Goal: Transaction & Acquisition: Purchase product/service

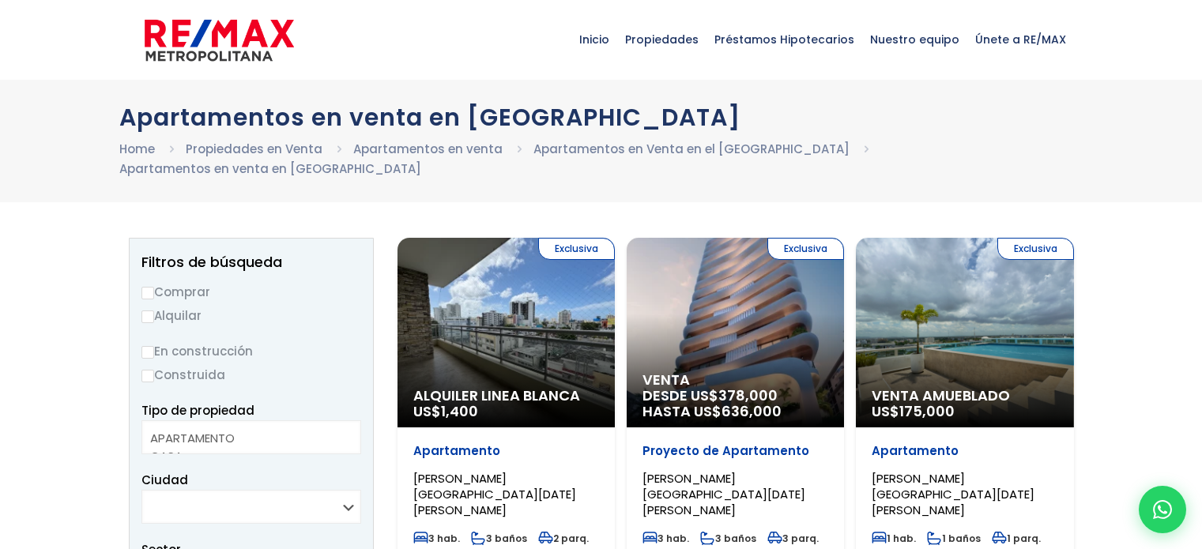
select select
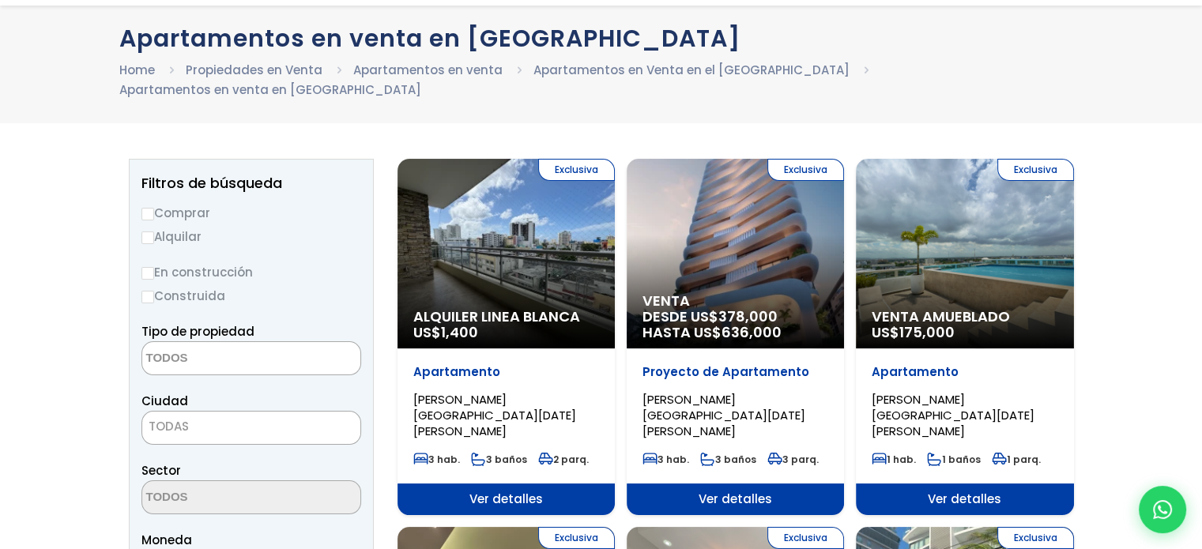
scroll to position [79, 0]
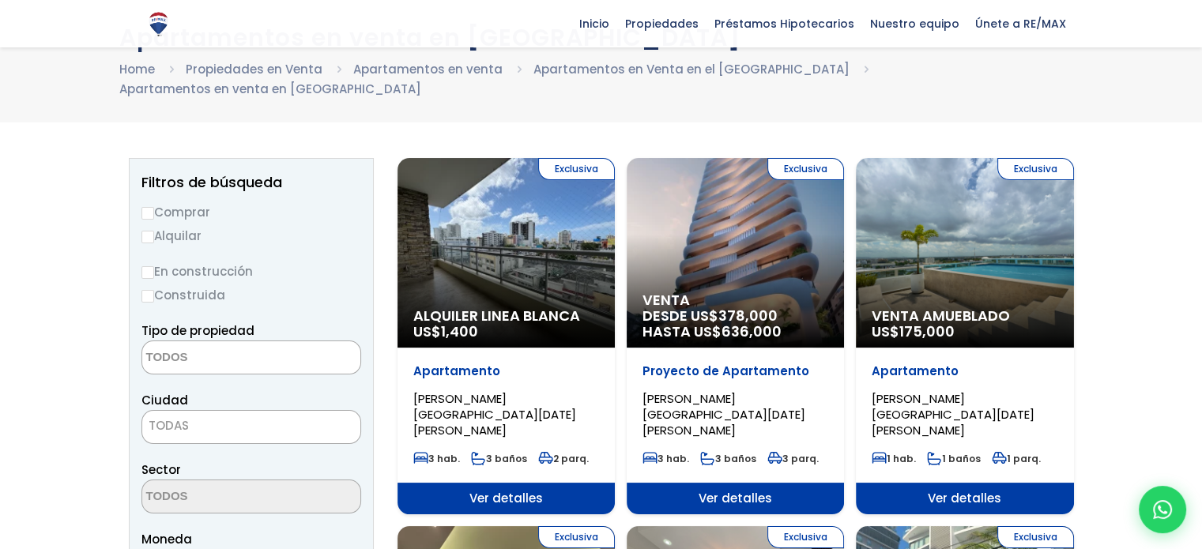
click at [143, 207] on input "Comprar" at bounding box center [148, 213] width 13 height 13
radio input "true"
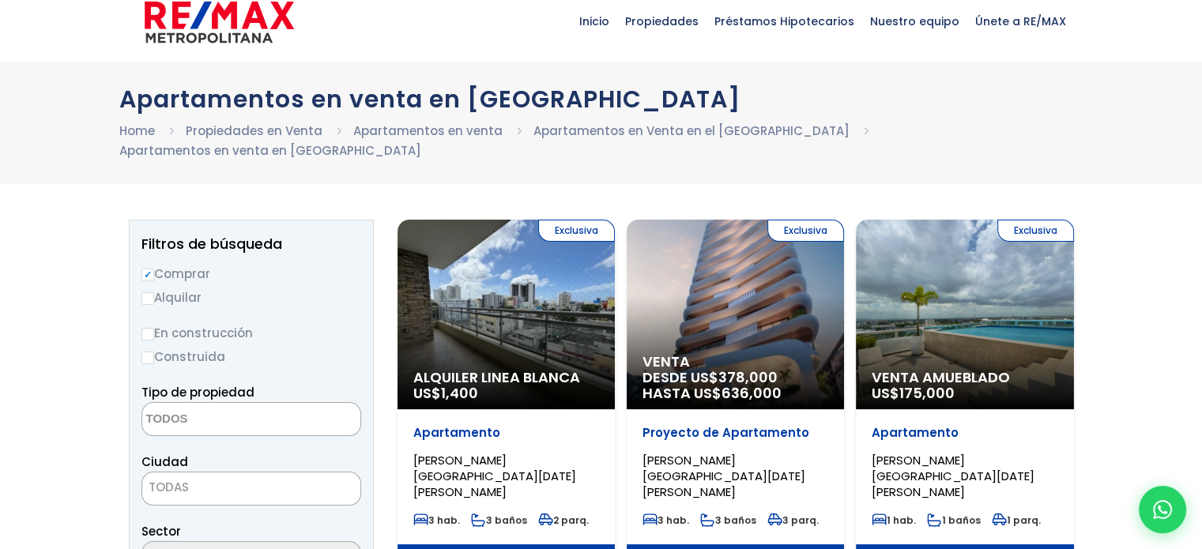
scroll to position [0, 0]
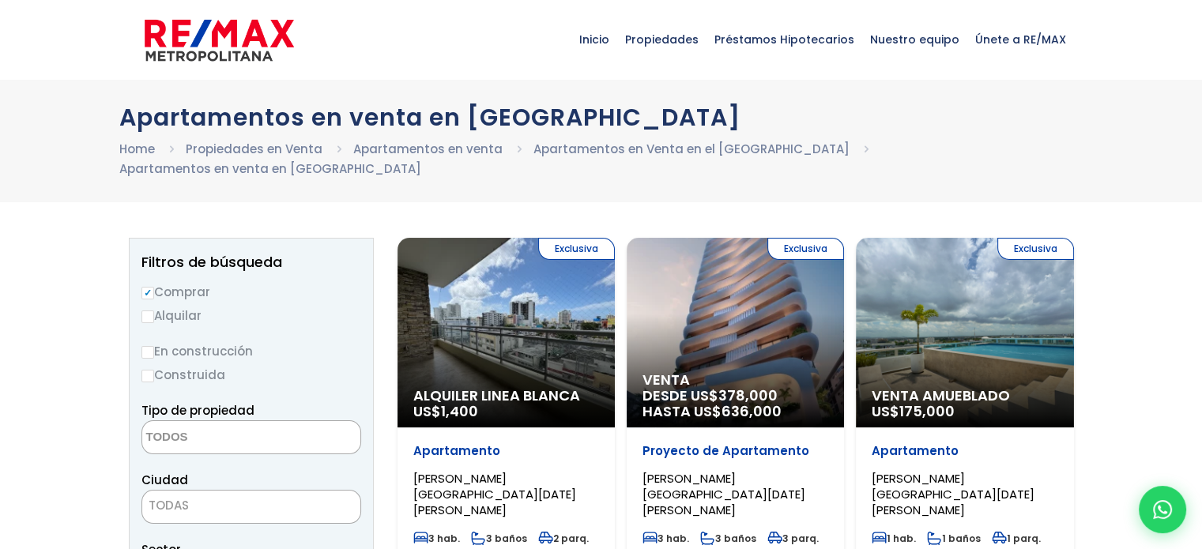
click at [183, 365] on label "Construida" at bounding box center [252, 375] width 220 height 20
click at [0, 0] on input "Construida" at bounding box center [0, 0] width 0 height 0
click at [149, 370] on input "Construida" at bounding box center [148, 376] width 13 height 13
radio input "true"
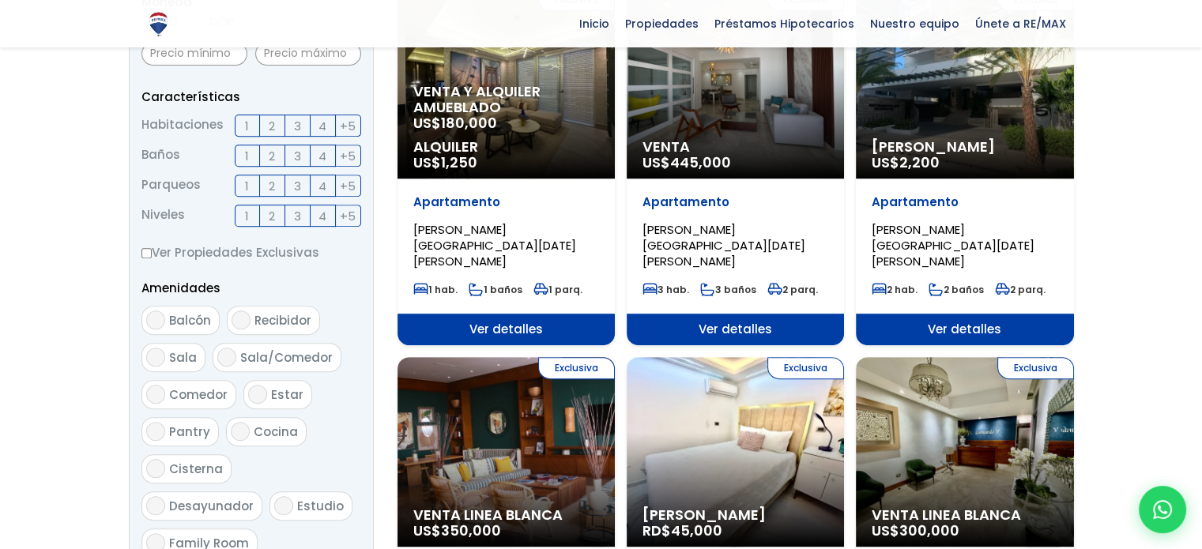
scroll to position [632, 0]
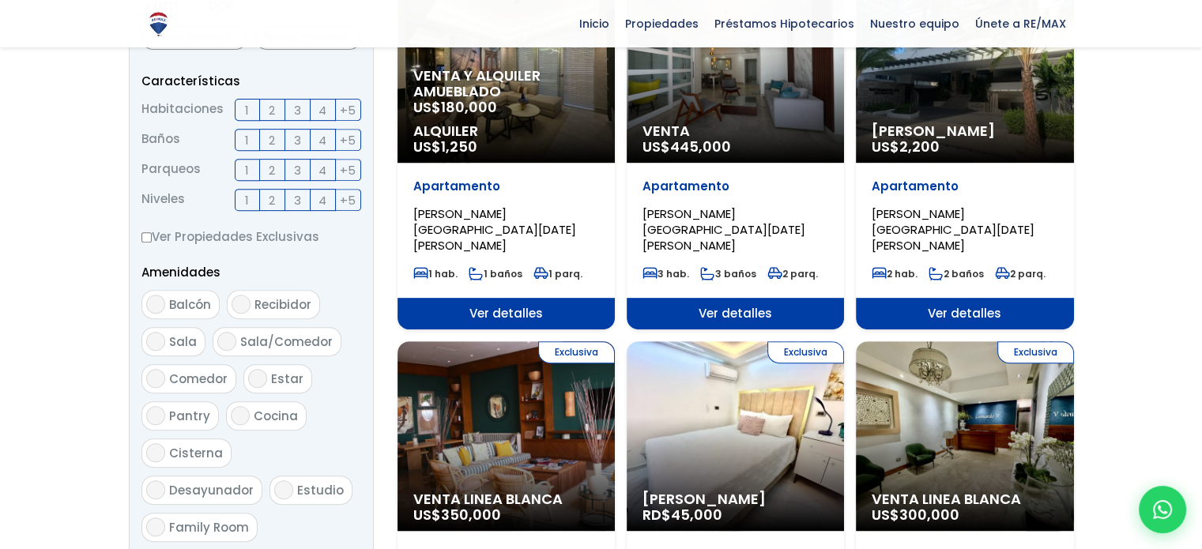
click at [681, 123] on span "Venta" at bounding box center [736, 131] width 186 height 16
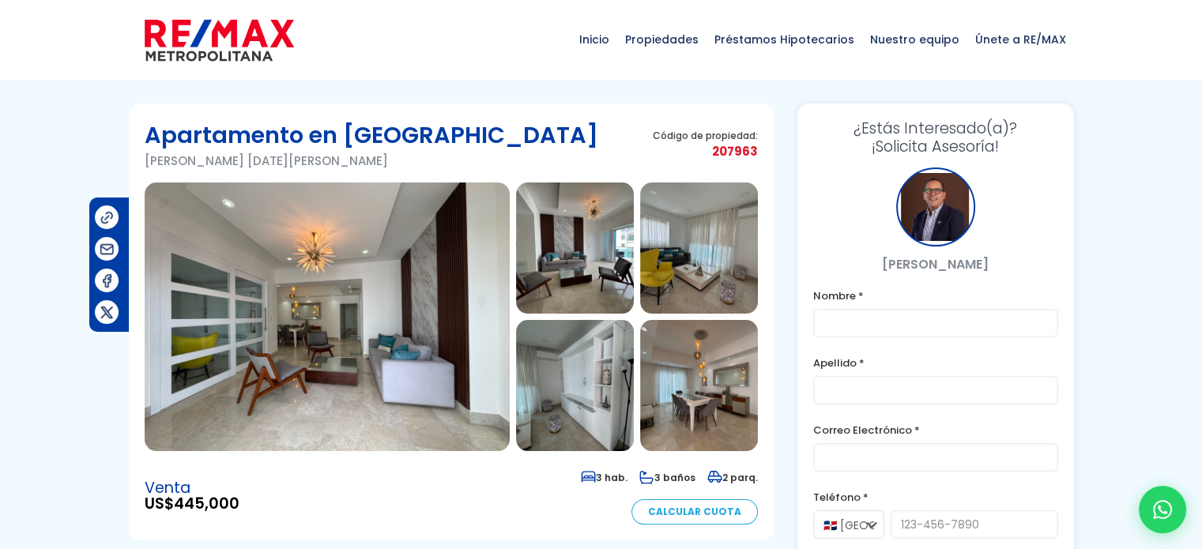
click at [258, 342] on img at bounding box center [327, 317] width 365 height 269
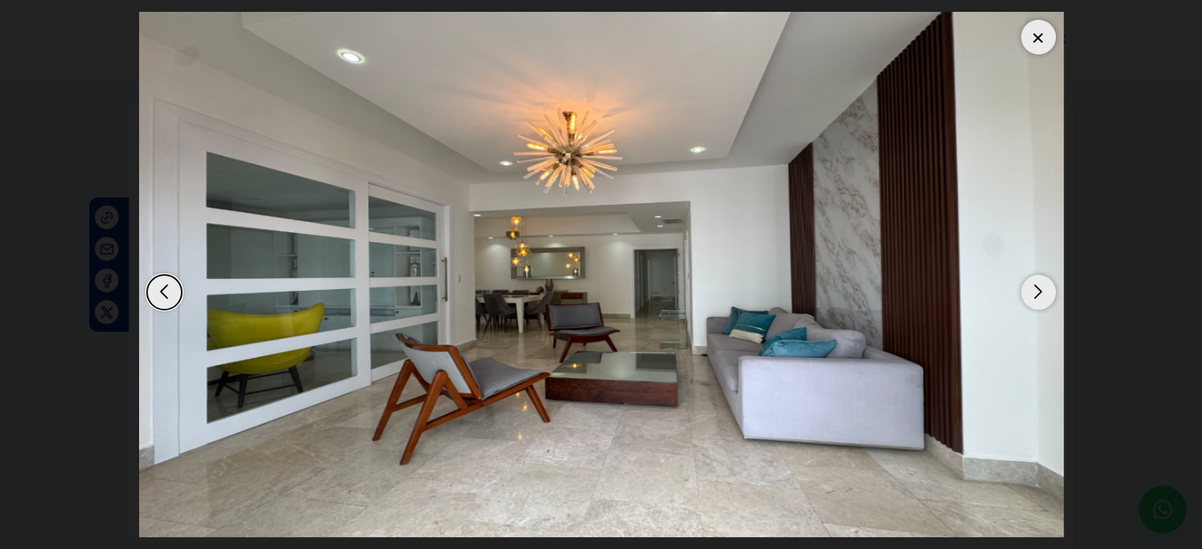
click at [1040, 290] on div "Next slide" at bounding box center [1038, 292] width 35 height 35
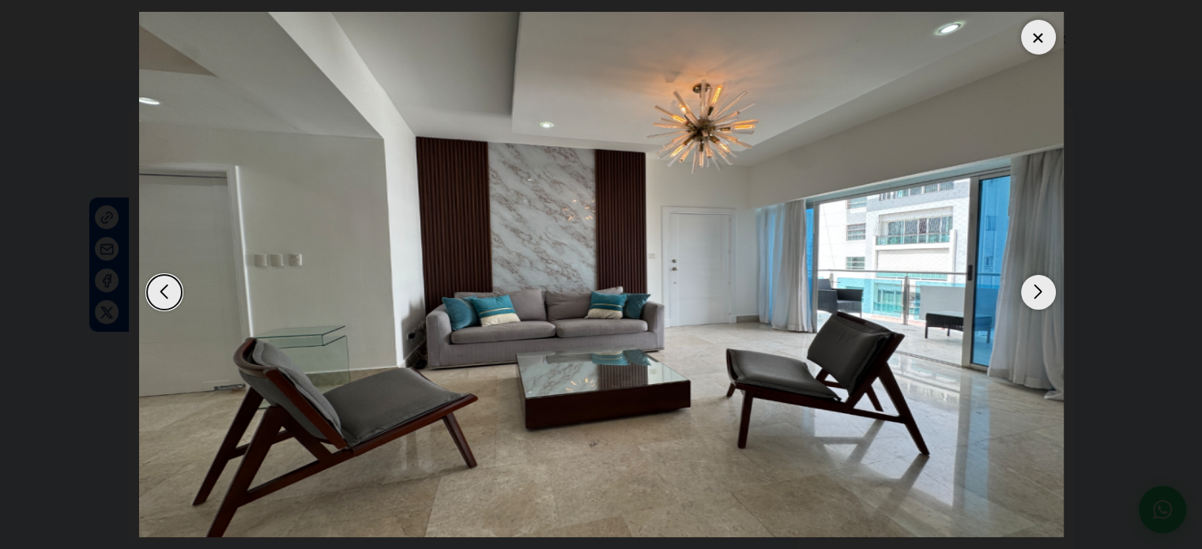
click at [1040, 290] on div "Next slide" at bounding box center [1038, 292] width 35 height 35
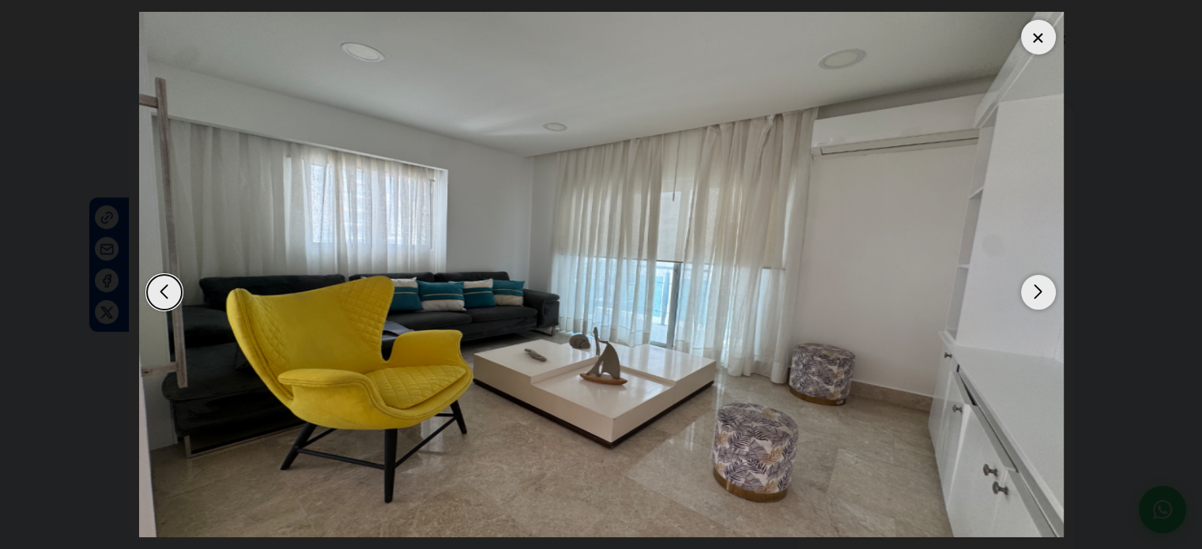
click at [1040, 290] on div "Next slide" at bounding box center [1038, 292] width 35 height 35
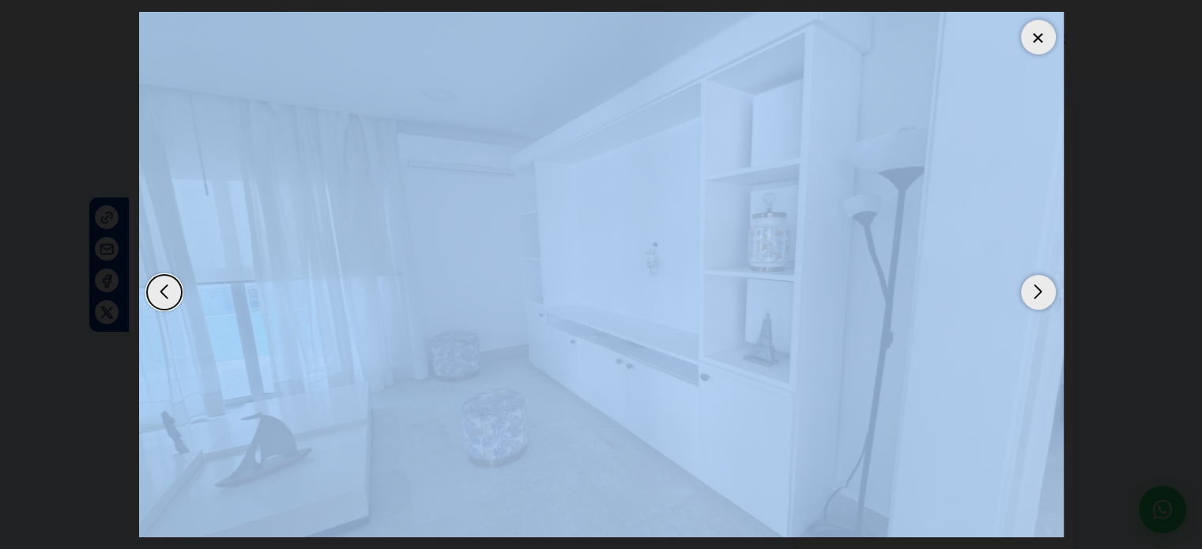
click at [1040, 290] on div "Next slide" at bounding box center [1038, 292] width 35 height 35
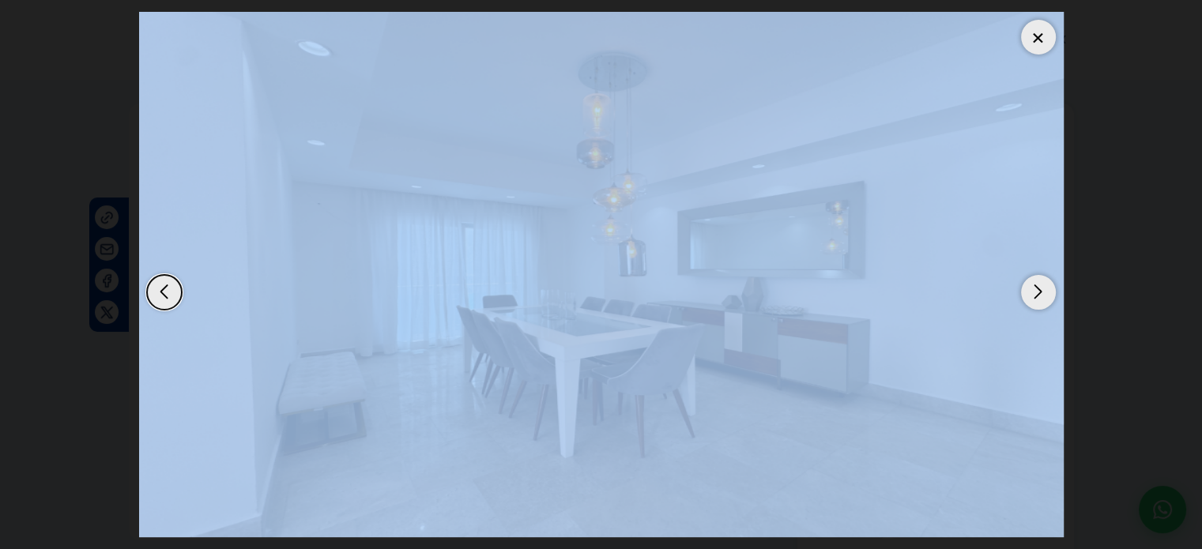
click at [1047, 38] on div at bounding box center [1038, 37] width 35 height 35
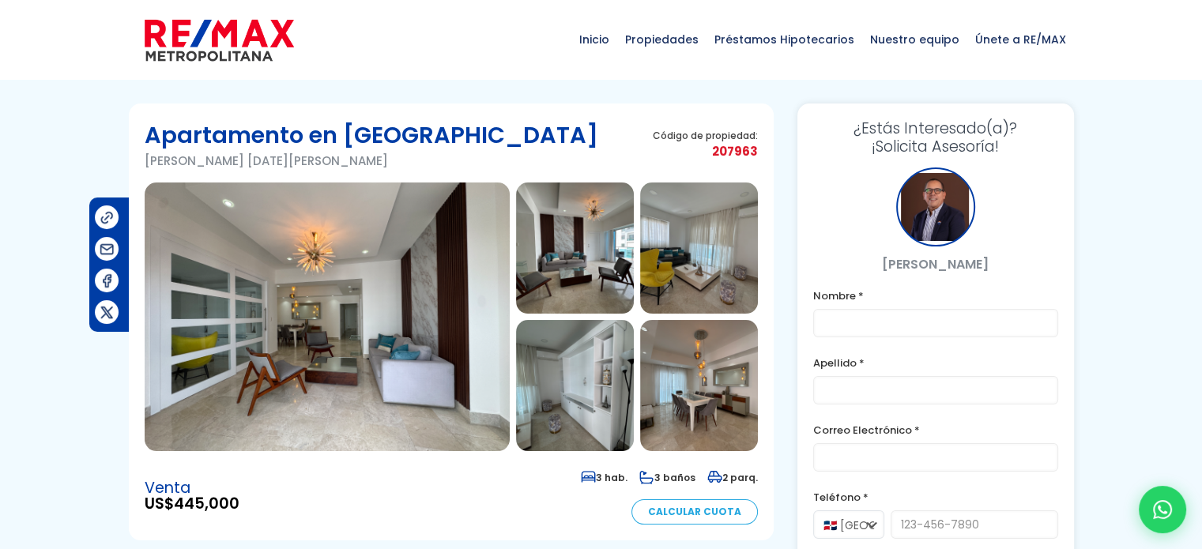
click at [331, 296] on img at bounding box center [327, 317] width 365 height 269
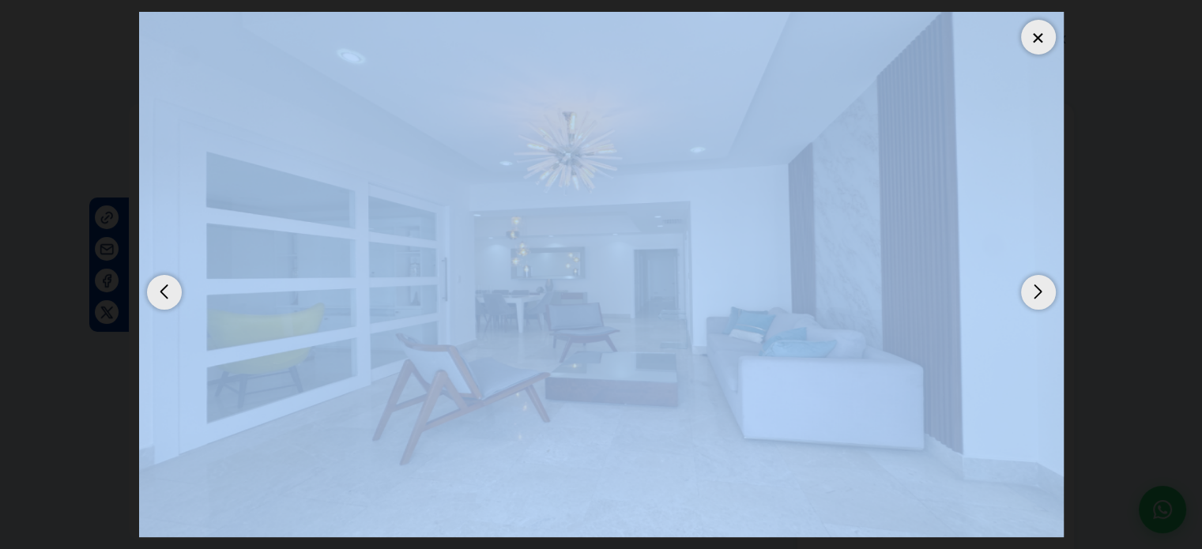
click at [1043, 36] on div at bounding box center [1038, 37] width 35 height 35
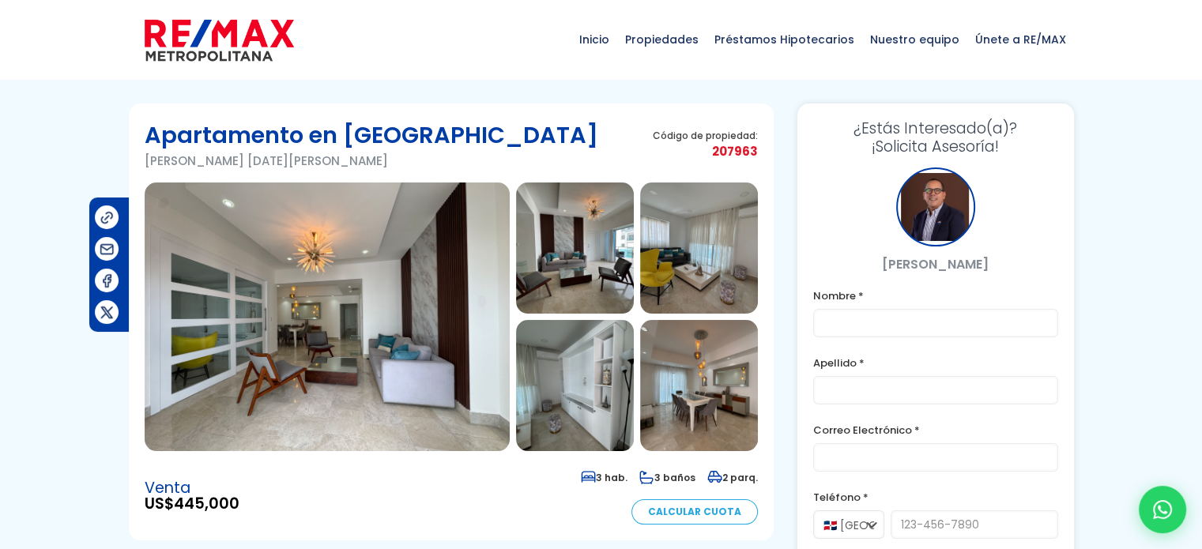
click at [552, 205] on img at bounding box center [575, 248] width 118 height 131
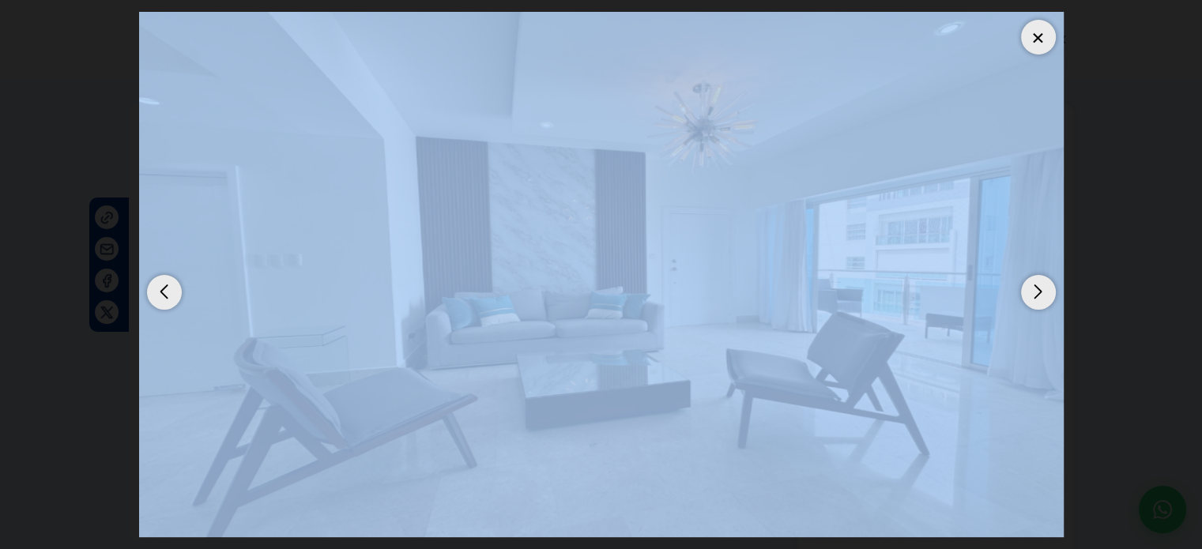
click at [552, 205] on img "2 / 19" at bounding box center [601, 275] width 925 height 526
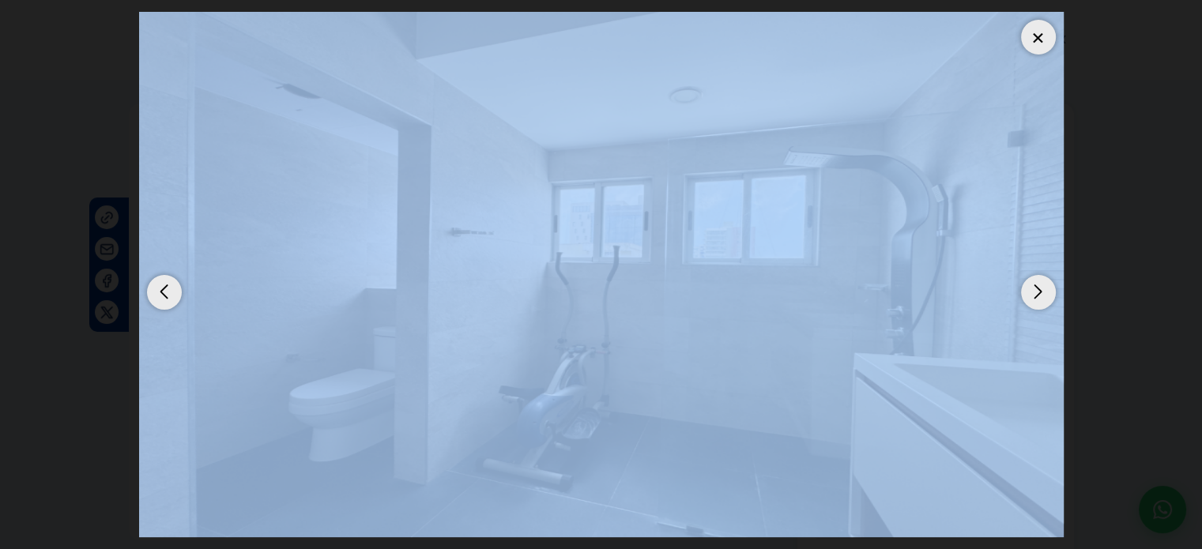
click at [552, 205] on img "19 / 19" at bounding box center [601, 275] width 925 height 526
click at [175, 293] on div "Previous slide" at bounding box center [164, 292] width 35 height 35
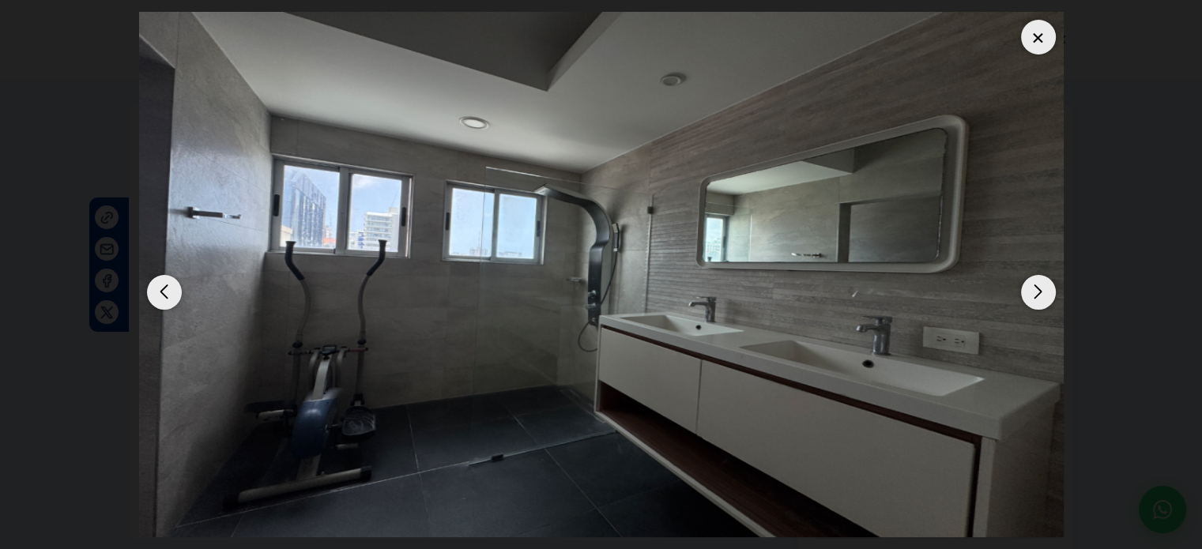
click at [175, 293] on div "Previous slide" at bounding box center [164, 292] width 35 height 35
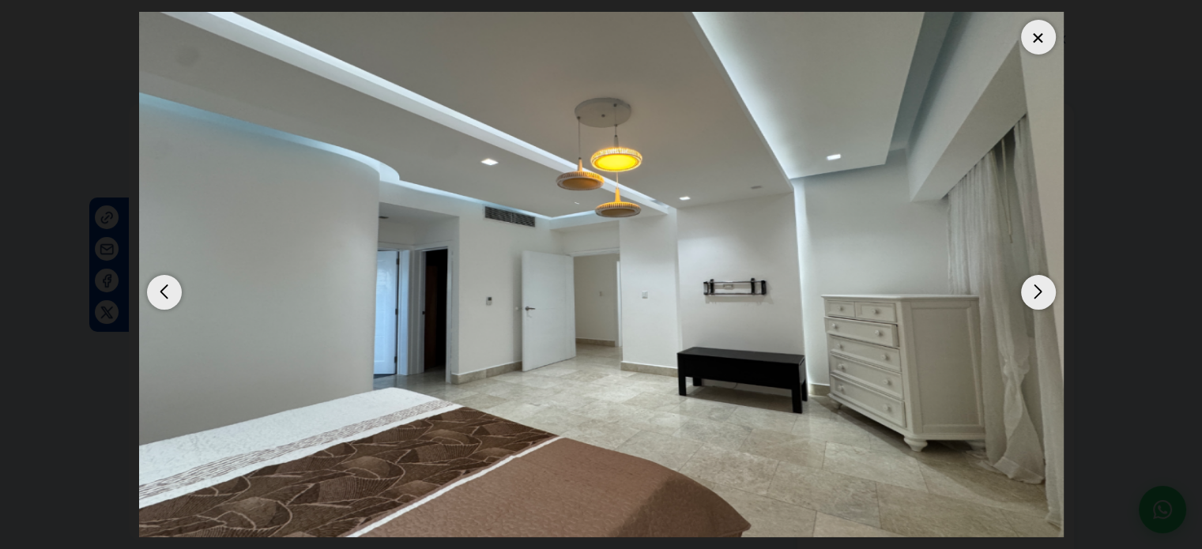
click at [175, 293] on div "Previous slide" at bounding box center [164, 292] width 35 height 35
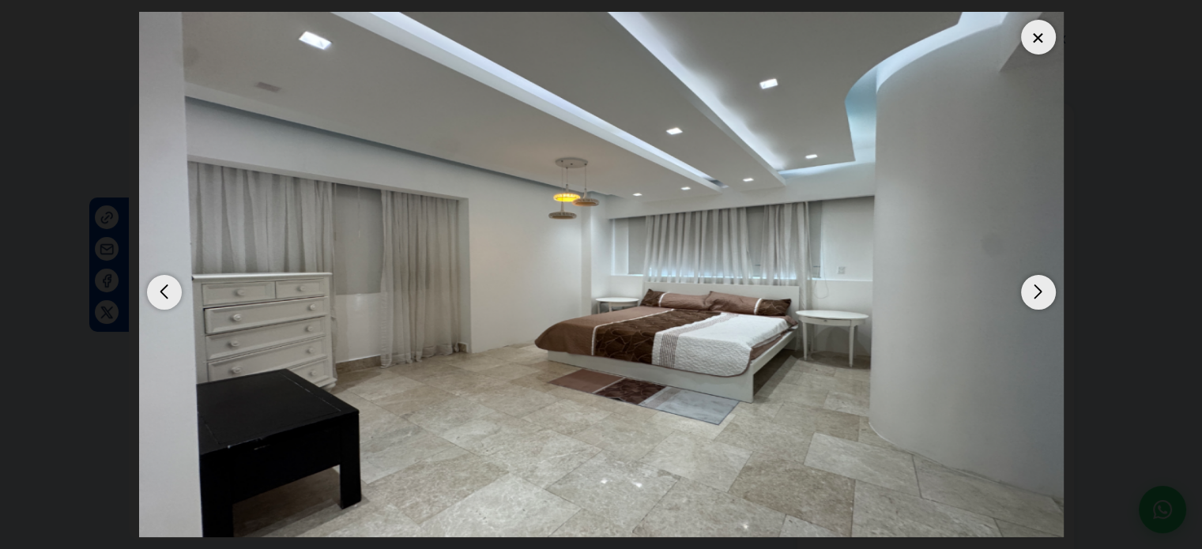
click at [175, 293] on div "Previous slide" at bounding box center [164, 292] width 35 height 35
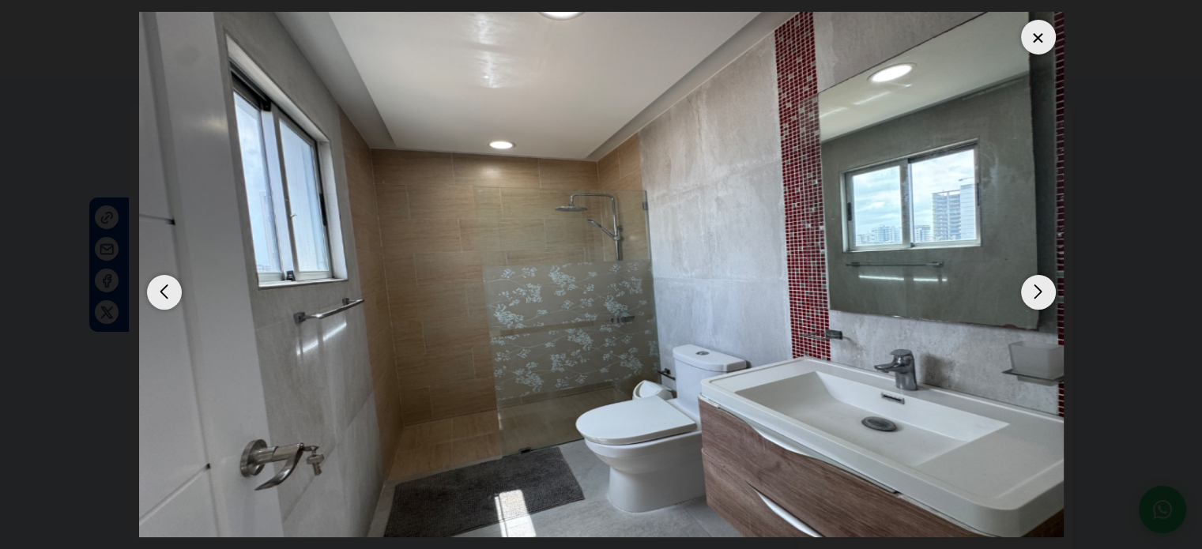
click at [175, 293] on div "Previous slide" at bounding box center [164, 292] width 35 height 35
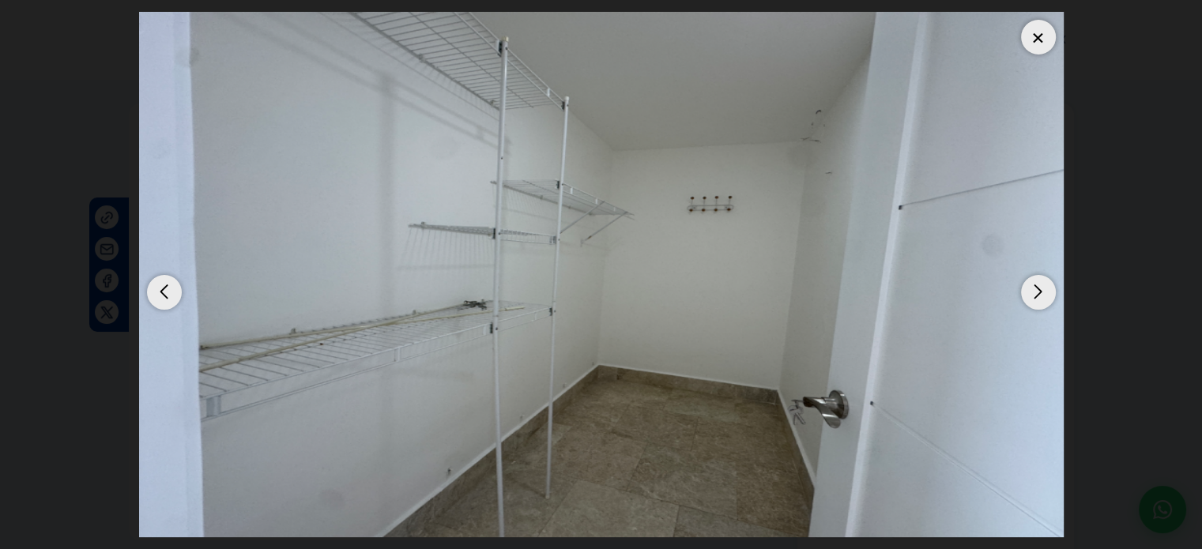
click at [175, 293] on div "Previous slide" at bounding box center [164, 292] width 35 height 35
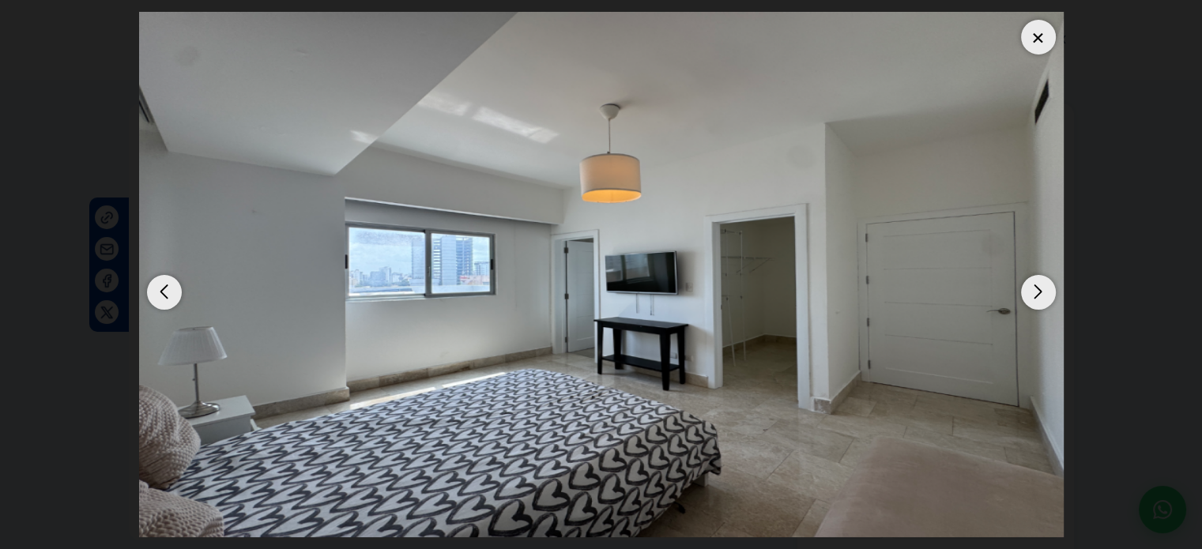
click at [175, 293] on div "Previous slide" at bounding box center [164, 292] width 35 height 35
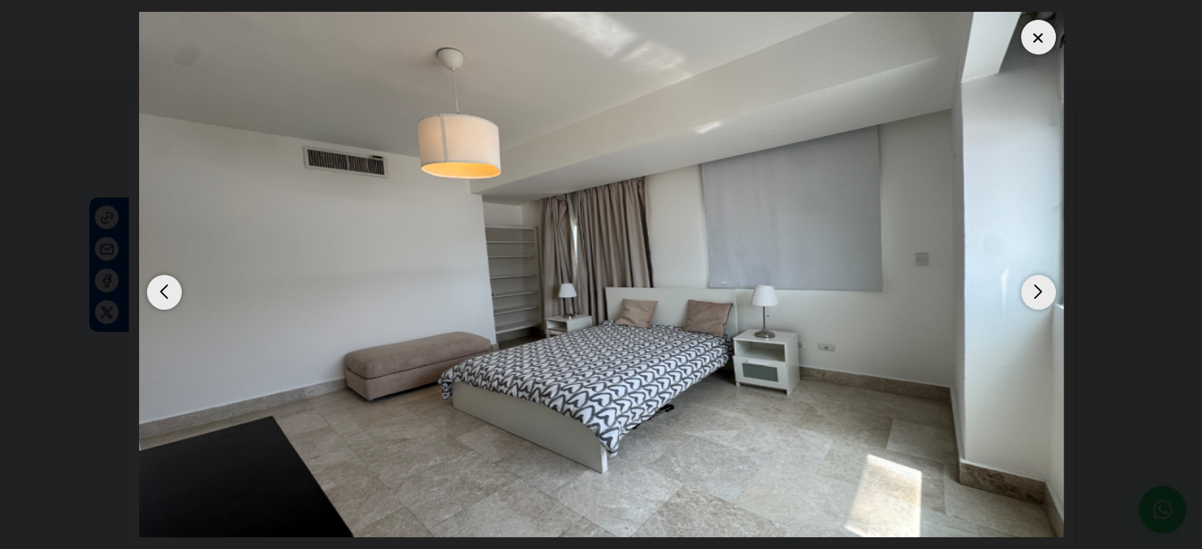
click at [175, 293] on div "Previous slide" at bounding box center [164, 292] width 35 height 35
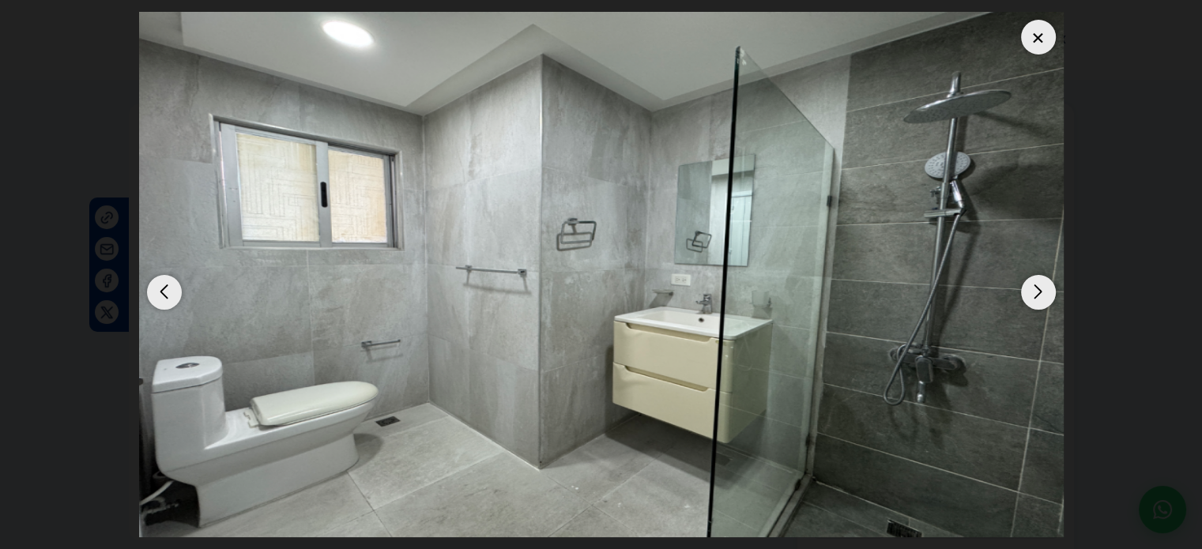
click at [175, 293] on div "Previous slide" at bounding box center [164, 292] width 35 height 35
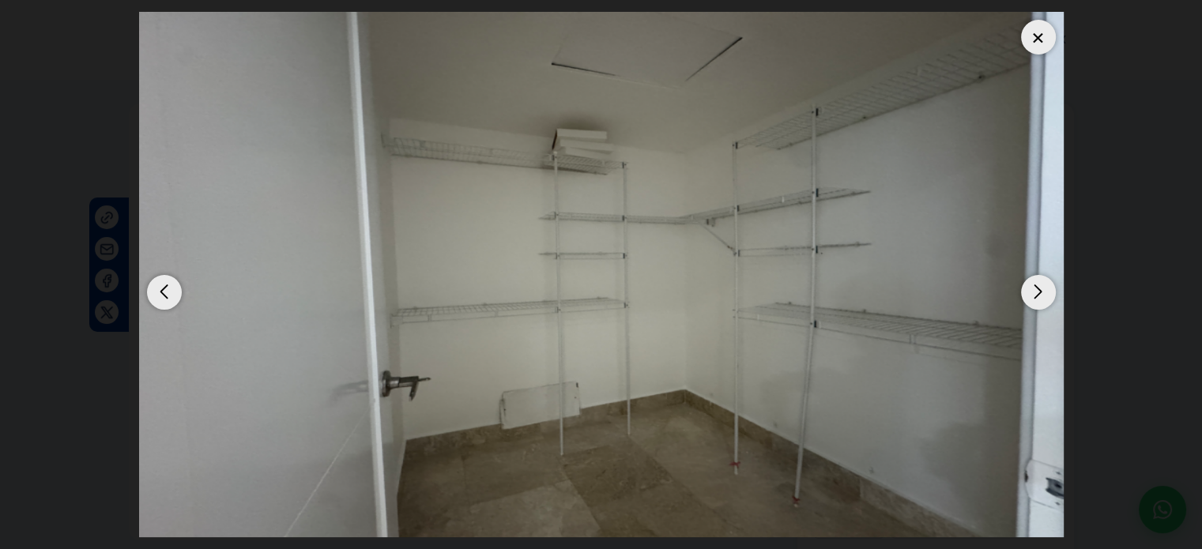
click at [175, 293] on div "Previous slide" at bounding box center [164, 292] width 35 height 35
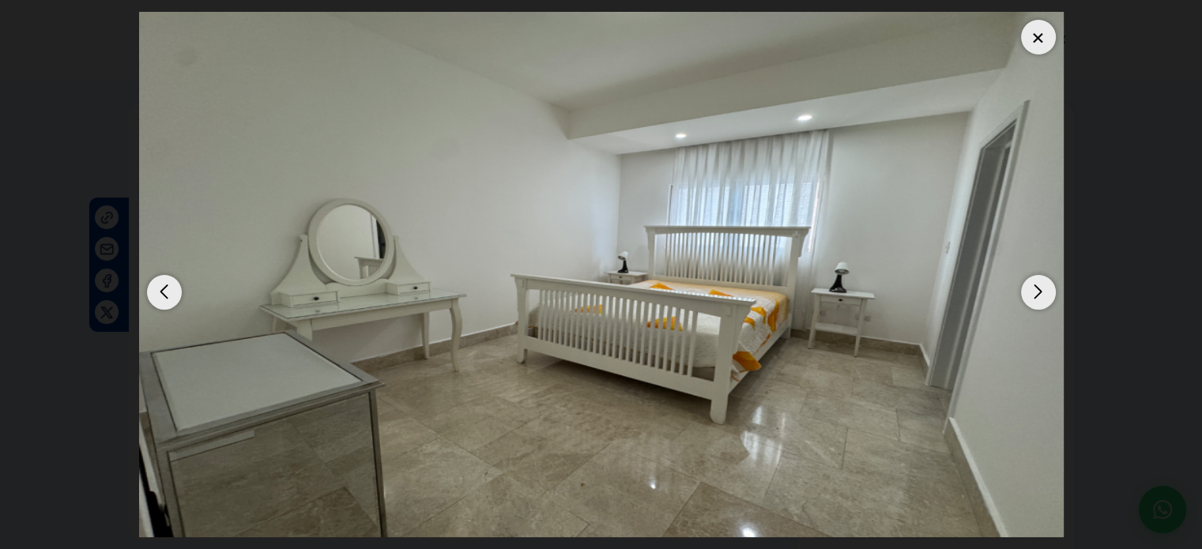
click at [175, 293] on div "Previous slide" at bounding box center [164, 292] width 35 height 35
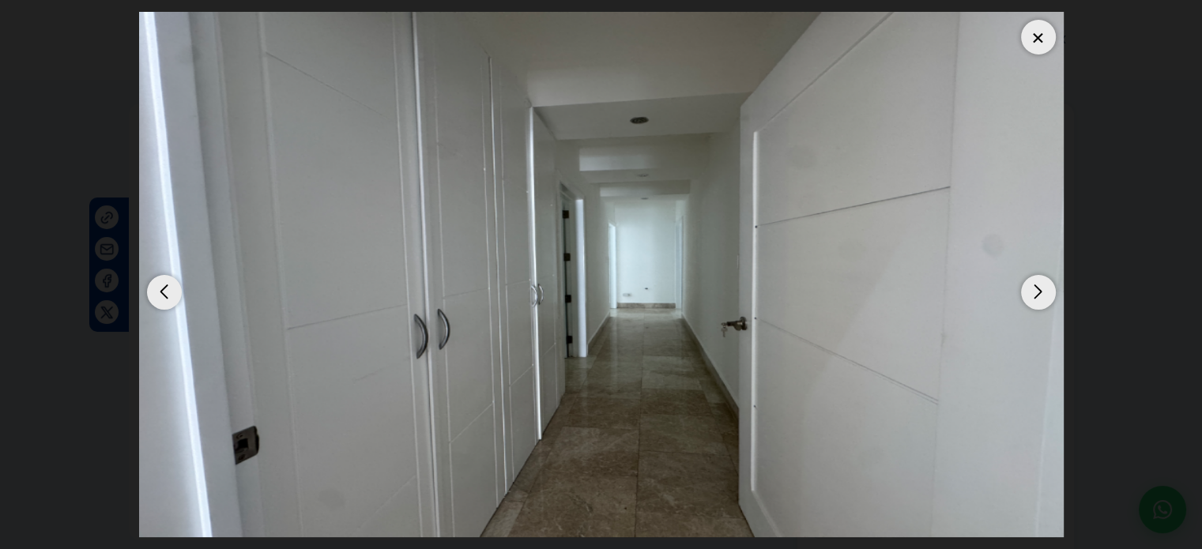
click at [175, 293] on div "Previous slide" at bounding box center [164, 292] width 35 height 35
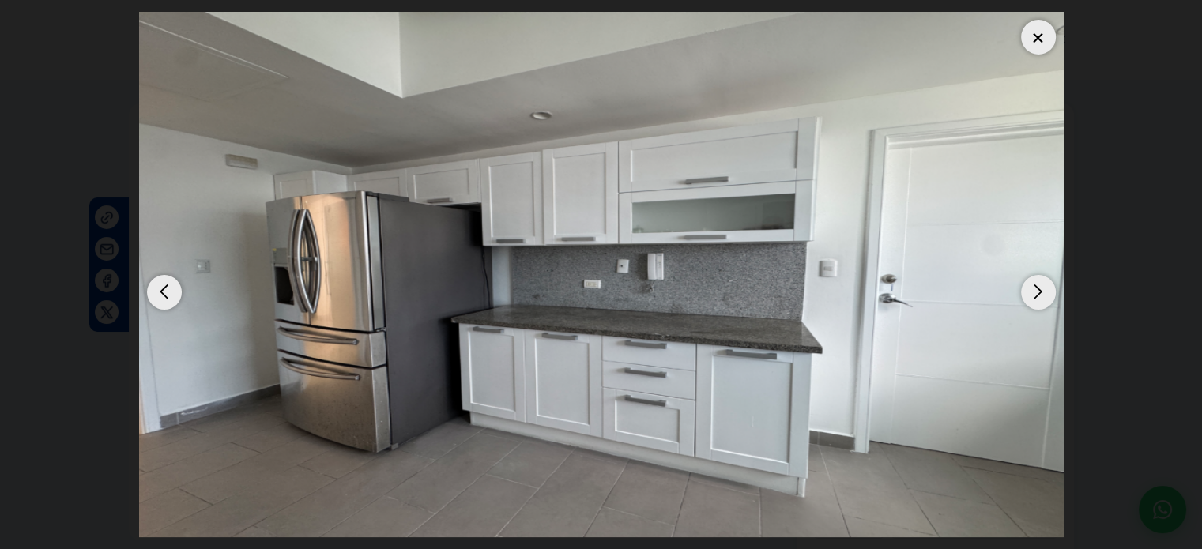
click at [175, 293] on div "Previous slide" at bounding box center [164, 292] width 35 height 35
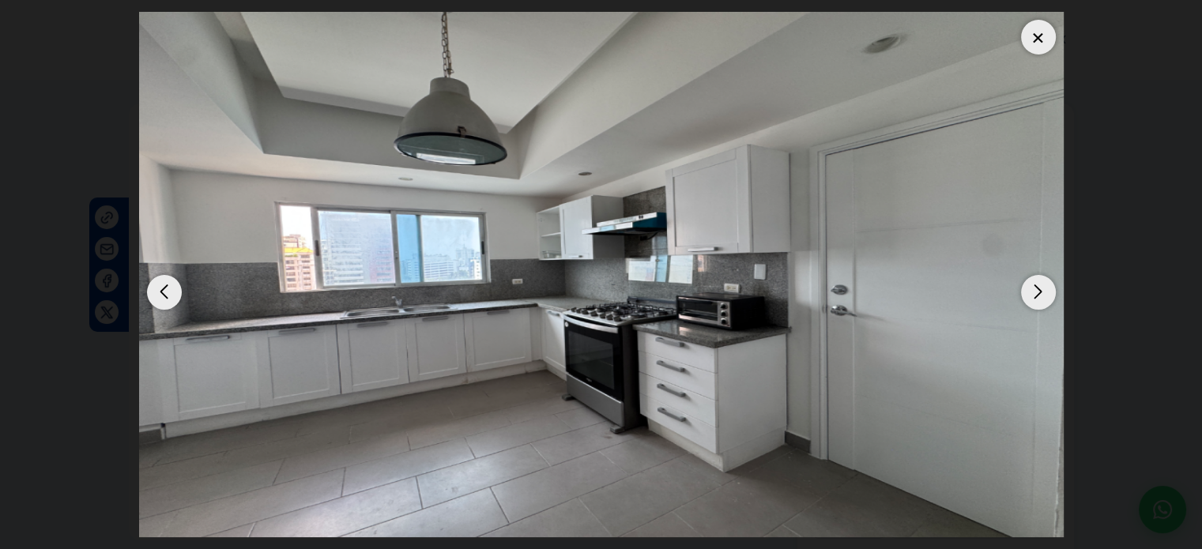
click at [175, 293] on div "Previous slide" at bounding box center [164, 292] width 35 height 35
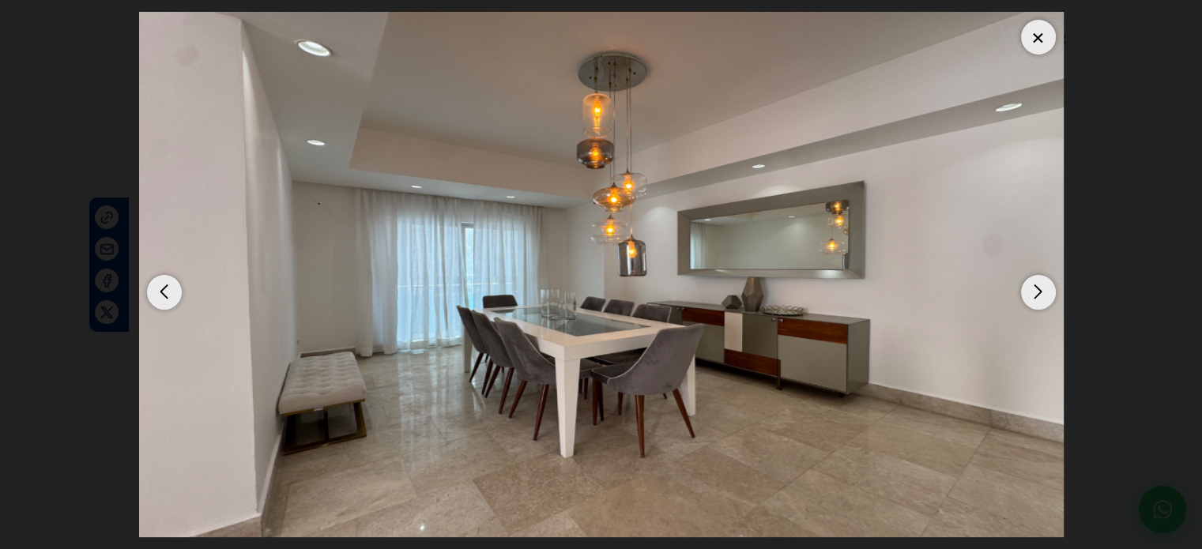
click at [175, 293] on div "Previous slide" at bounding box center [164, 292] width 35 height 35
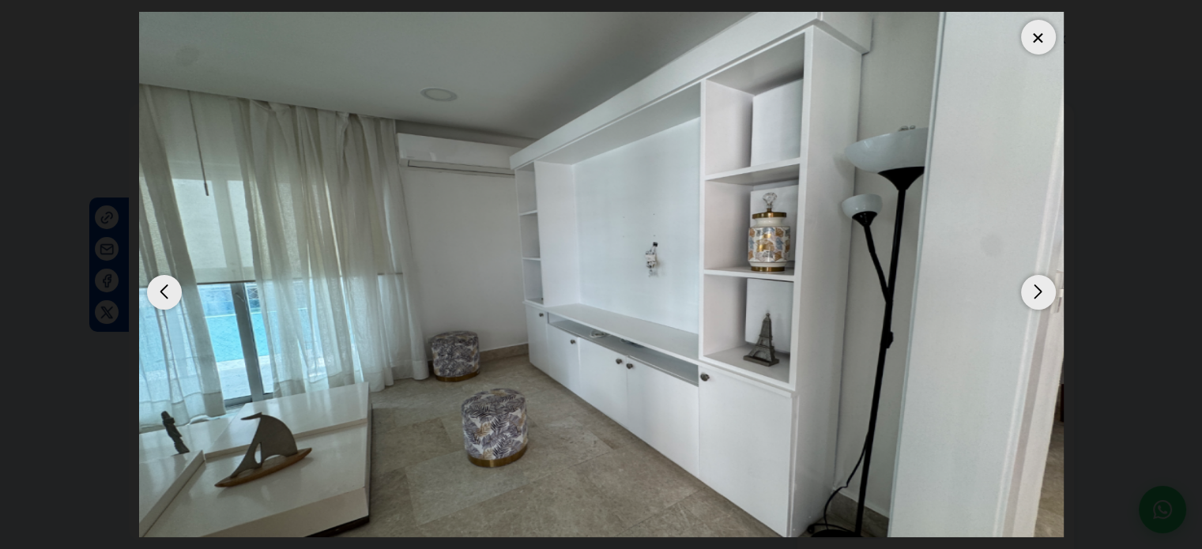
click at [175, 293] on div "Previous slide" at bounding box center [164, 292] width 35 height 35
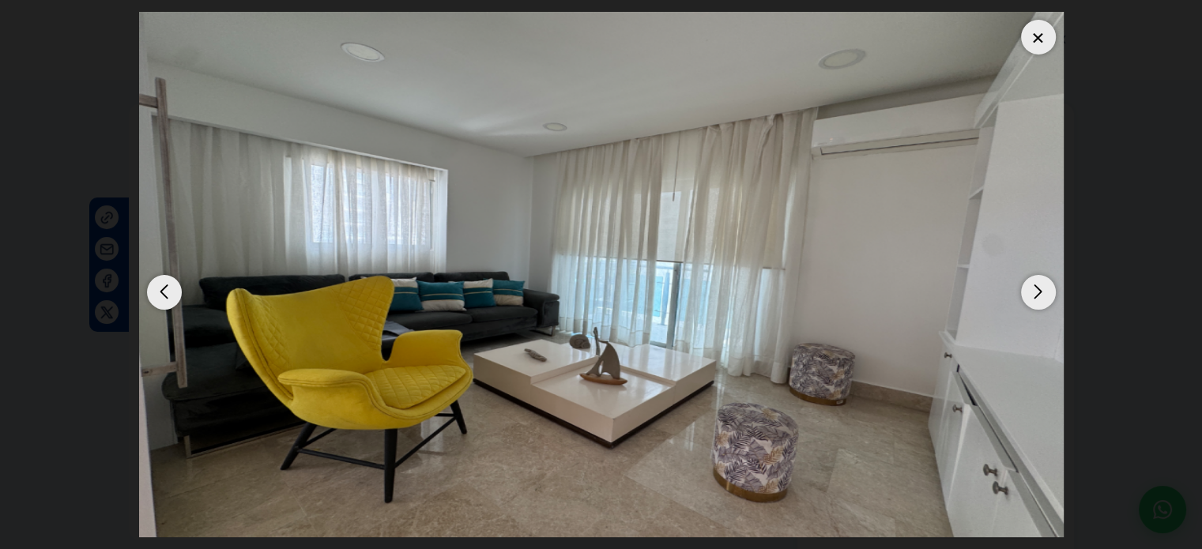
click at [175, 293] on div "Previous slide" at bounding box center [164, 292] width 35 height 35
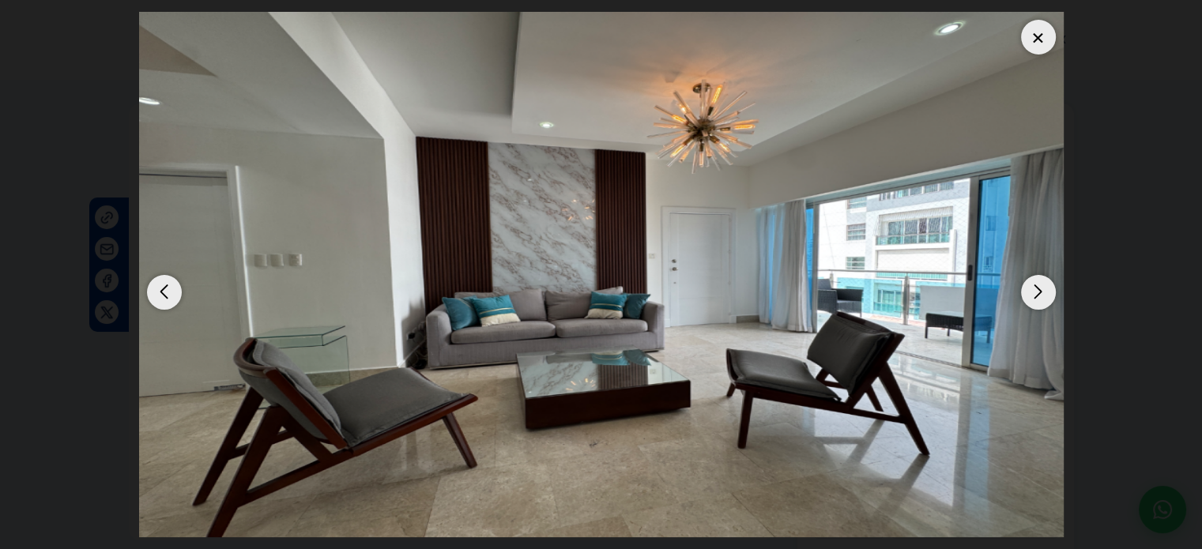
click at [175, 293] on div "Previous slide" at bounding box center [164, 292] width 35 height 35
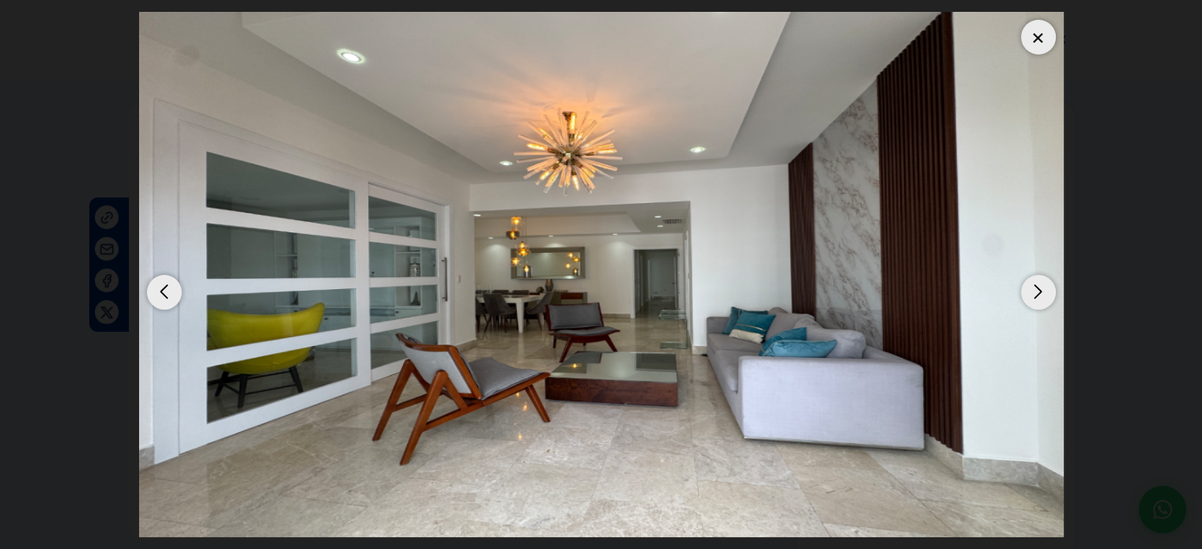
click at [175, 293] on div "Previous slide" at bounding box center [164, 292] width 35 height 35
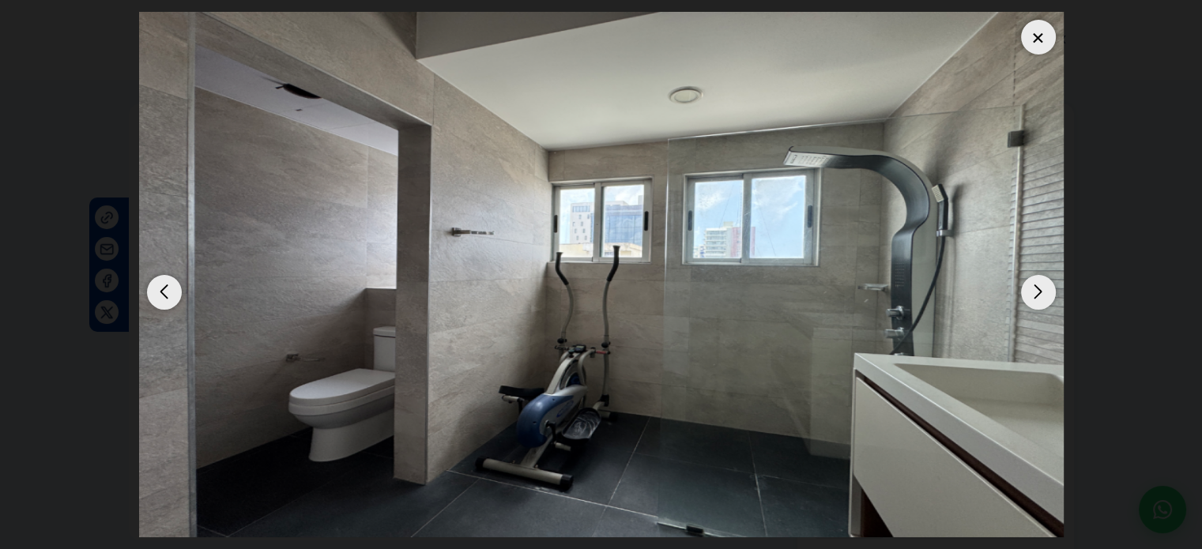
drag, startPoint x: 53, startPoint y: 183, endPoint x: 158, endPoint y: 268, distance: 134.9
click at [158, 268] on dialog at bounding box center [601, 274] width 949 height 549
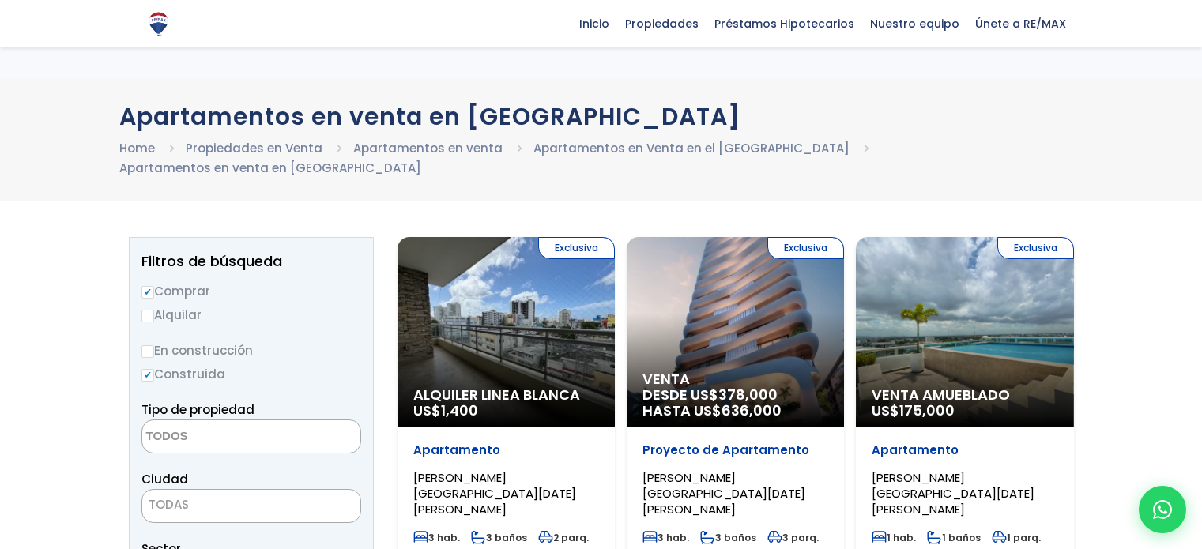
select select
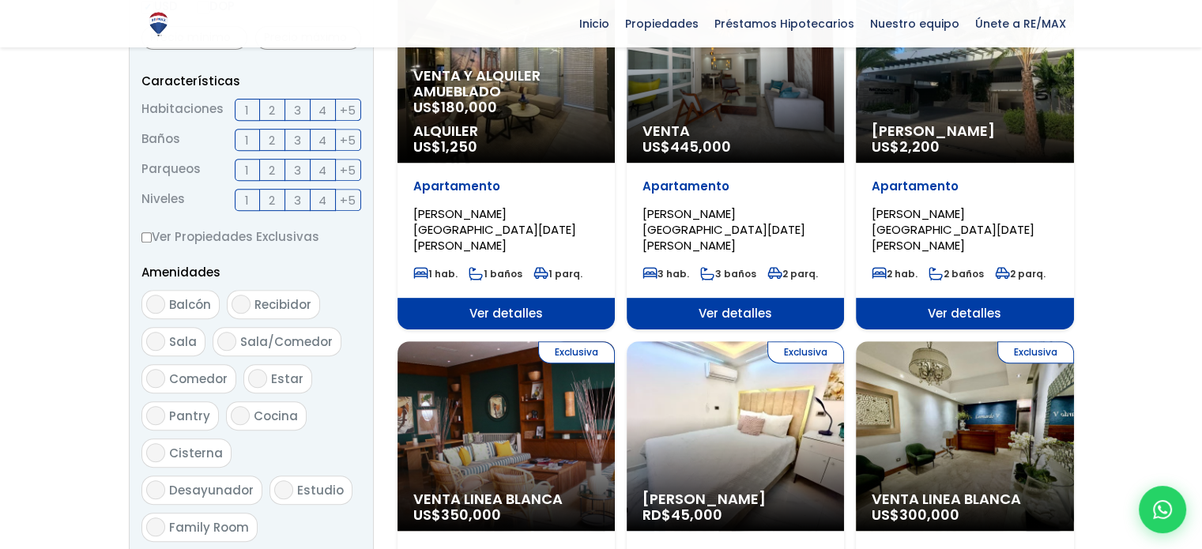
scroll to position [632, 0]
click at [702, 206] on span "[PERSON_NAME][GEOGRAPHIC_DATA][DATE][PERSON_NAME]" at bounding box center [724, 230] width 163 height 48
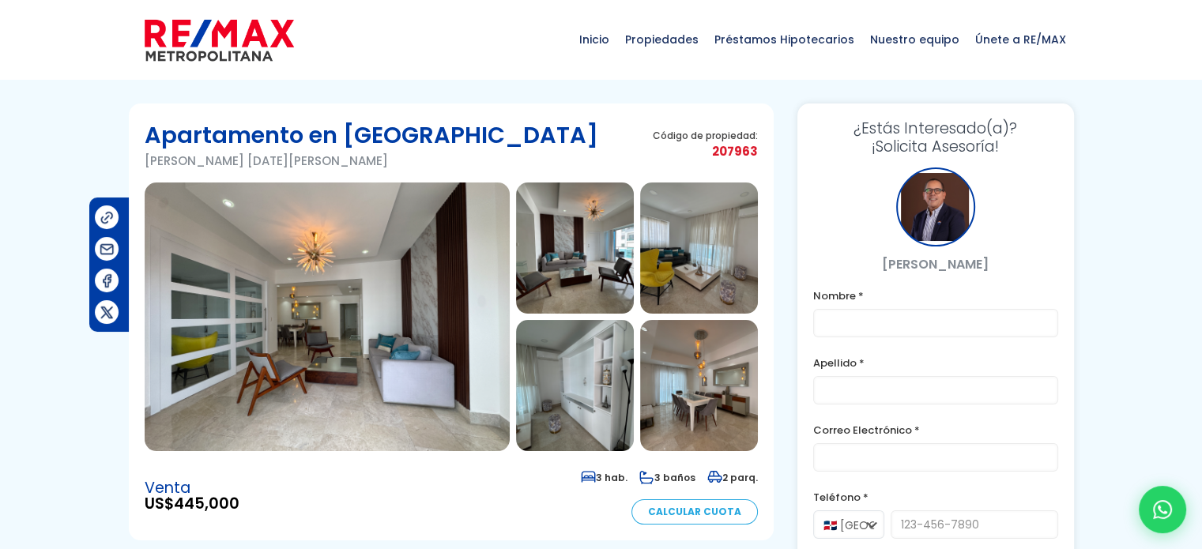
click at [317, 337] on img at bounding box center [327, 317] width 365 height 269
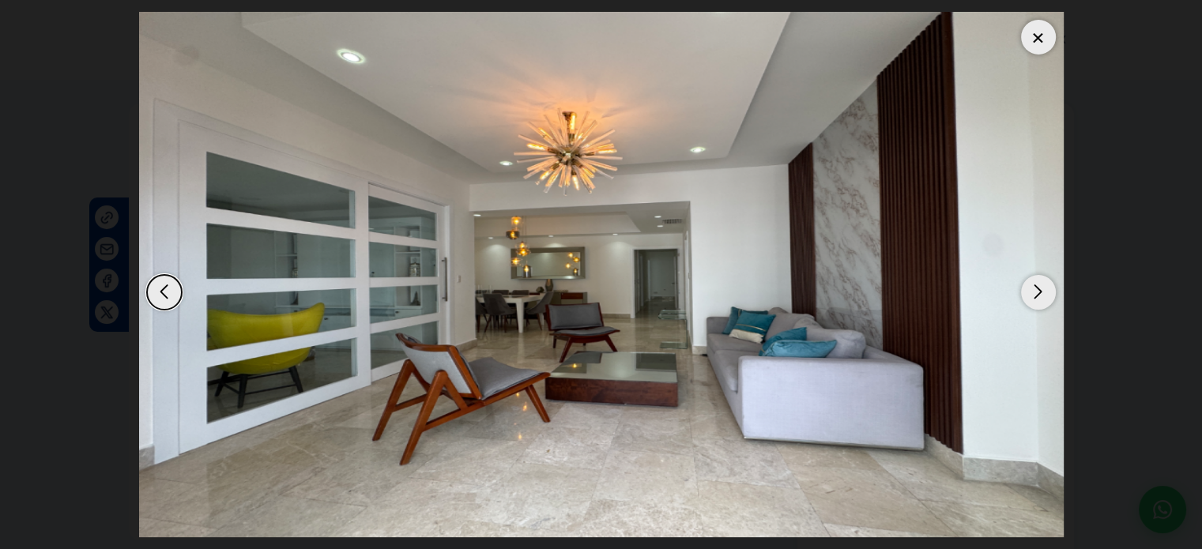
click at [1045, 292] on div "Next slide" at bounding box center [1038, 292] width 35 height 35
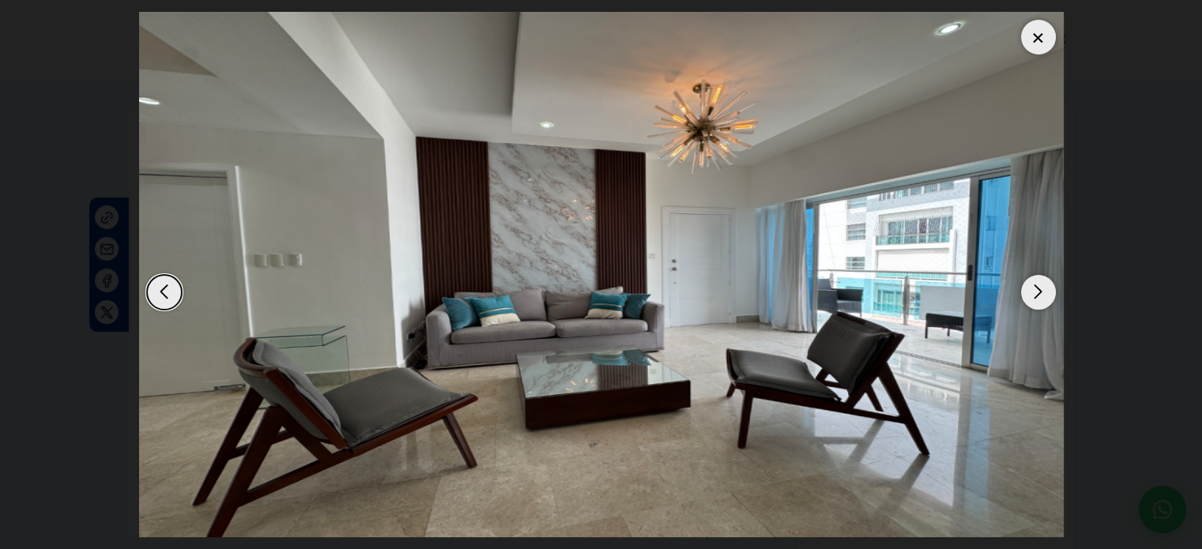
click at [1037, 290] on div "Next slide" at bounding box center [1038, 292] width 35 height 35
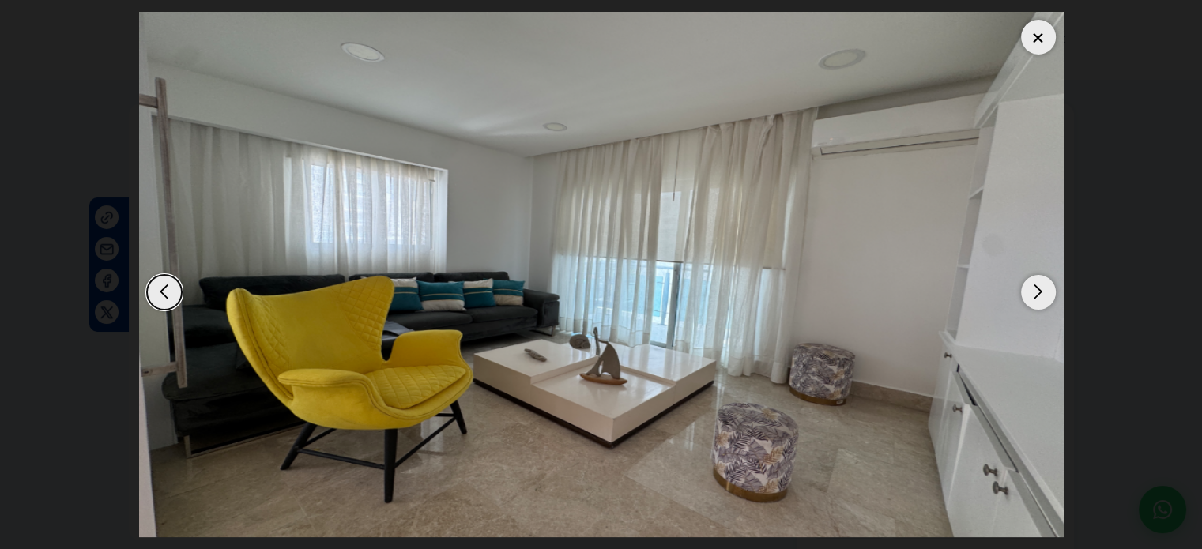
click at [158, 289] on div "Previous slide" at bounding box center [164, 292] width 35 height 35
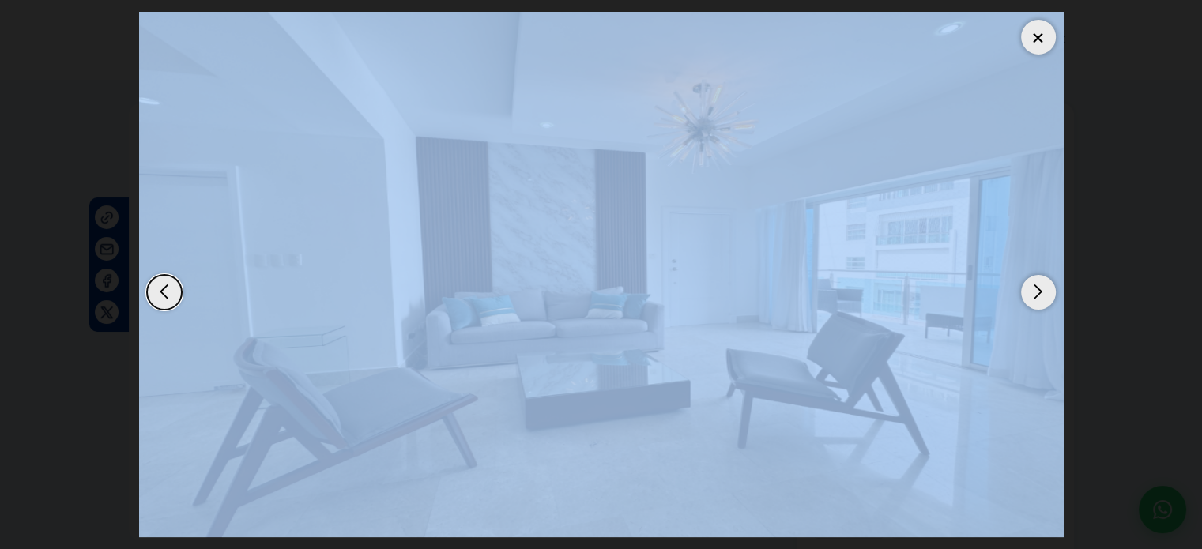
click at [158, 289] on div "Previous slide" at bounding box center [164, 292] width 35 height 35
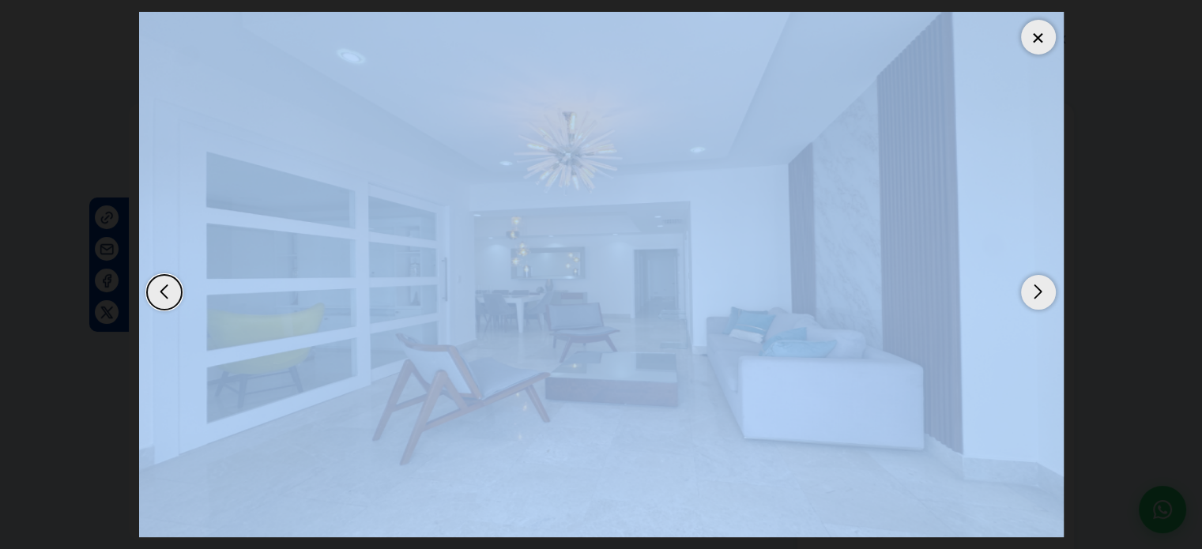
click at [164, 289] on div "Previous slide" at bounding box center [164, 292] width 35 height 35
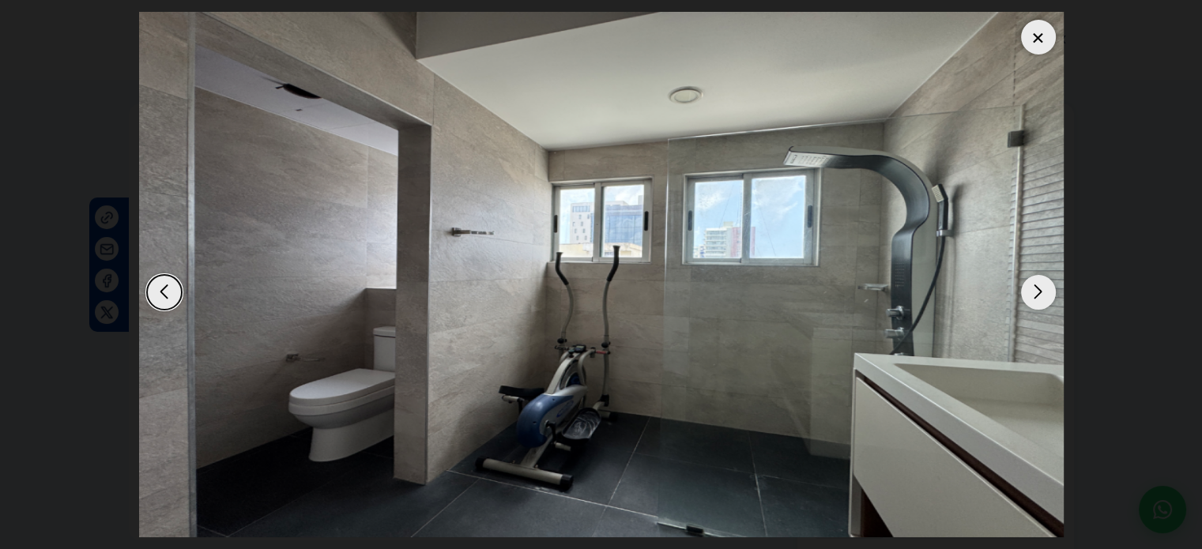
click at [127, 147] on dialog at bounding box center [601, 274] width 949 height 549
click at [168, 279] on div "Previous slide" at bounding box center [164, 292] width 35 height 35
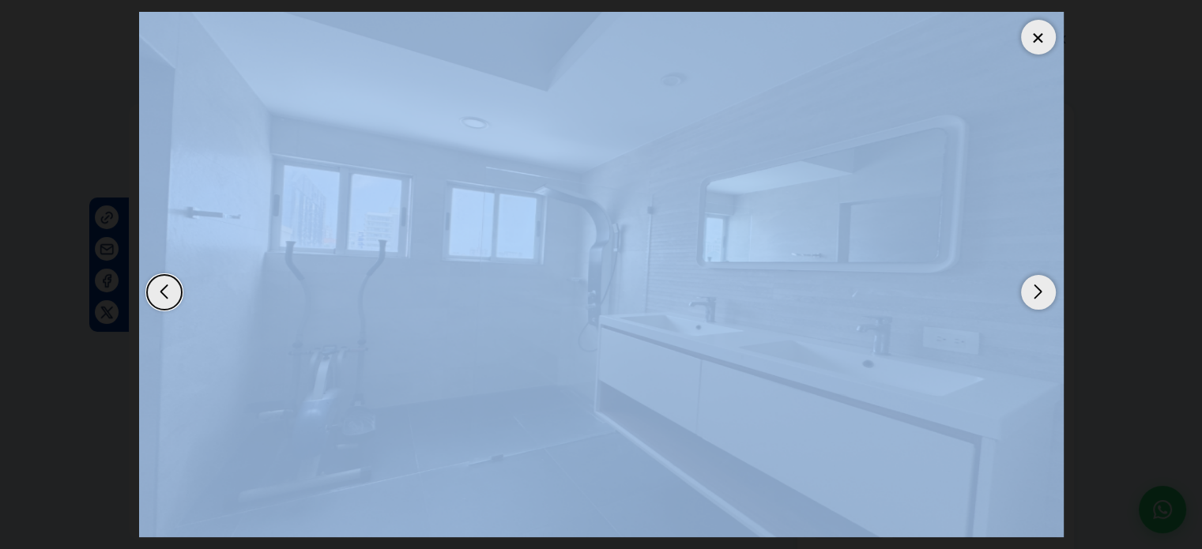
click at [168, 279] on div "Previous slide" at bounding box center [164, 292] width 35 height 35
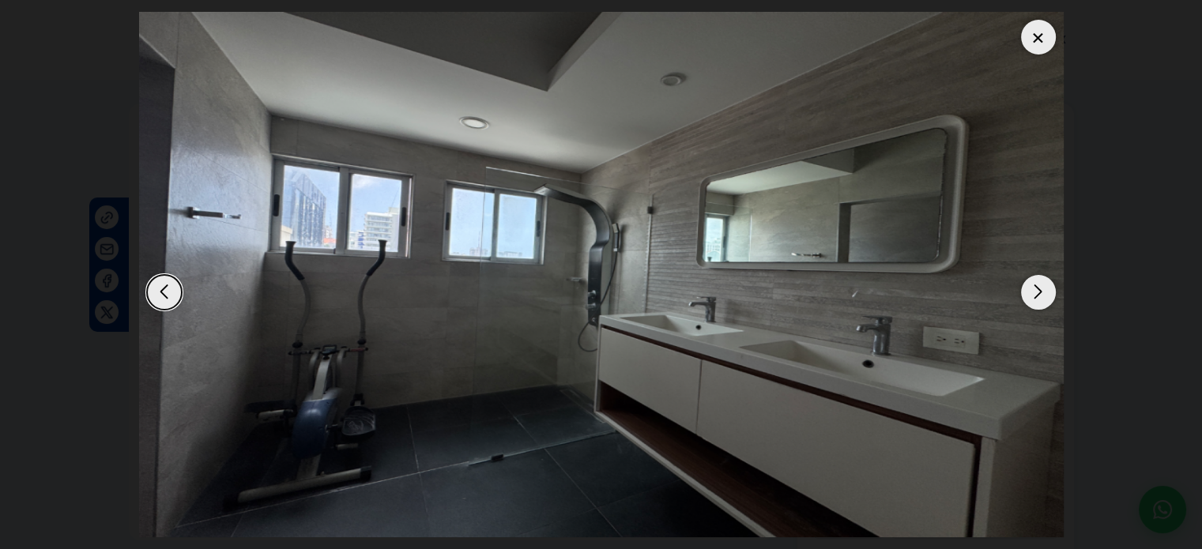
click at [168, 279] on div "Previous slide" at bounding box center [164, 292] width 35 height 35
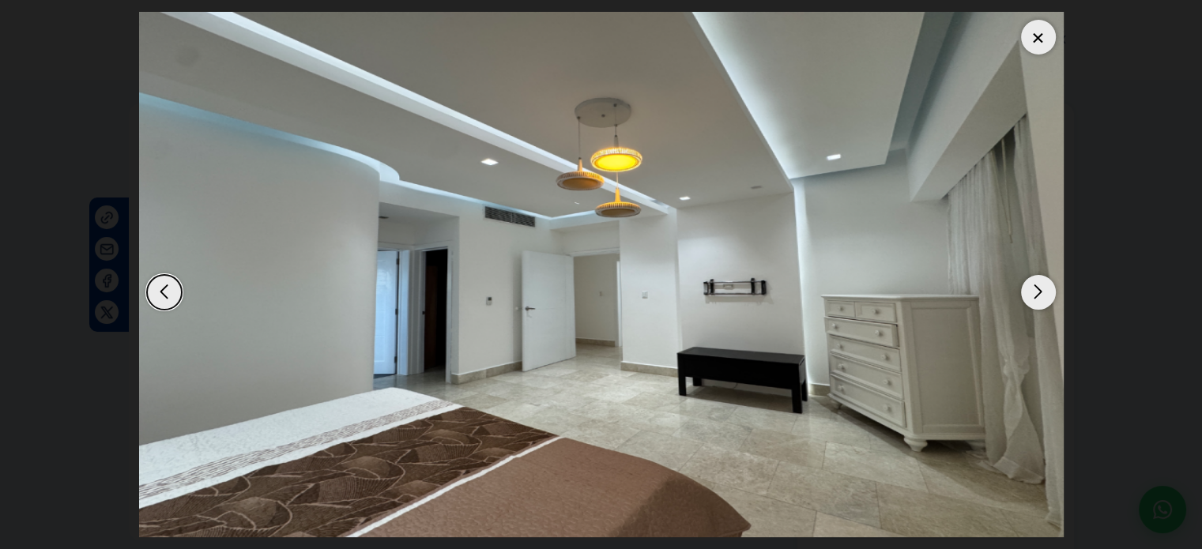
click at [168, 281] on div "Previous slide" at bounding box center [164, 292] width 35 height 35
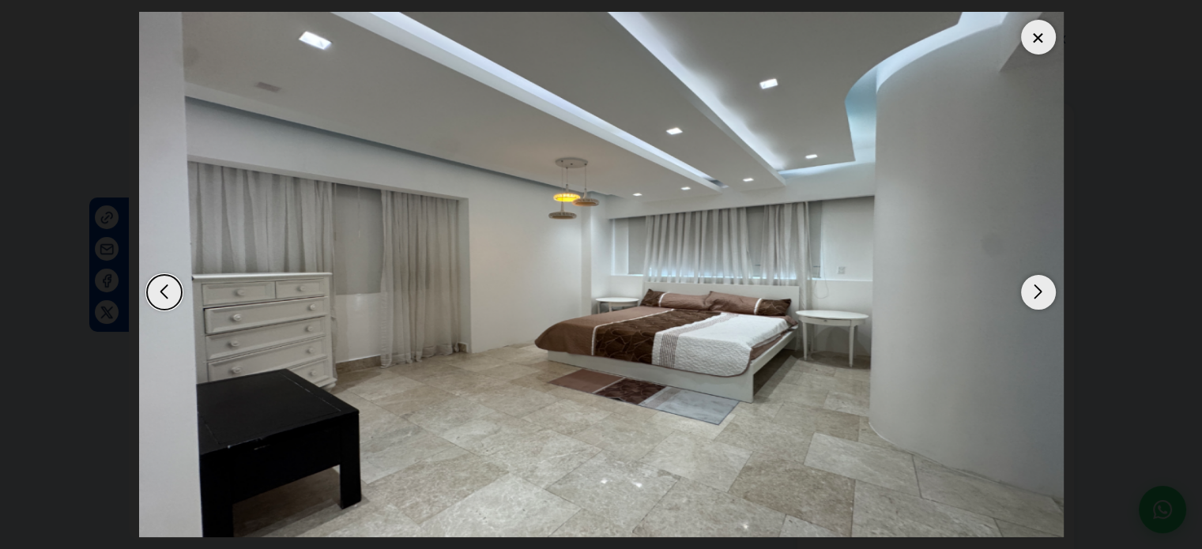
click at [168, 283] on div "Previous slide" at bounding box center [164, 292] width 35 height 35
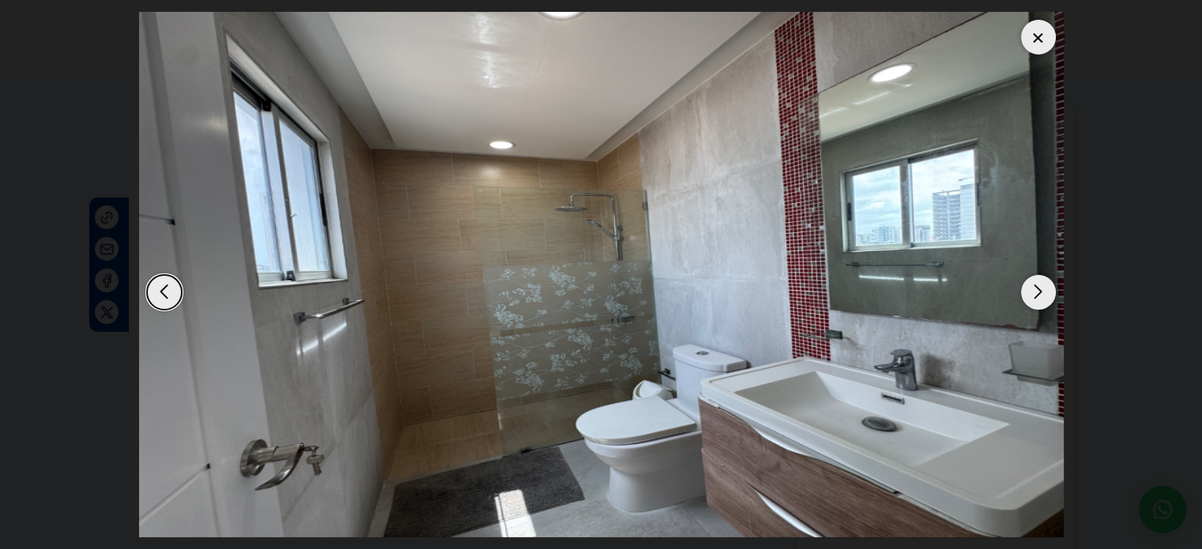
click at [168, 283] on div "Previous slide" at bounding box center [164, 292] width 35 height 35
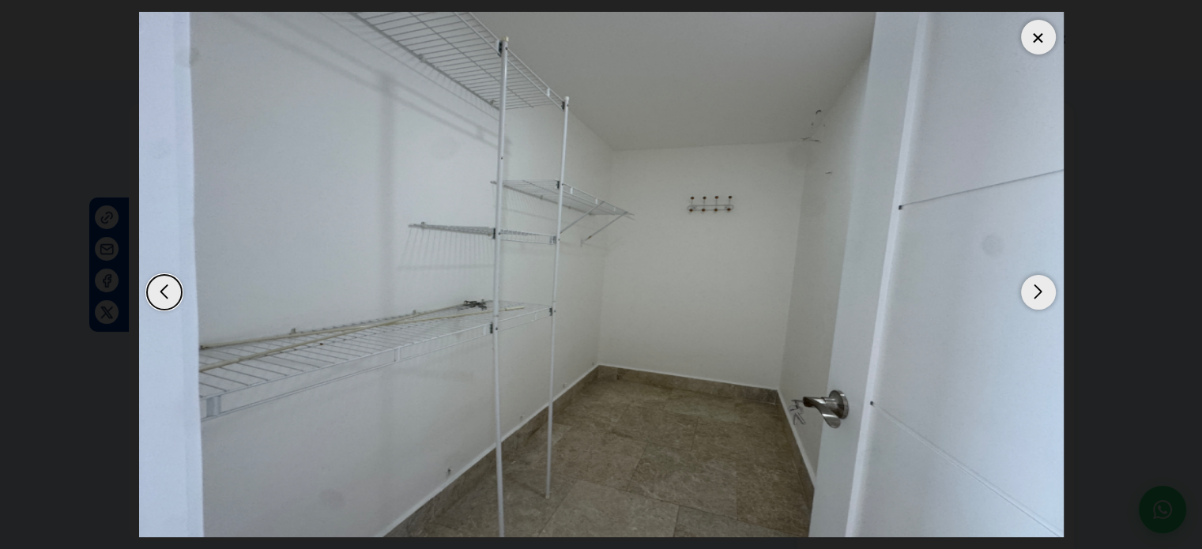
click at [168, 283] on div "Previous slide" at bounding box center [164, 292] width 35 height 35
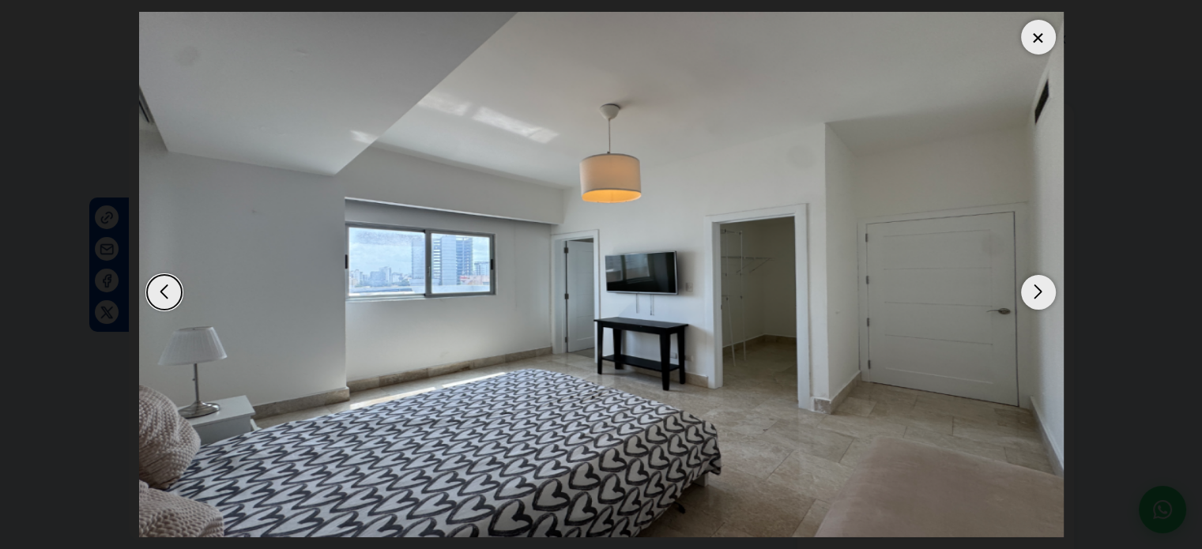
click at [168, 283] on div "Previous slide" at bounding box center [164, 292] width 35 height 35
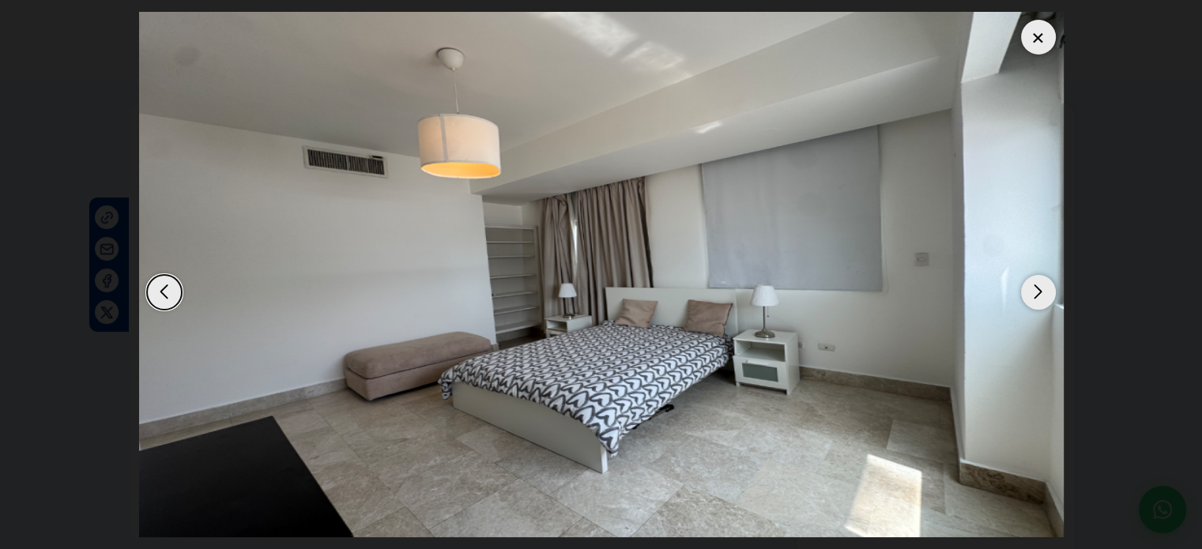
click at [168, 283] on div "Previous slide" at bounding box center [164, 292] width 35 height 35
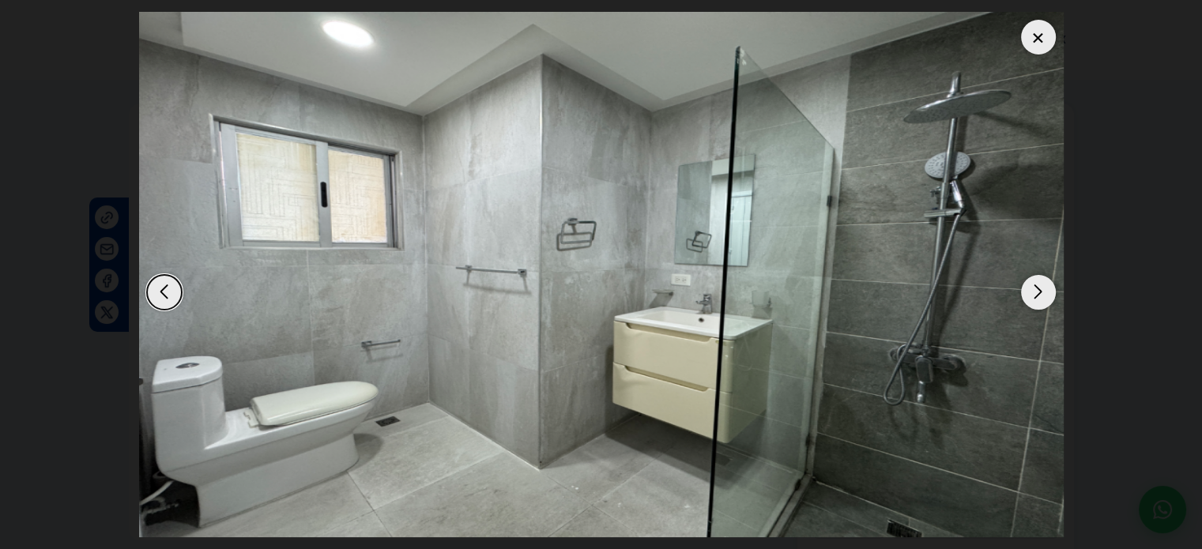
click at [168, 283] on div "Previous slide" at bounding box center [164, 292] width 35 height 35
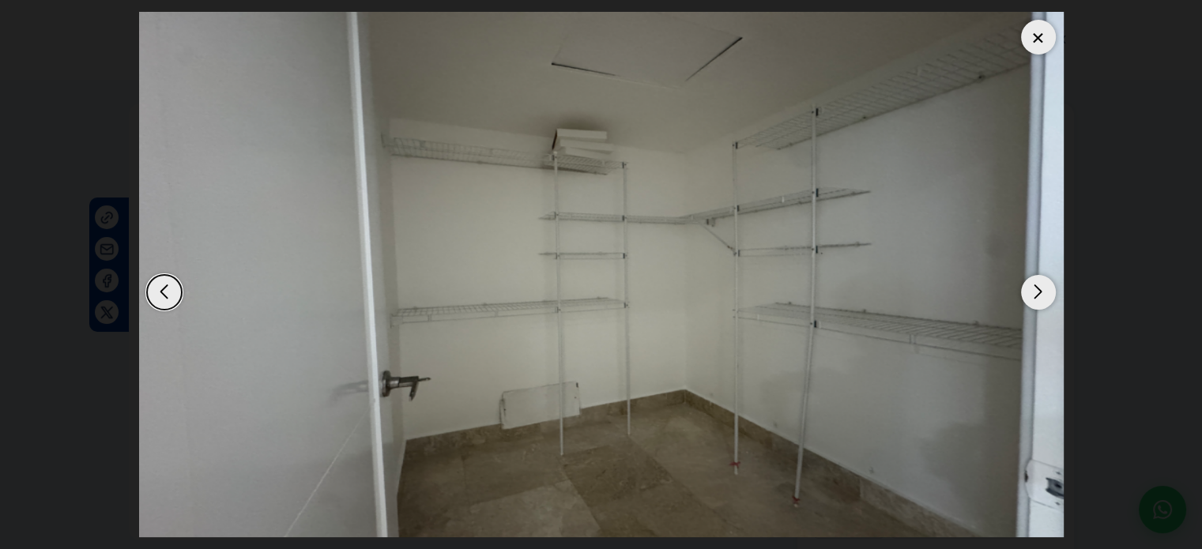
click at [168, 283] on div "Previous slide" at bounding box center [164, 292] width 35 height 35
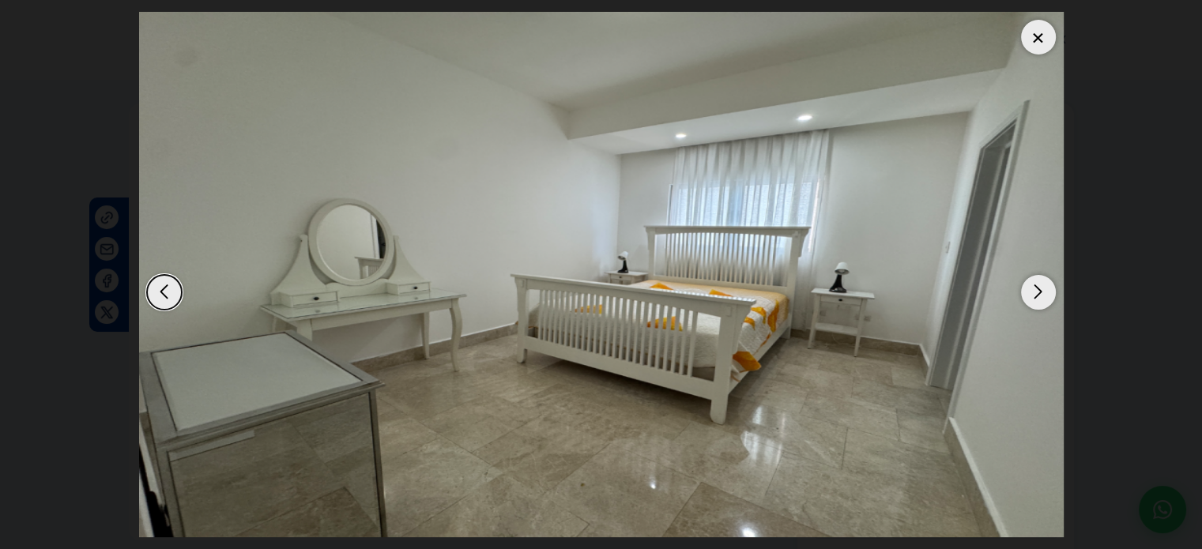
click at [168, 283] on div "Previous slide" at bounding box center [164, 292] width 35 height 35
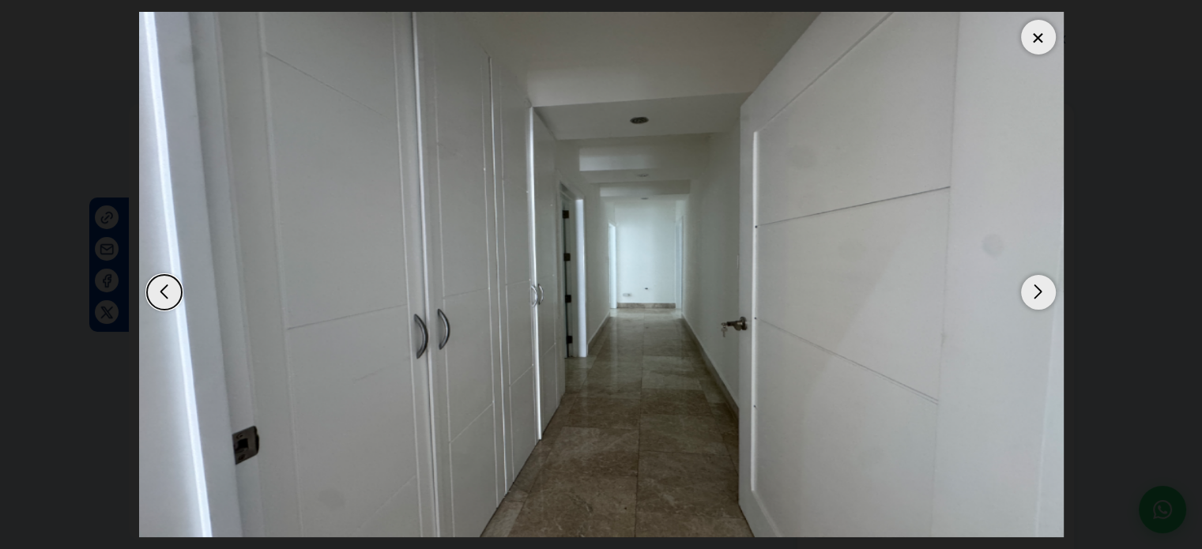
click at [168, 283] on div "Previous slide" at bounding box center [164, 292] width 35 height 35
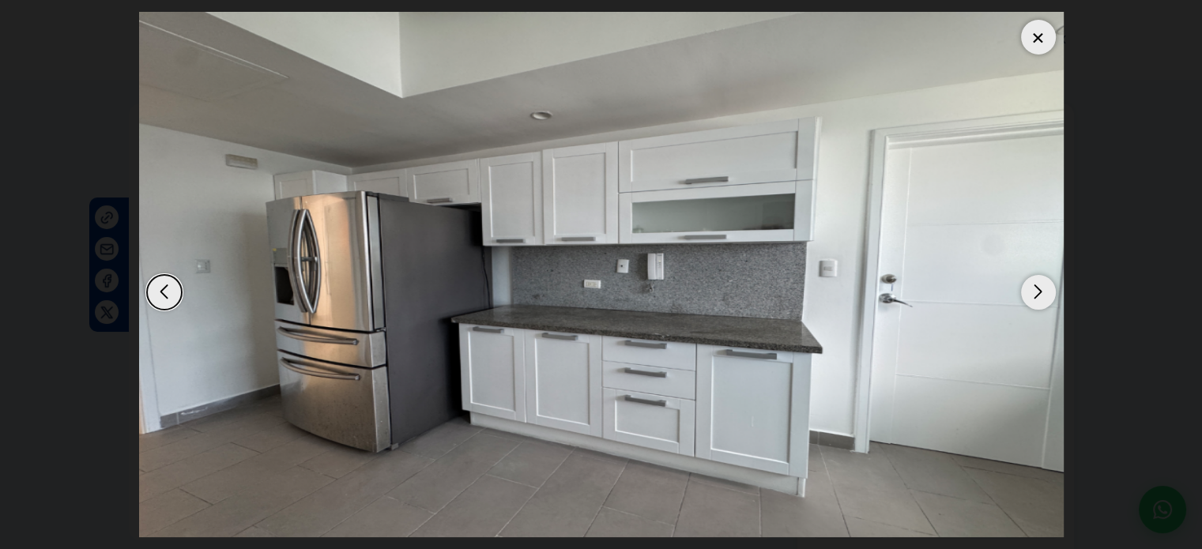
click at [168, 283] on div "Previous slide" at bounding box center [164, 292] width 35 height 35
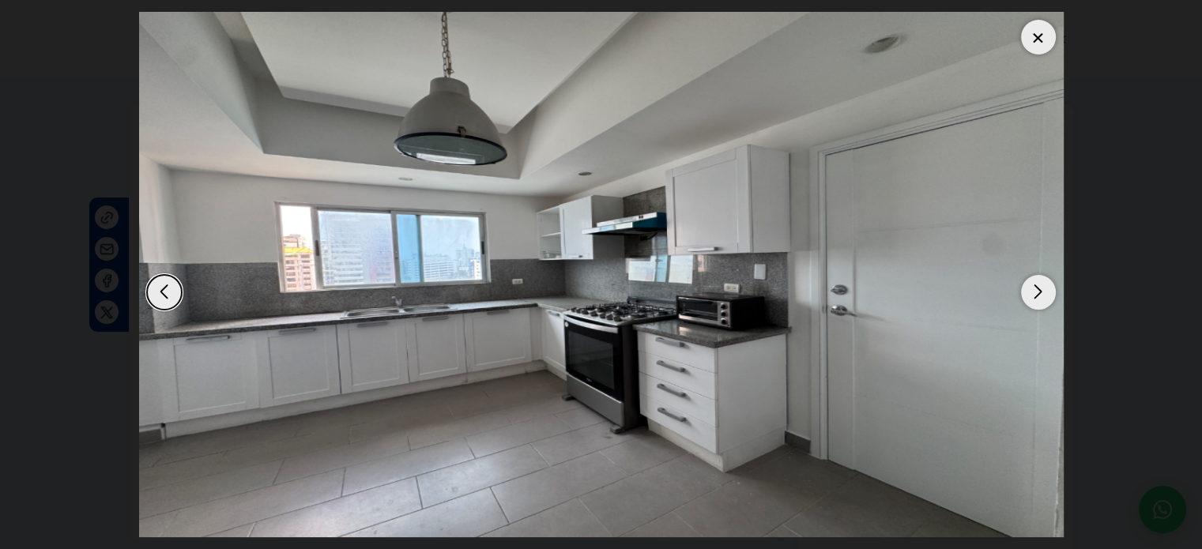
click at [168, 283] on div "Previous slide" at bounding box center [164, 292] width 35 height 35
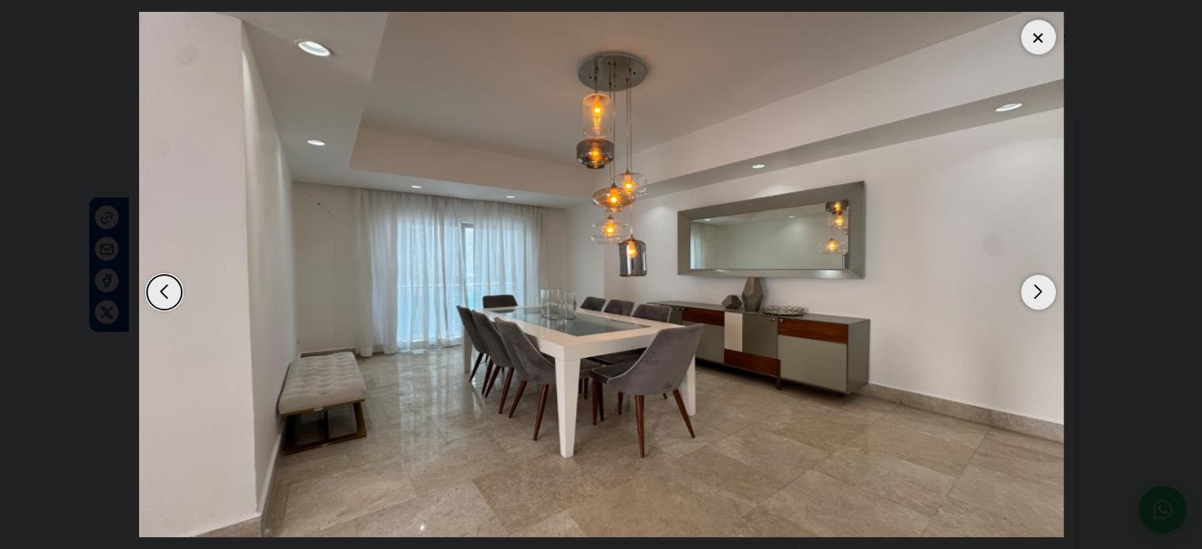
click at [168, 283] on div "Previous slide" at bounding box center [164, 292] width 35 height 35
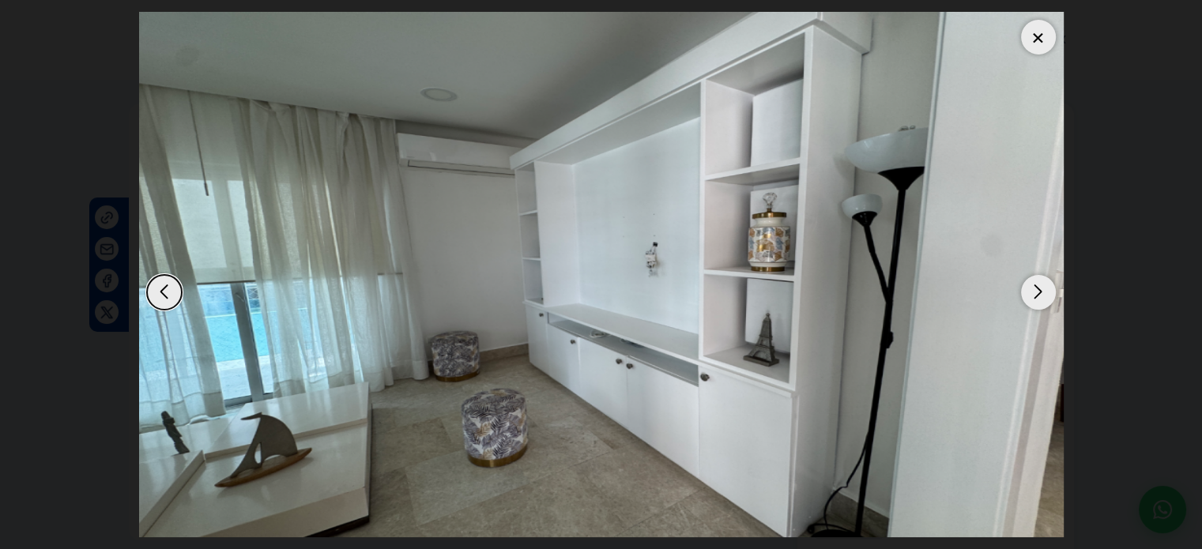
click at [168, 283] on div "Previous slide" at bounding box center [164, 292] width 35 height 35
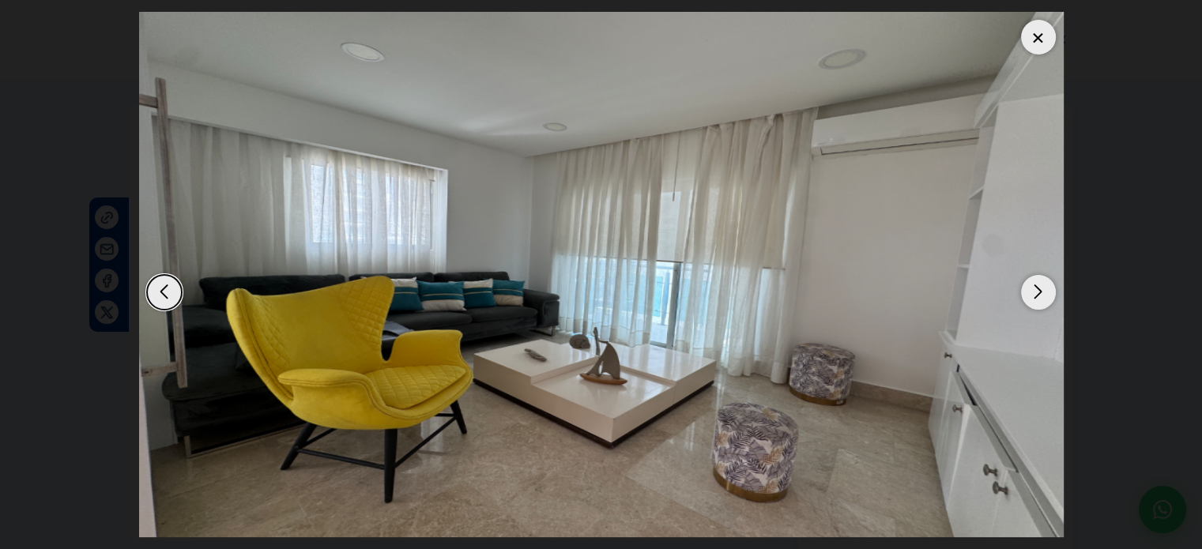
click at [168, 283] on div "Previous slide" at bounding box center [164, 292] width 35 height 35
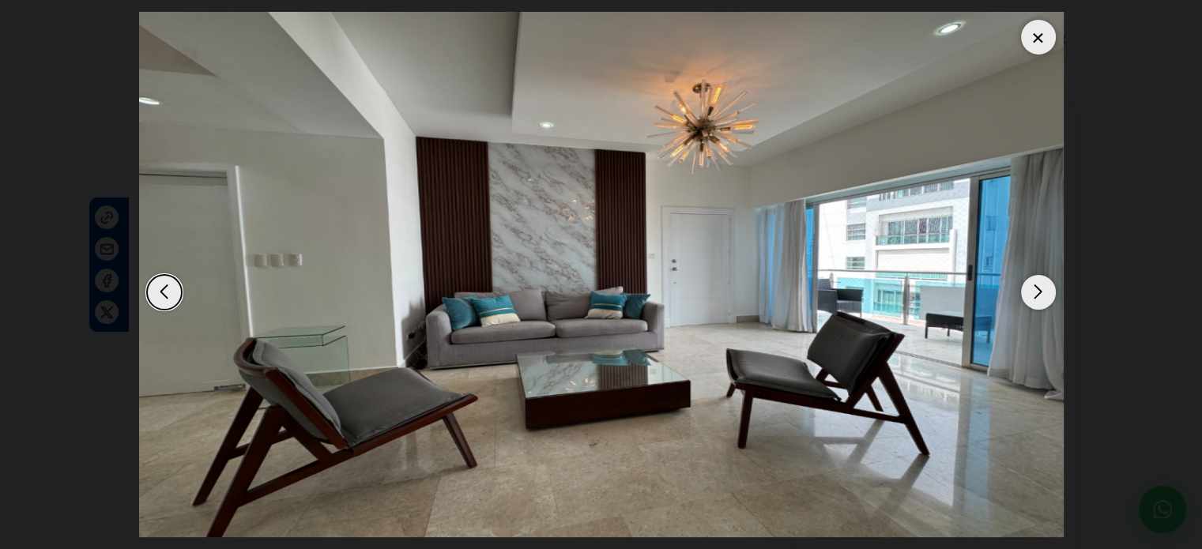
click at [168, 283] on div "Previous slide" at bounding box center [164, 292] width 35 height 35
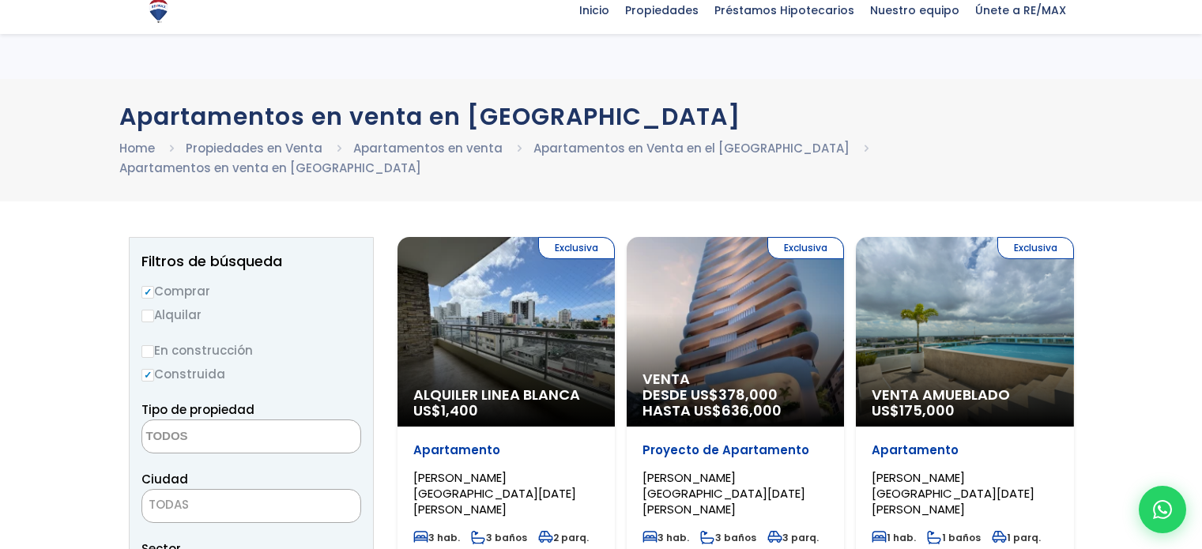
select select
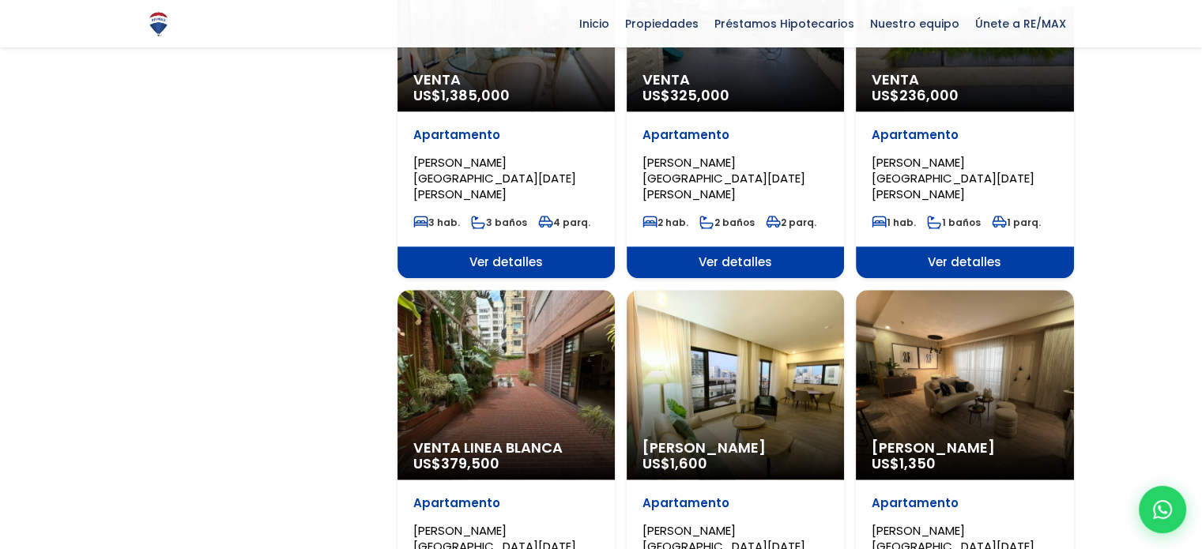
scroll to position [1423, 0]
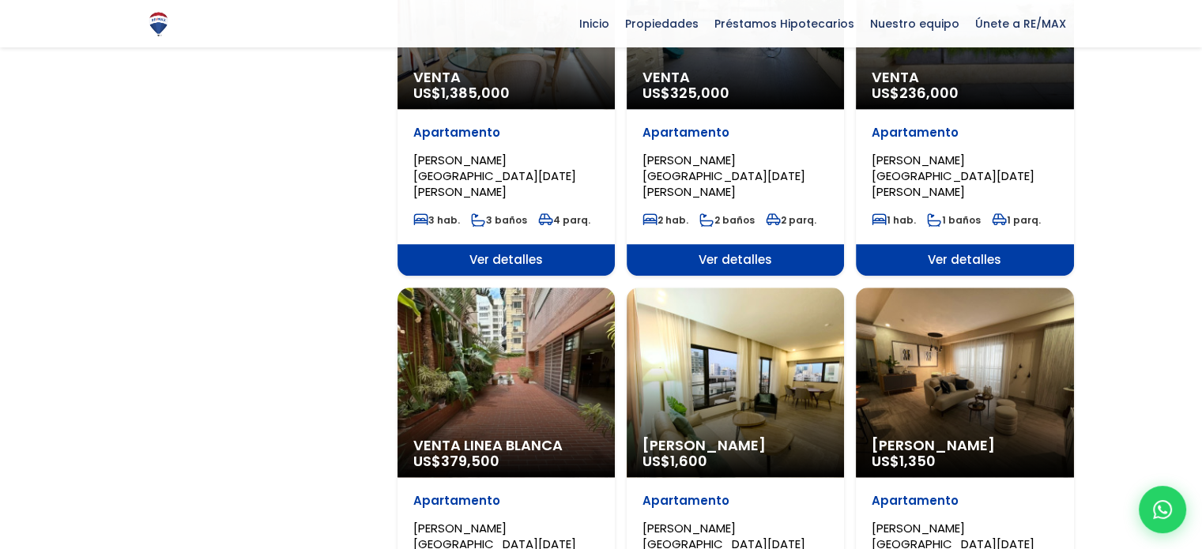
click at [512, 349] on div "Venta Linea Blanca US$ 379,500" at bounding box center [506, 383] width 217 height 190
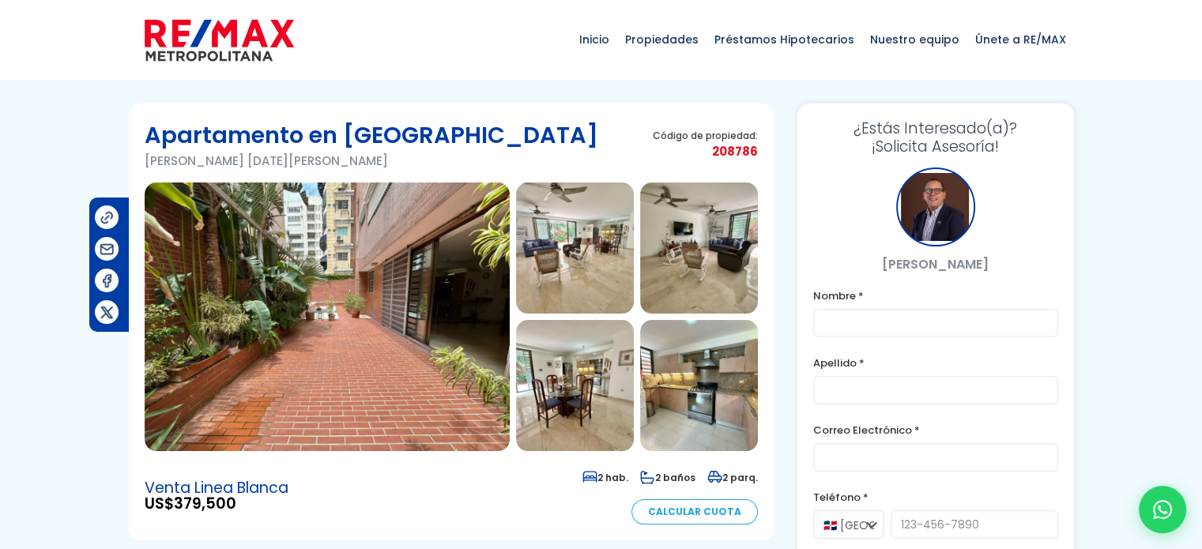
click at [434, 249] on img at bounding box center [327, 317] width 365 height 269
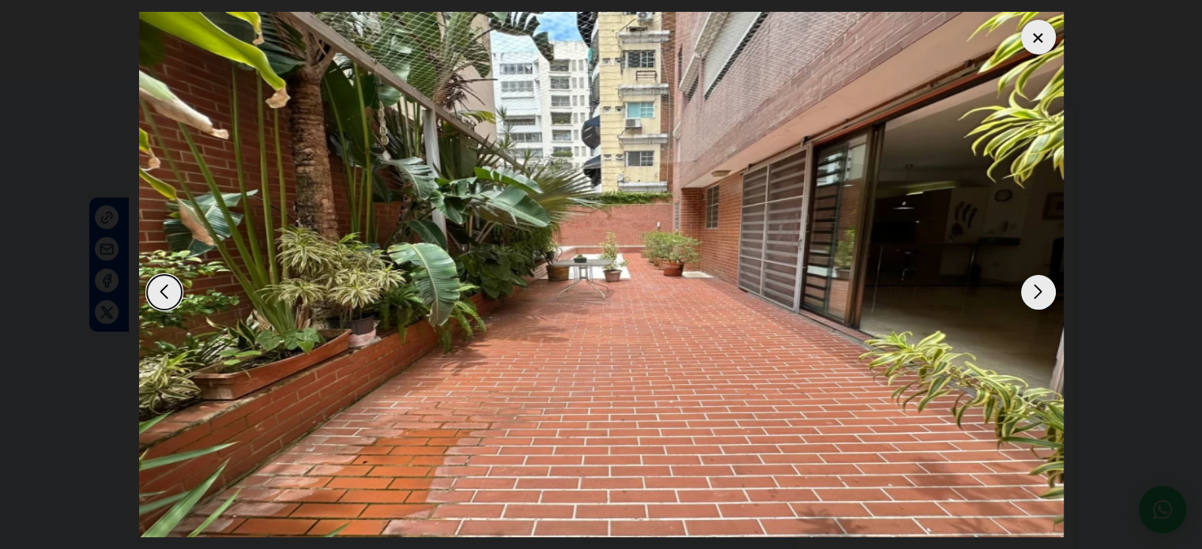
click at [1032, 292] on div "Next slide" at bounding box center [1038, 292] width 35 height 35
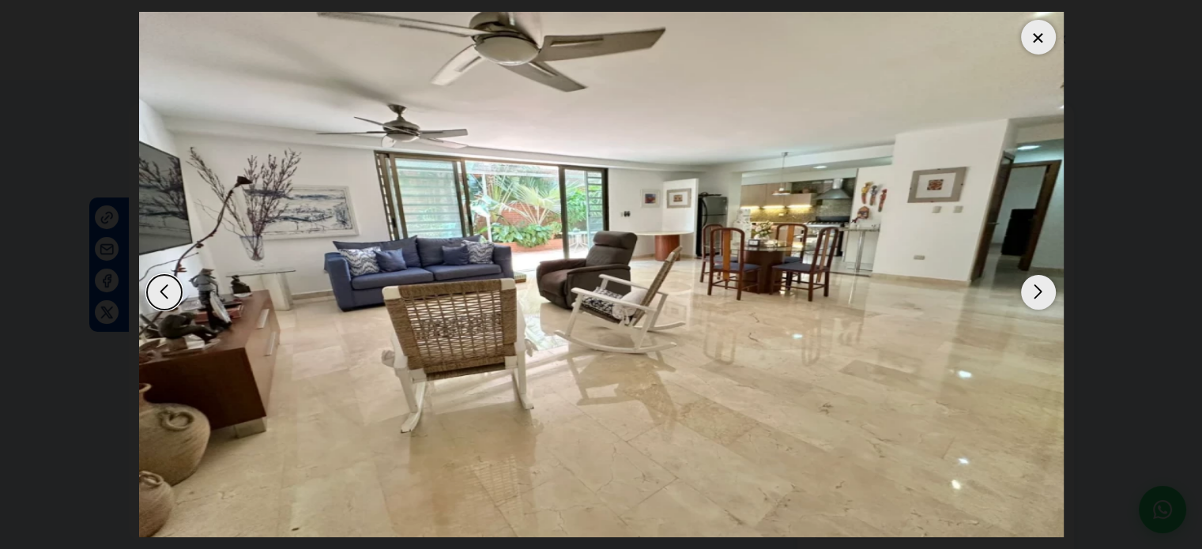
click at [1032, 292] on div "Next slide" at bounding box center [1038, 292] width 35 height 35
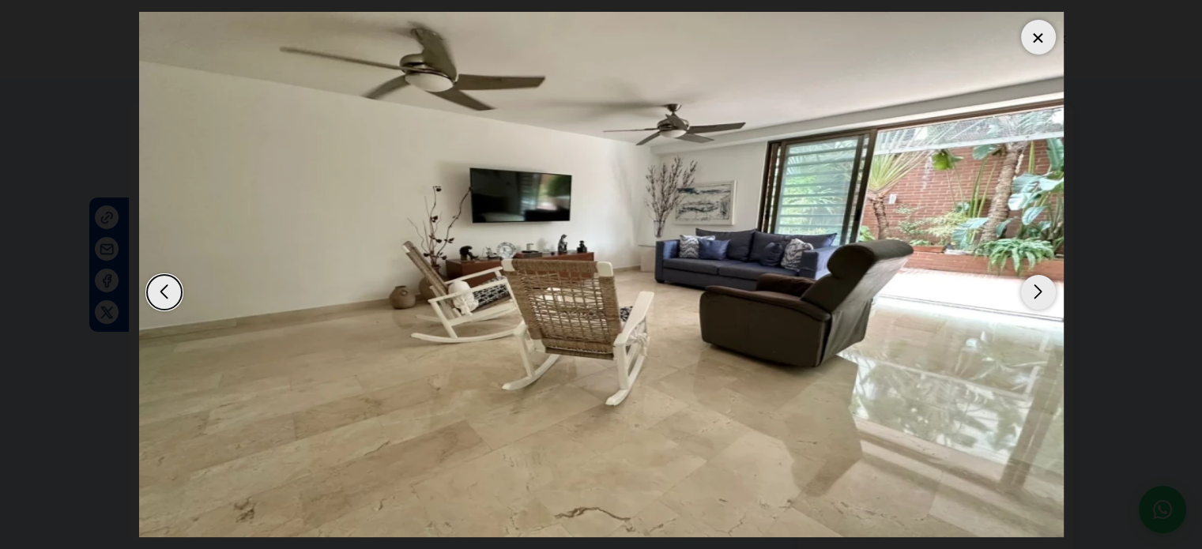
click at [1032, 292] on div "Next slide" at bounding box center [1038, 292] width 35 height 35
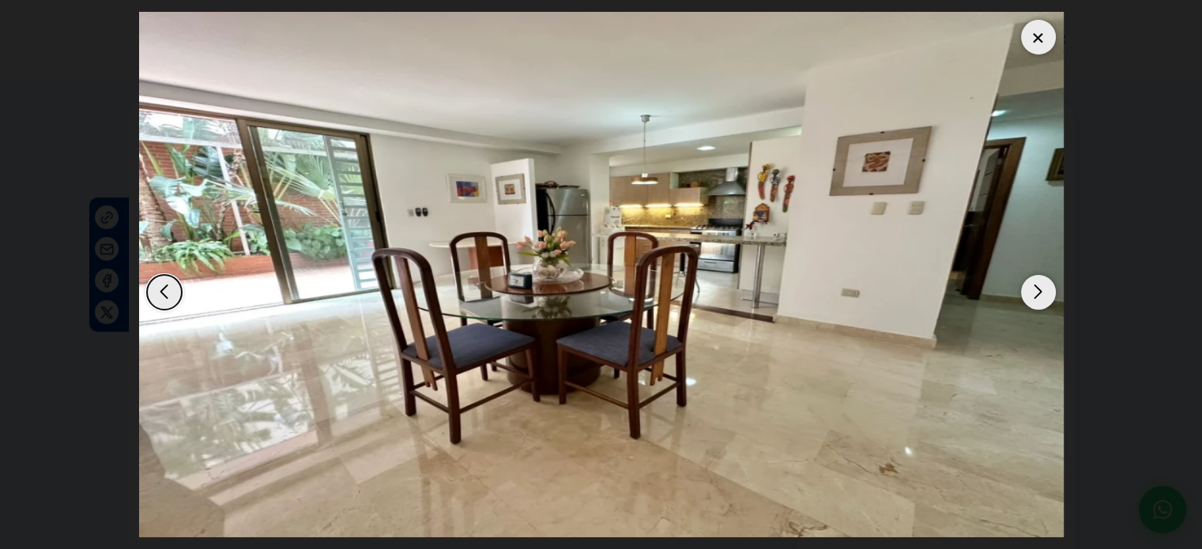
click at [1032, 292] on div "Next slide" at bounding box center [1038, 292] width 35 height 35
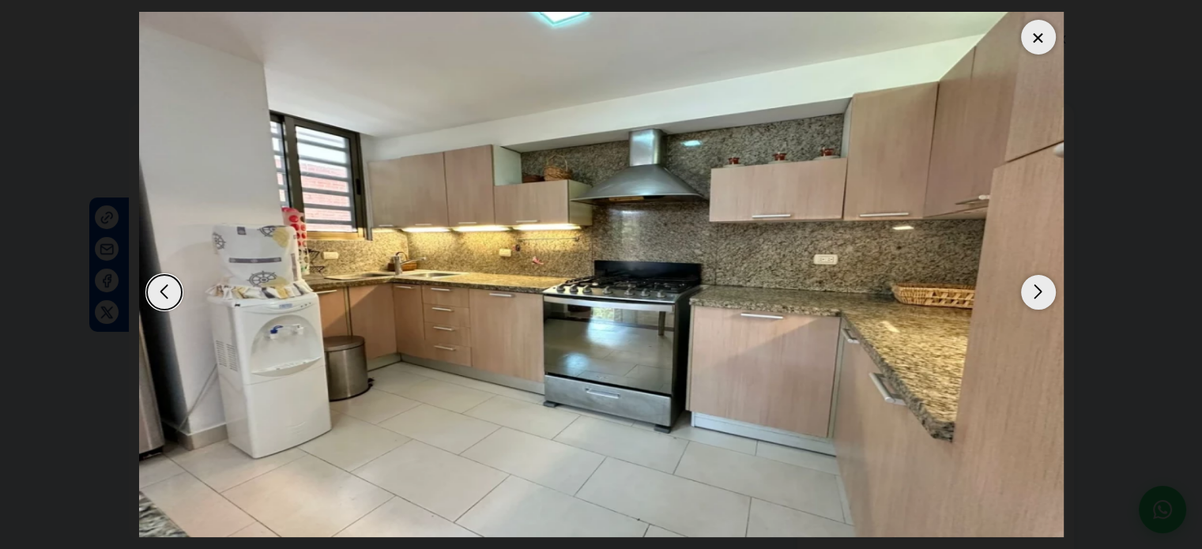
click at [1032, 292] on div "Next slide" at bounding box center [1038, 292] width 35 height 35
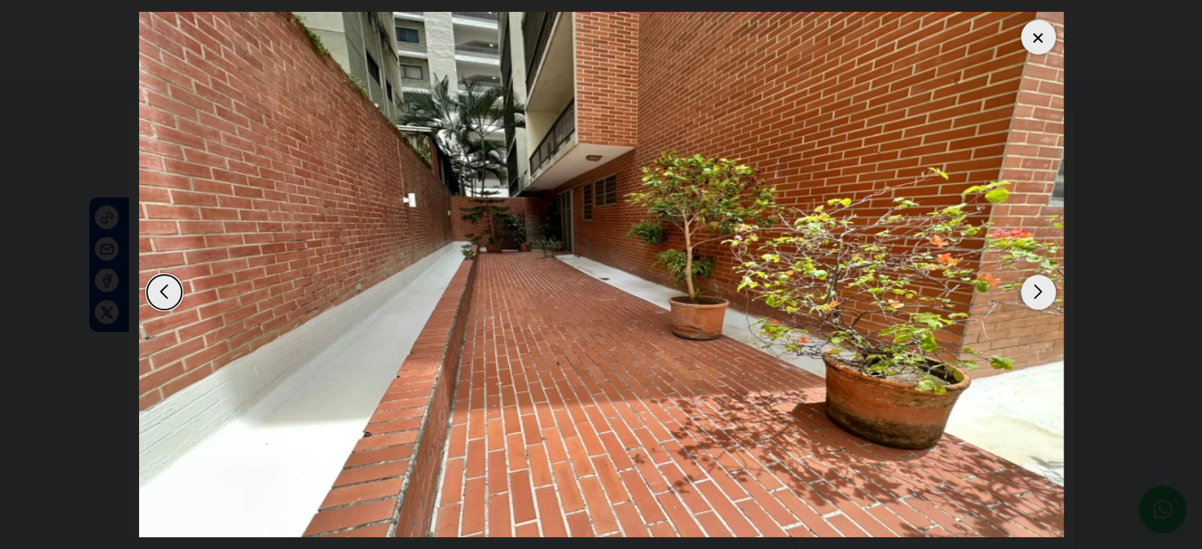
click at [1032, 292] on div "Next slide" at bounding box center [1038, 292] width 35 height 35
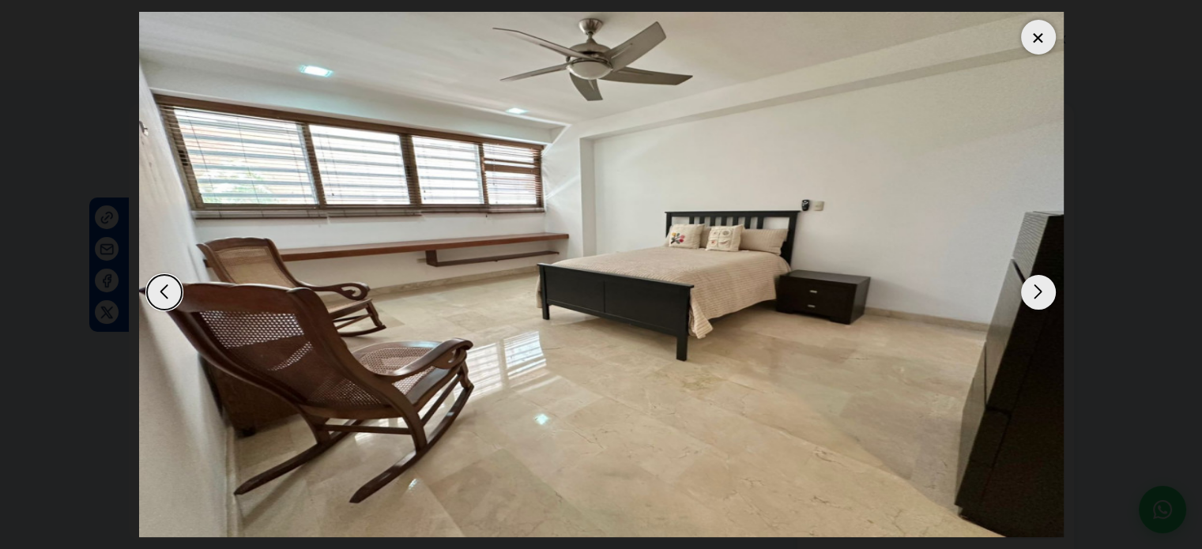
click at [1032, 292] on div "Next slide" at bounding box center [1038, 292] width 35 height 35
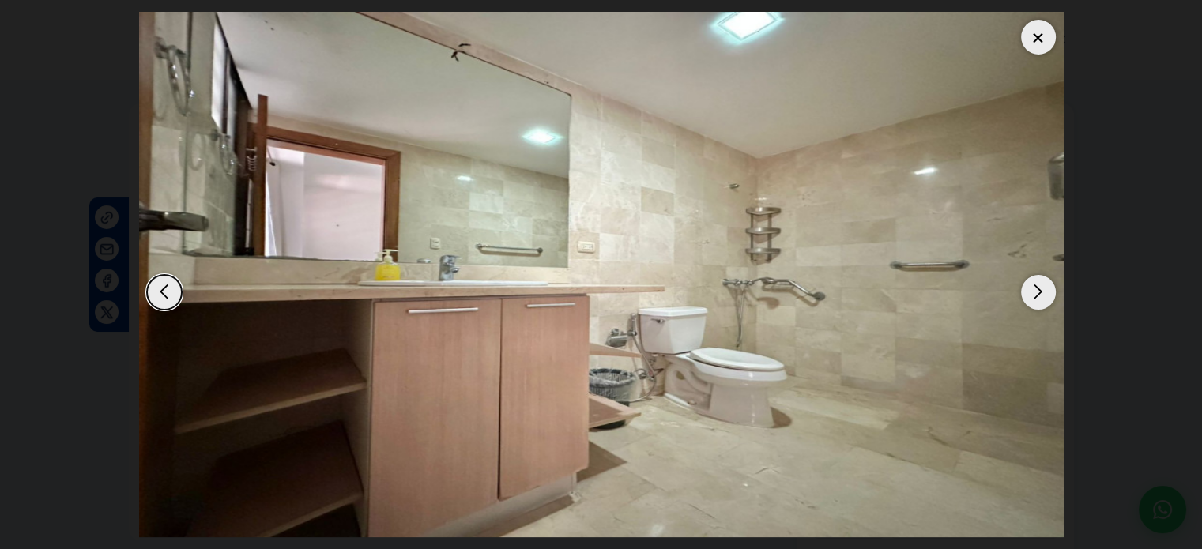
click at [1032, 292] on div "Next slide" at bounding box center [1038, 292] width 35 height 35
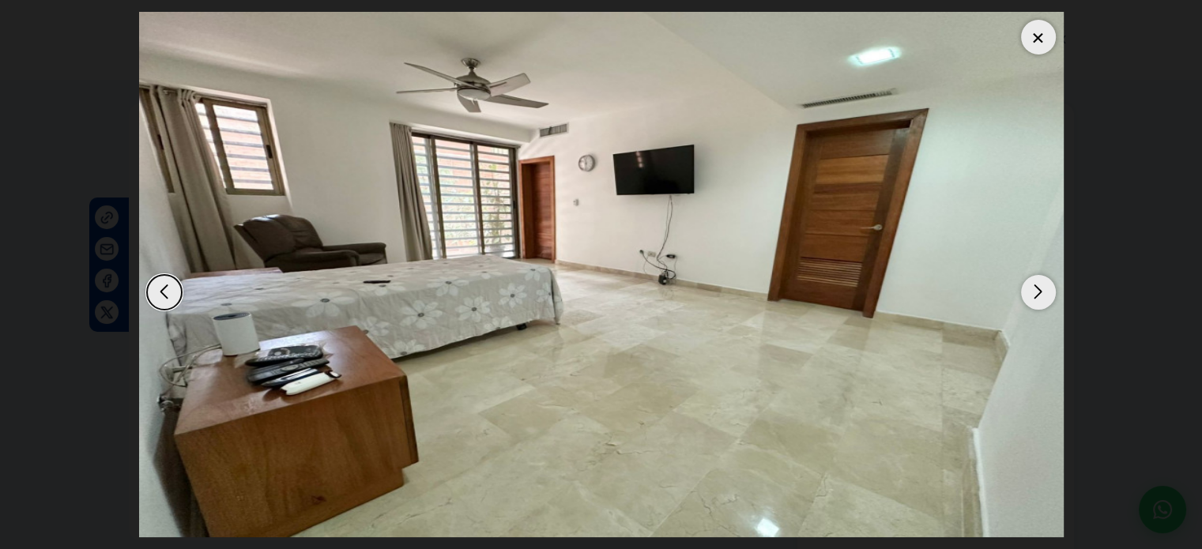
click at [174, 293] on div "Previous slide" at bounding box center [164, 292] width 35 height 35
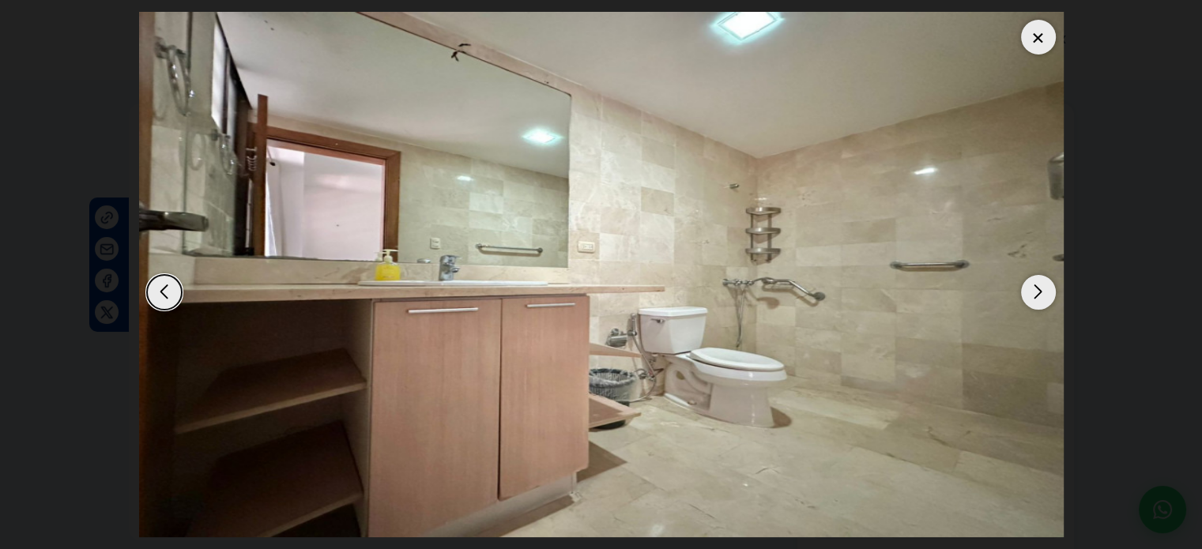
click at [1037, 295] on div "Next slide" at bounding box center [1038, 292] width 35 height 35
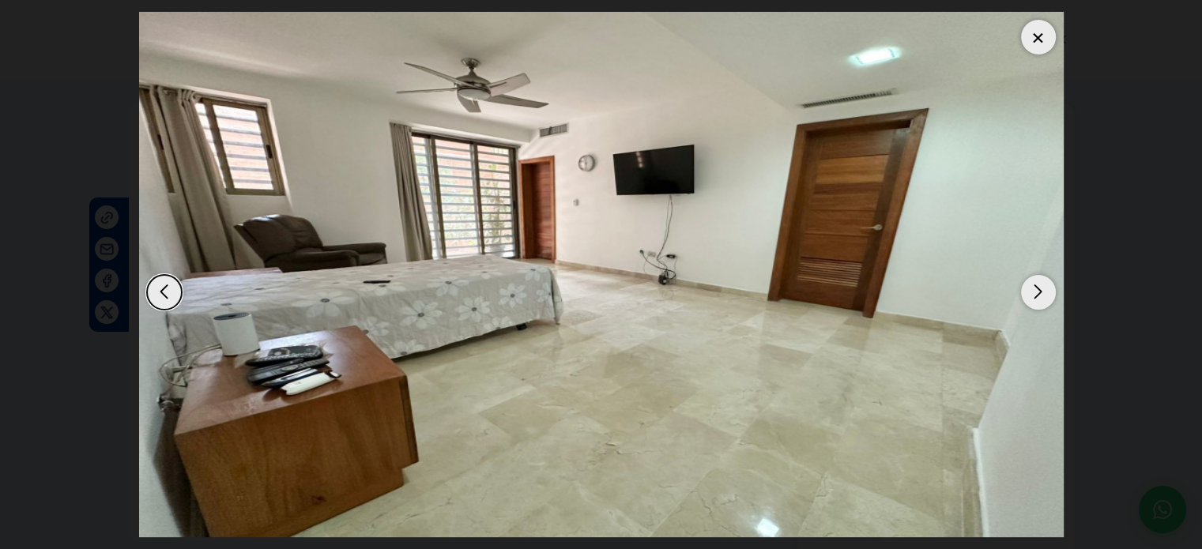
click at [1037, 295] on div "Next slide" at bounding box center [1038, 292] width 35 height 35
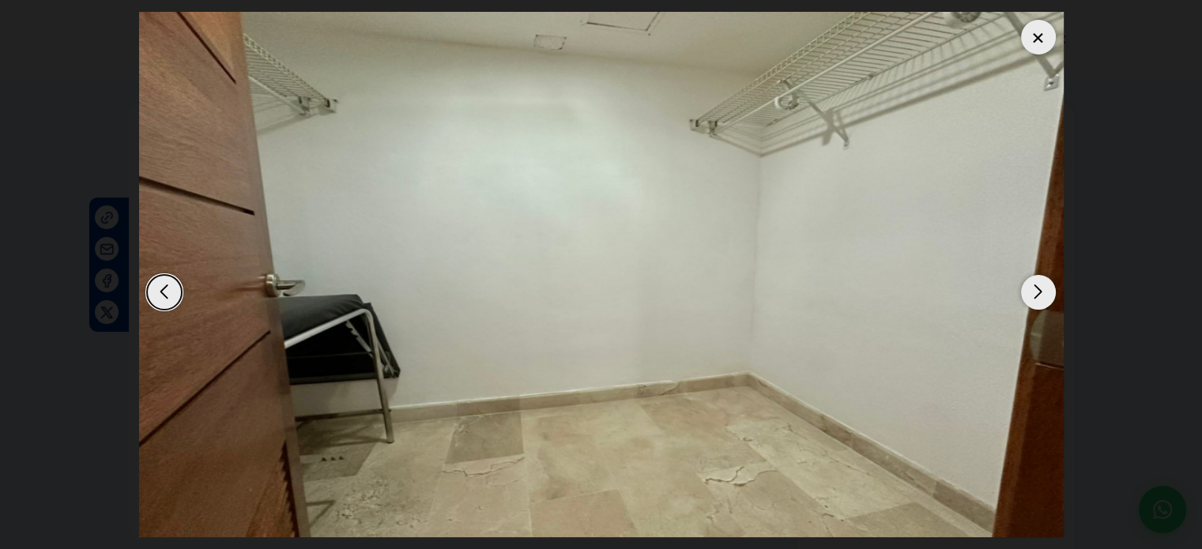
click at [1044, 24] on div at bounding box center [1038, 37] width 35 height 35
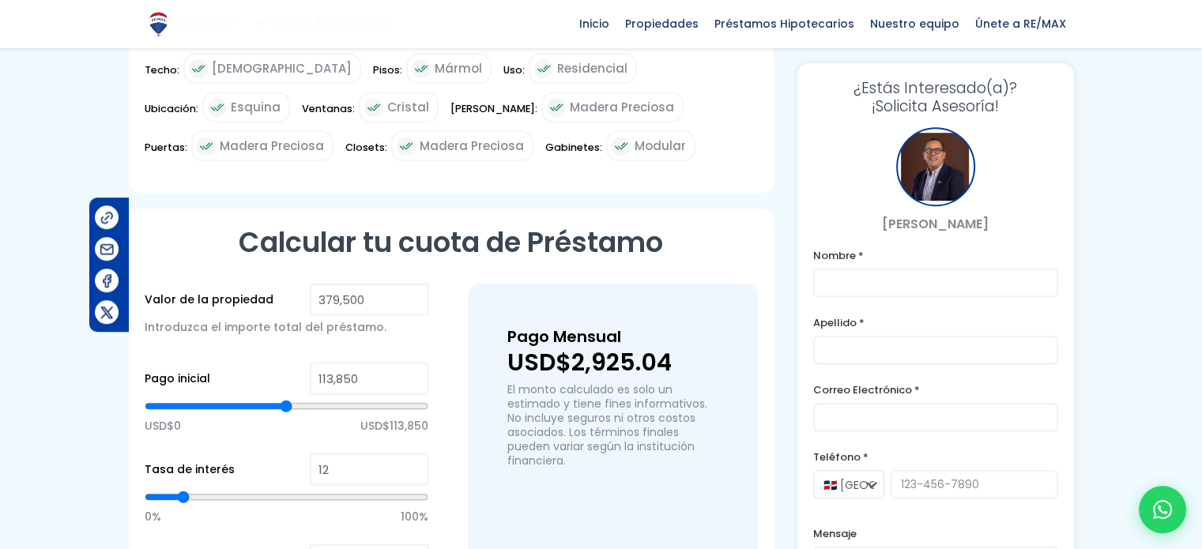
scroll to position [949, 0]
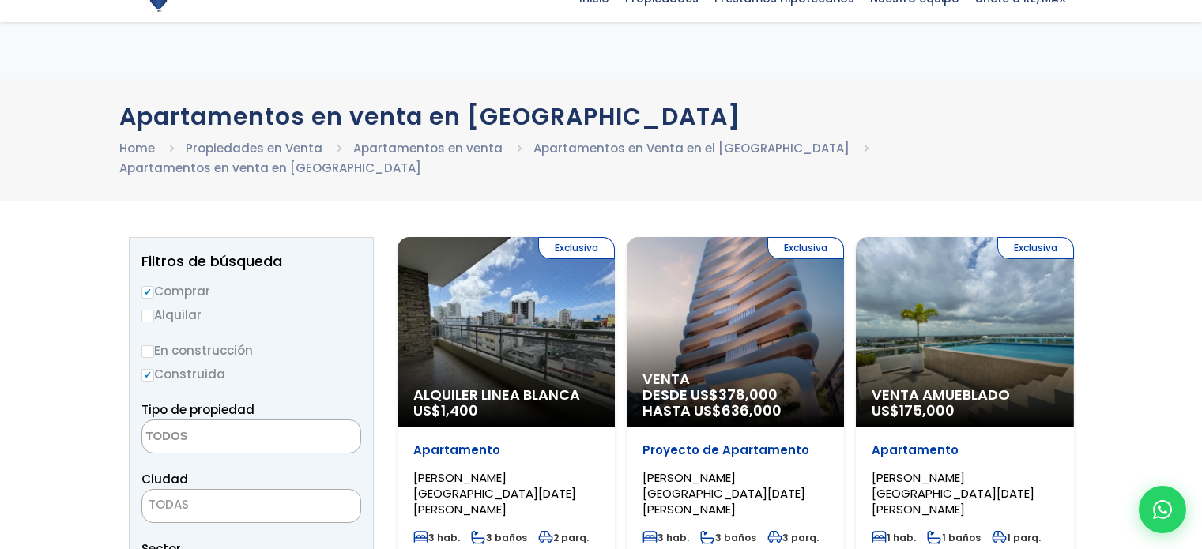
select select
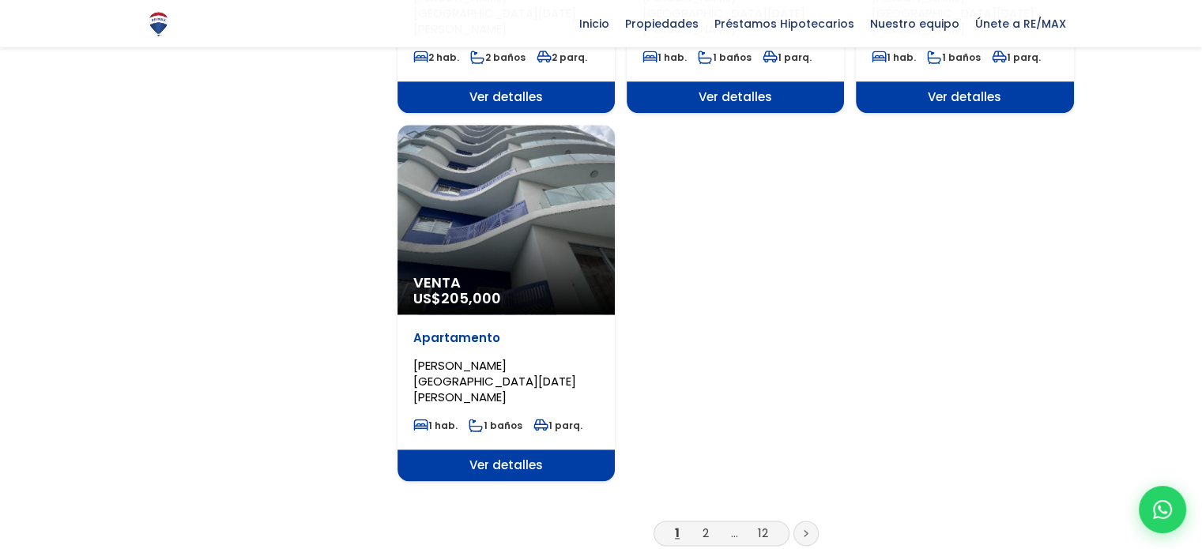
scroll to position [1739, 0]
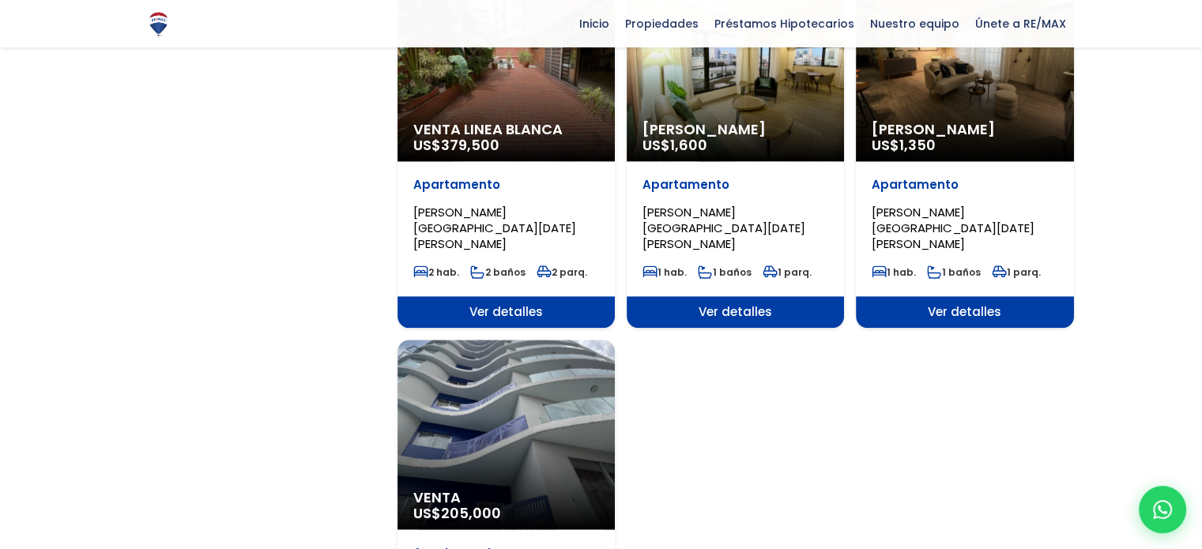
click at [522, 369] on div "Venta US$ 205,000" at bounding box center [506, 435] width 217 height 190
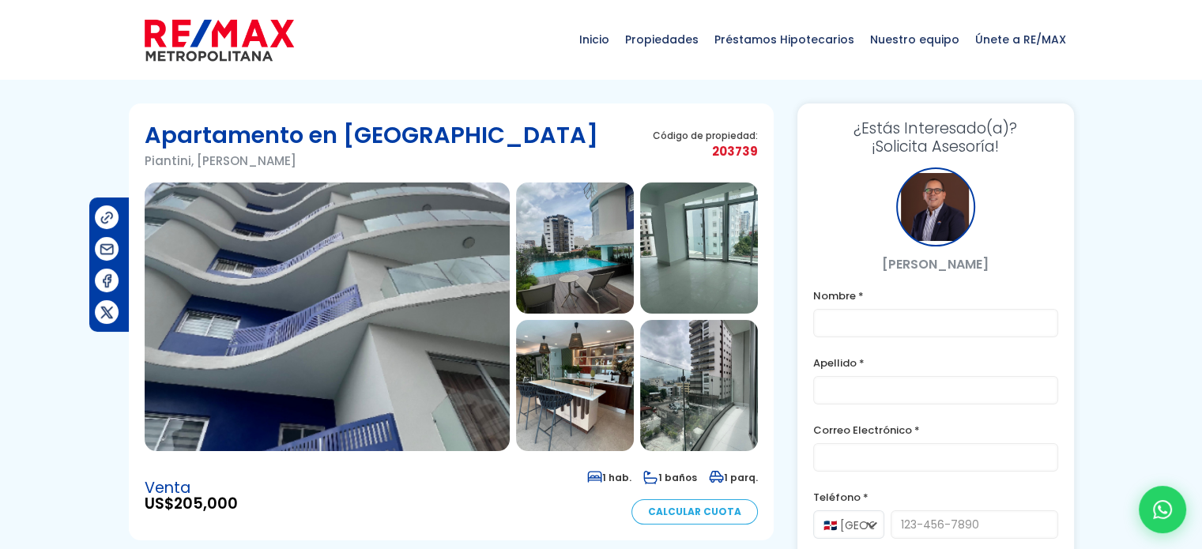
click at [544, 255] on img at bounding box center [575, 248] width 118 height 131
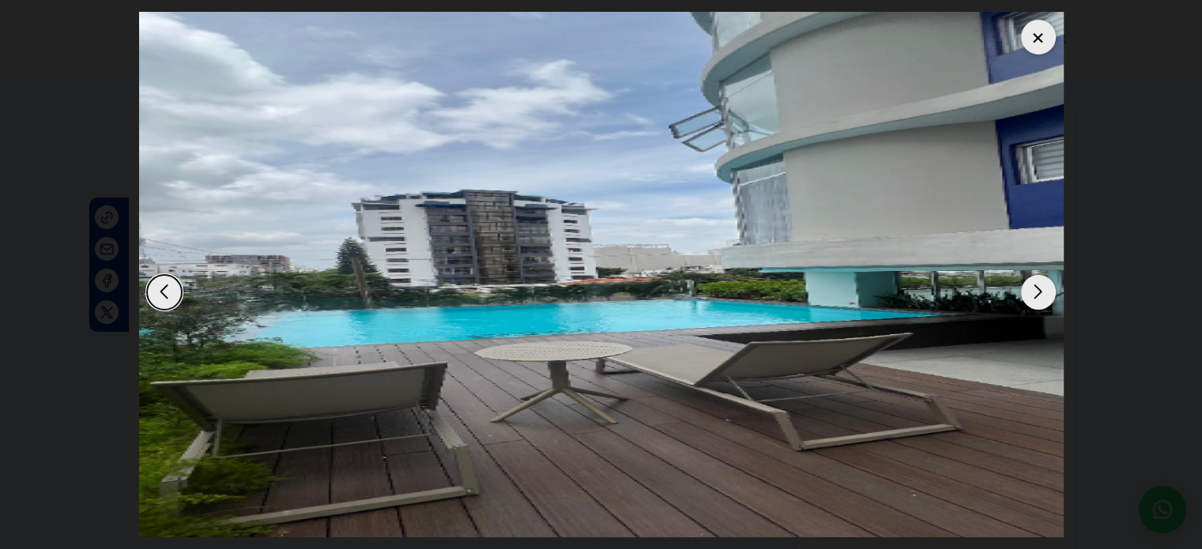
click at [1032, 291] on div "Next slide" at bounding box center [1038, 292] width 35 height 35
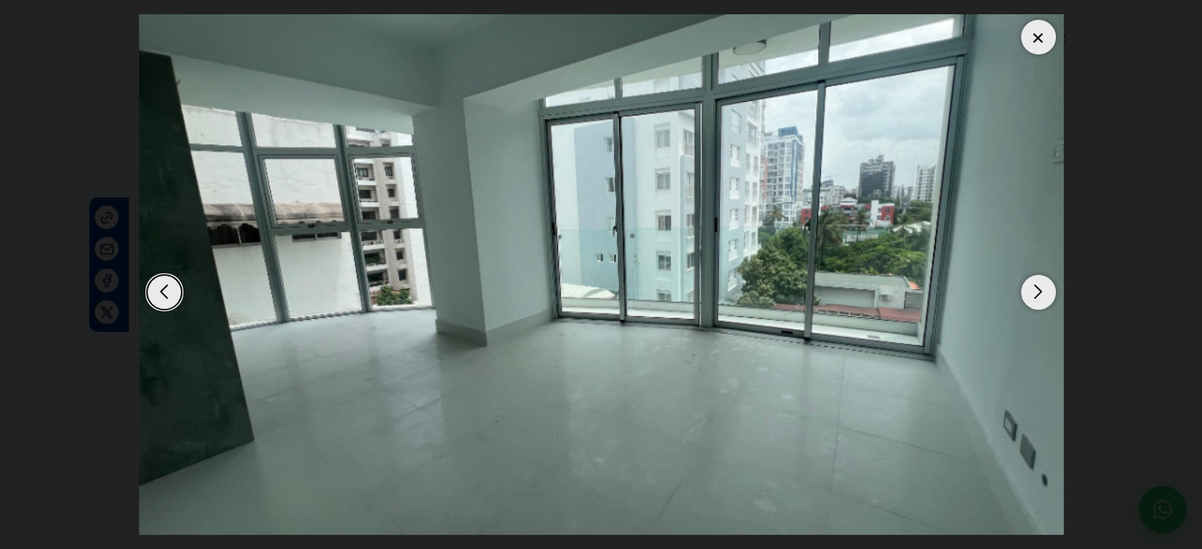
click at [1032, 291] on div "Next slide" at bounding box center [1038, 292] width 35 height 35
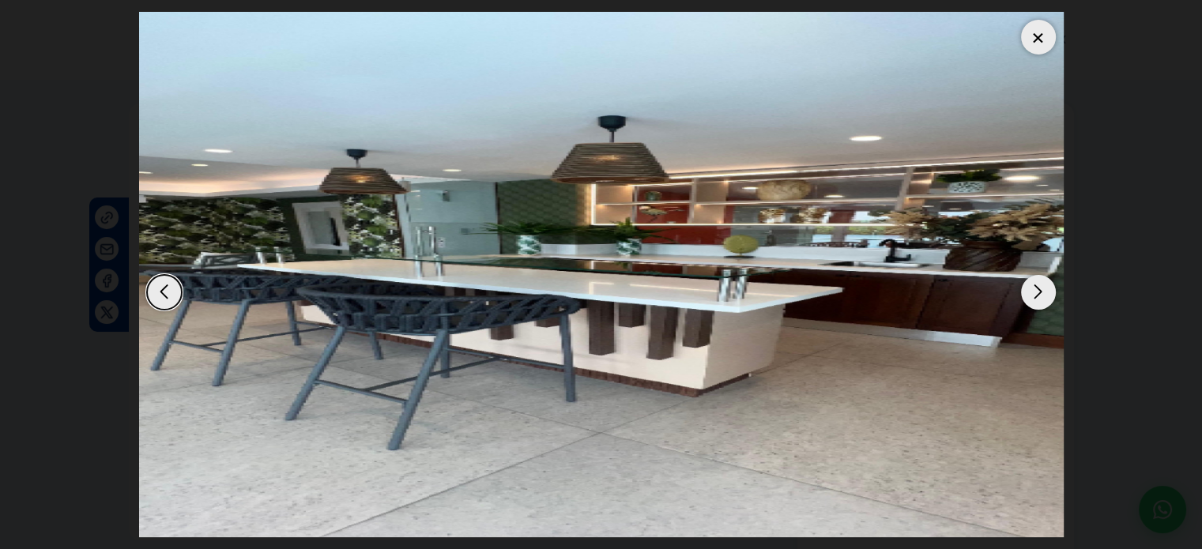
click at [1032, 291] on div "Next slide" at bounding box center [1038, 292] width 35 height 35
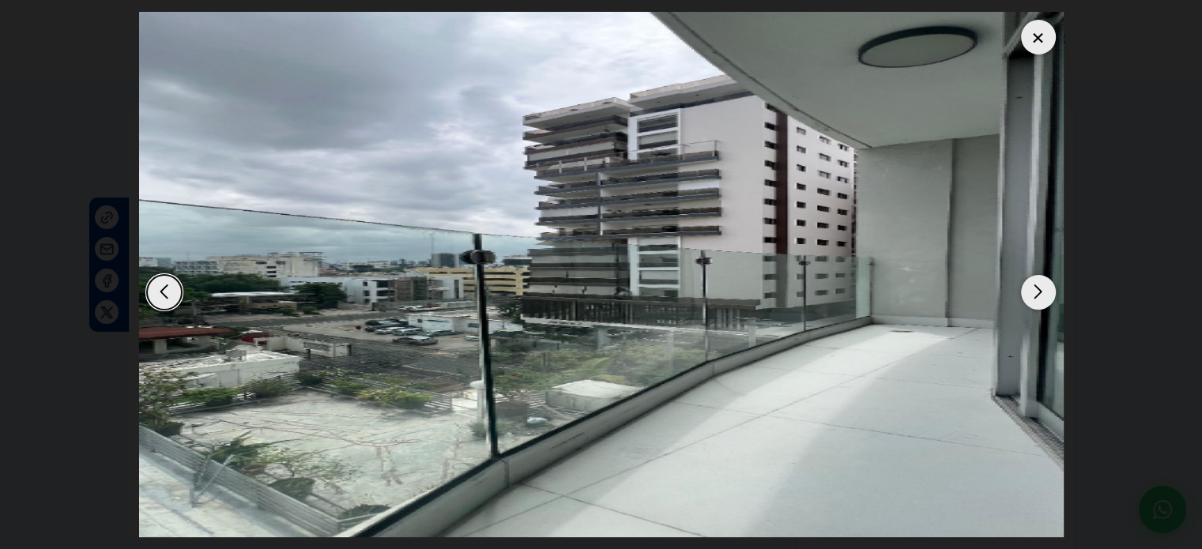
click at [1032, 291] on div "Next slide" at bounding box center [1038, 292] width 35 height 35
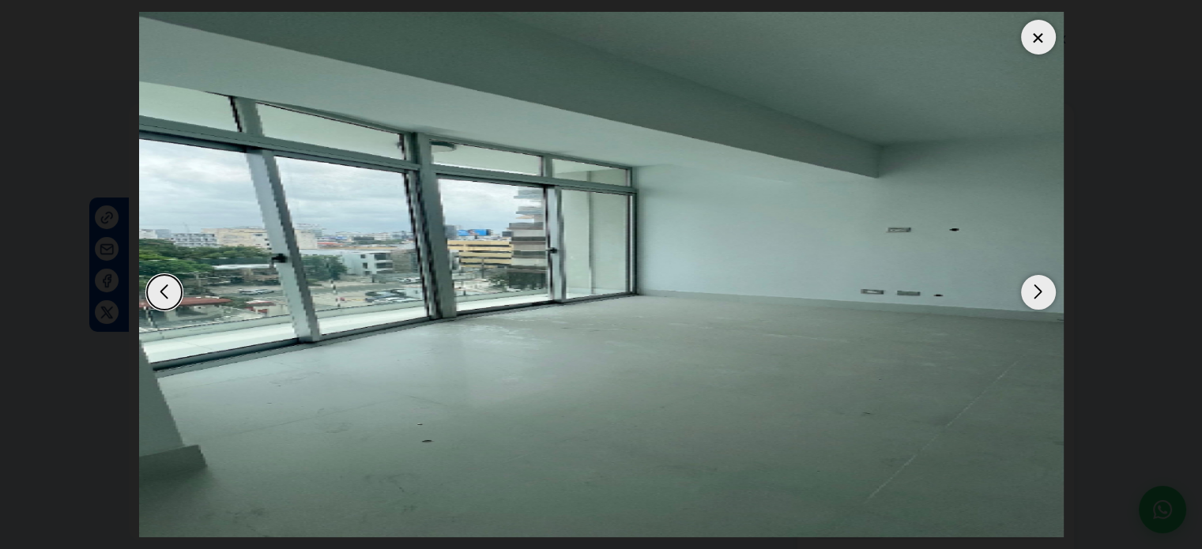
click at [1032, 291] on div "Next slide" at bounding box center [1038, 292] width 35 height 35
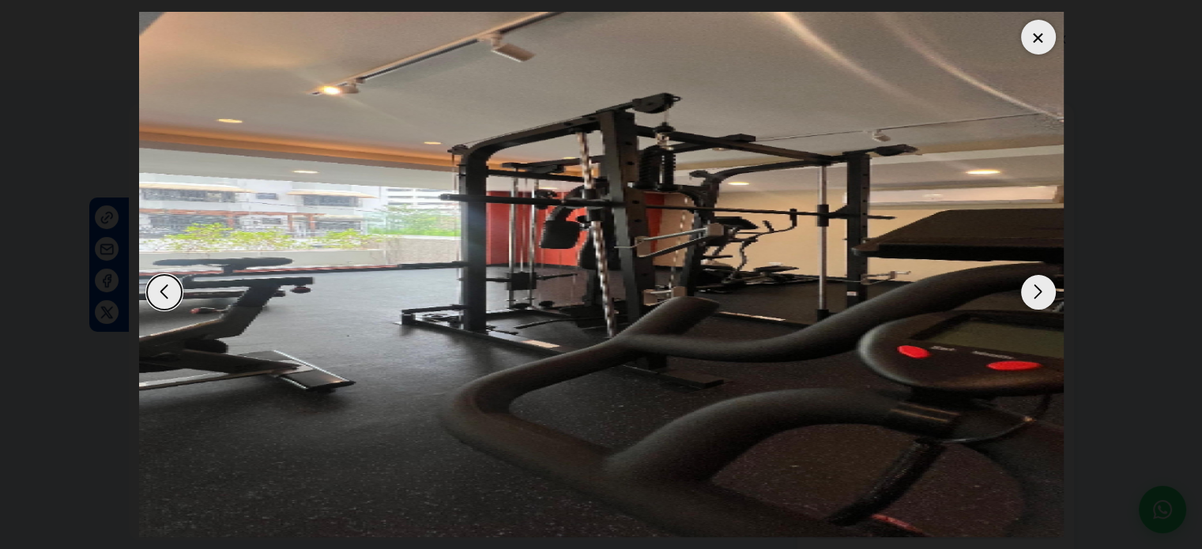
click at [1032, 291] on div "Next slide" at bounding box center [1038, 292] width 35 height 35
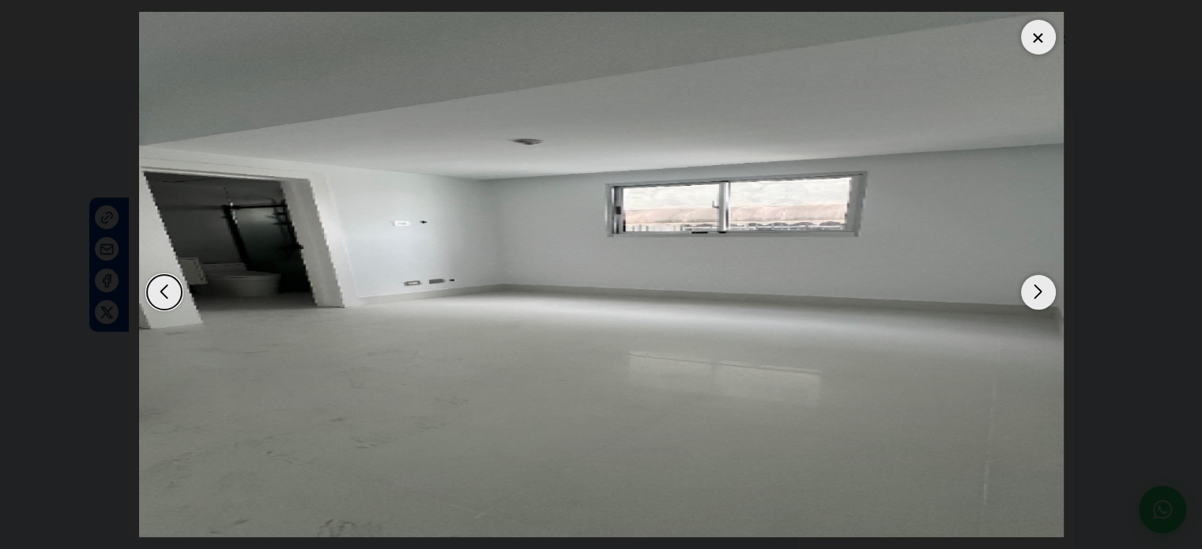
click at [1032, 291] on div "Next slide" at bounding box center [1038, 292] width 35 height 35
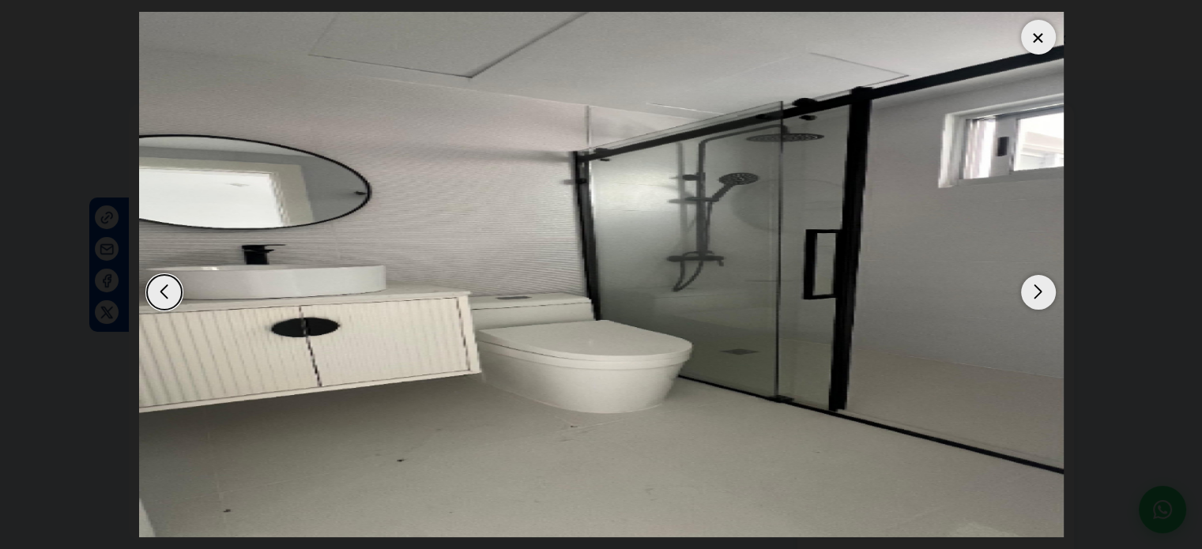
click at [1032, 34] on div at bounding box center [1038, 37] width 35 height 35
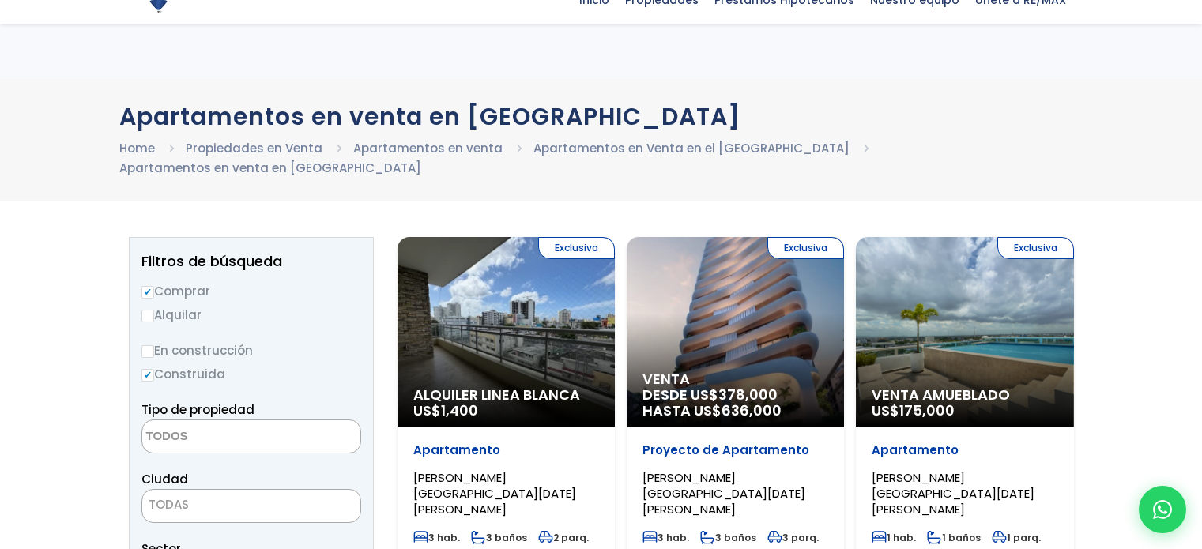
select select
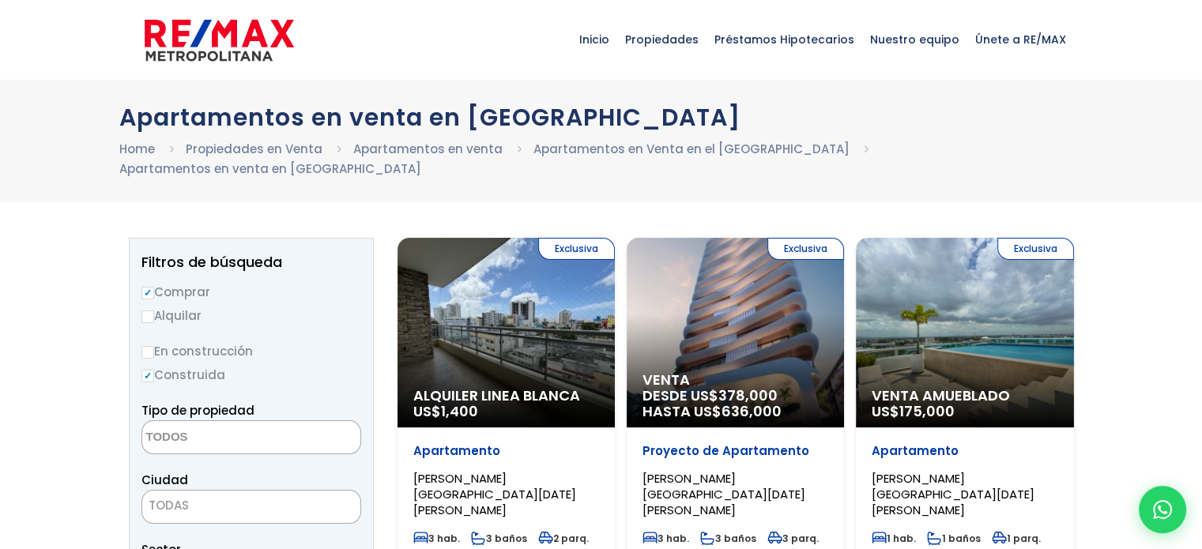
click at [745, 338] on div "Exclusiva Venta DESDE US$ 378,000 HASTA US$ 636,000" at bounding box center [735, 333] width 217 height 190
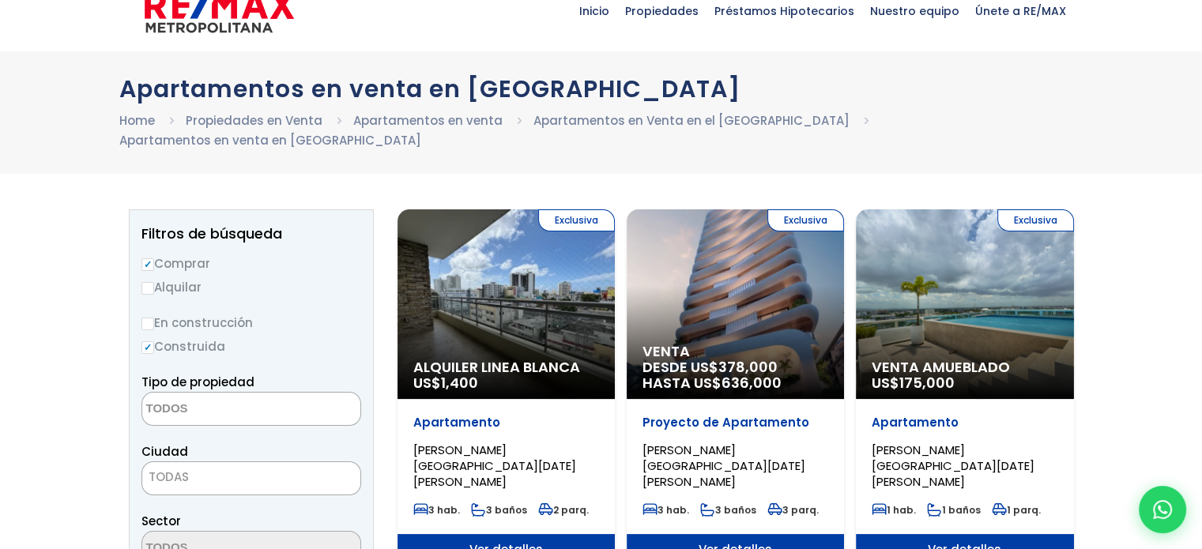
scroll to position [158, 0]
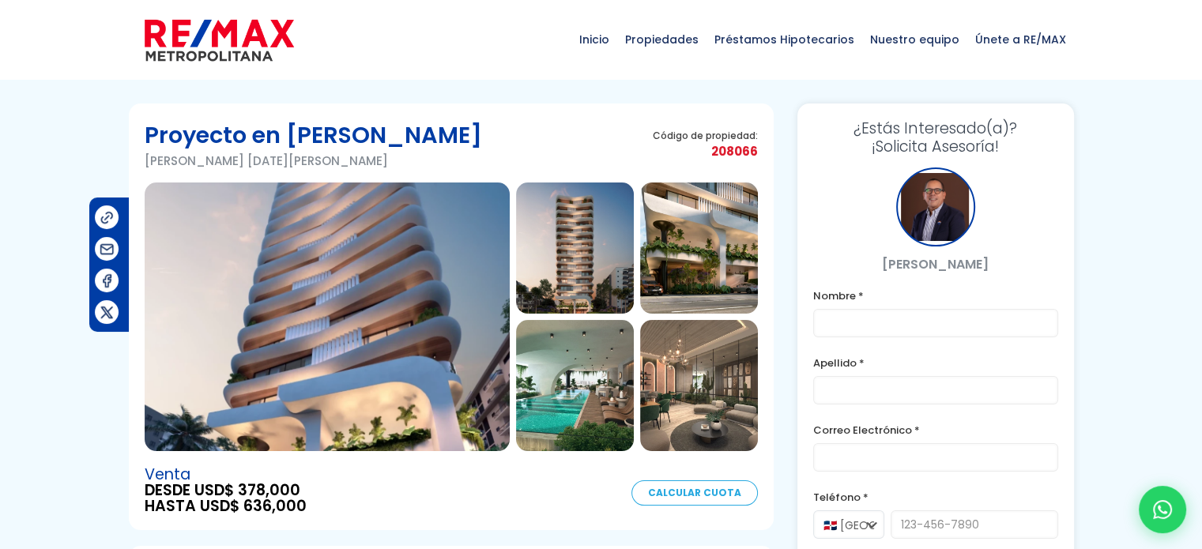
click at [455, 416] on img at bounding box center [327, 317] width 365 height 269
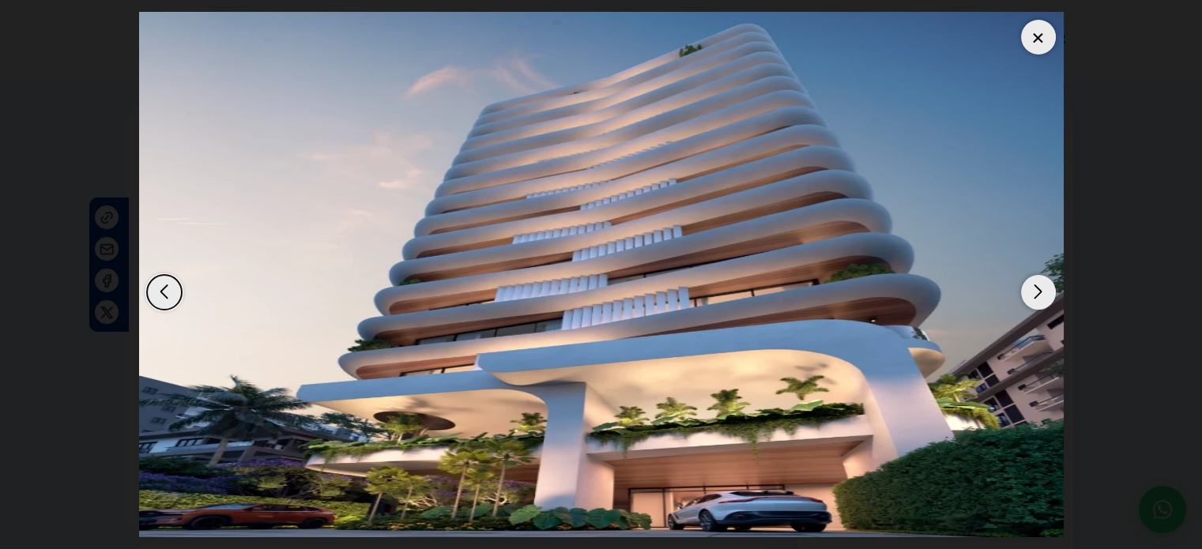
click at [1043, 292] on div "Next slide" at bounding box center [1038, 292] width 35 height 35
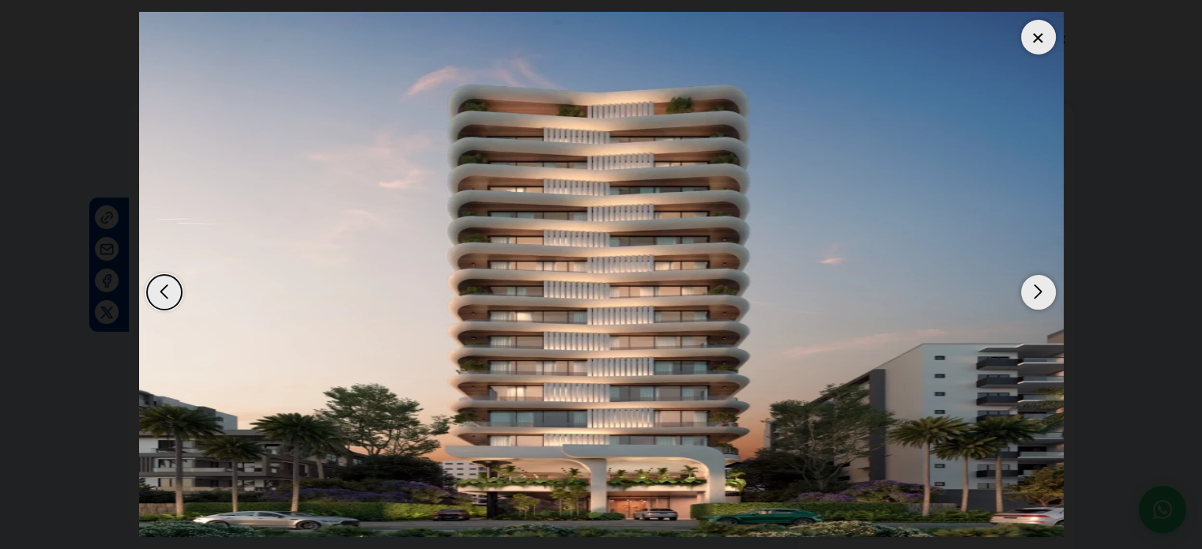
click at [1043, 292] on div "Next slide" at bounding box center [1038, 292] width 35 height 35
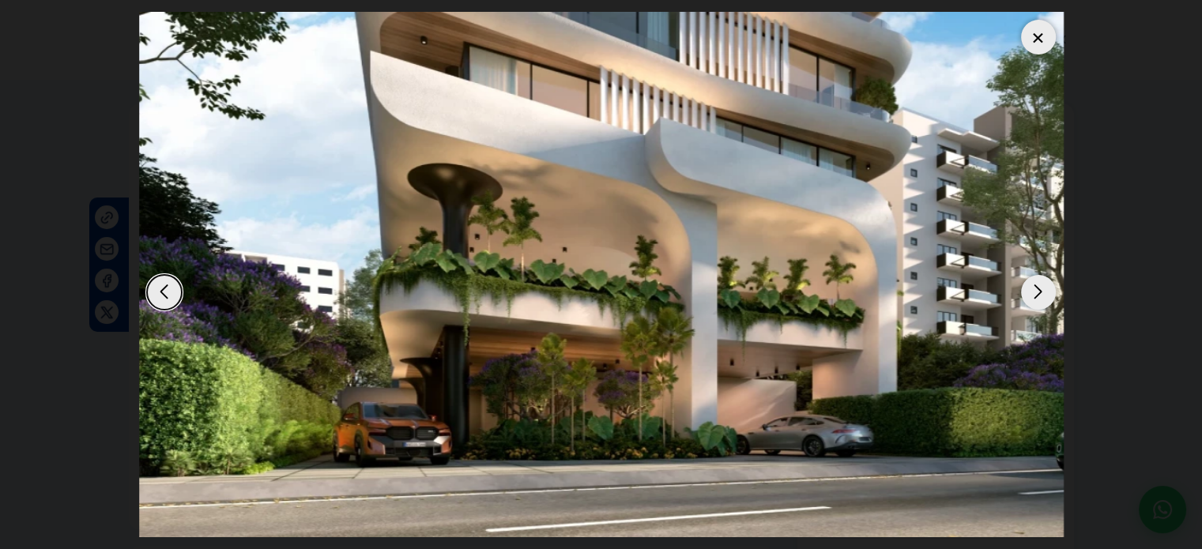
click at [1043, 292] on div "Next slide" at bounding box center [1038, 292] width 35 height 35
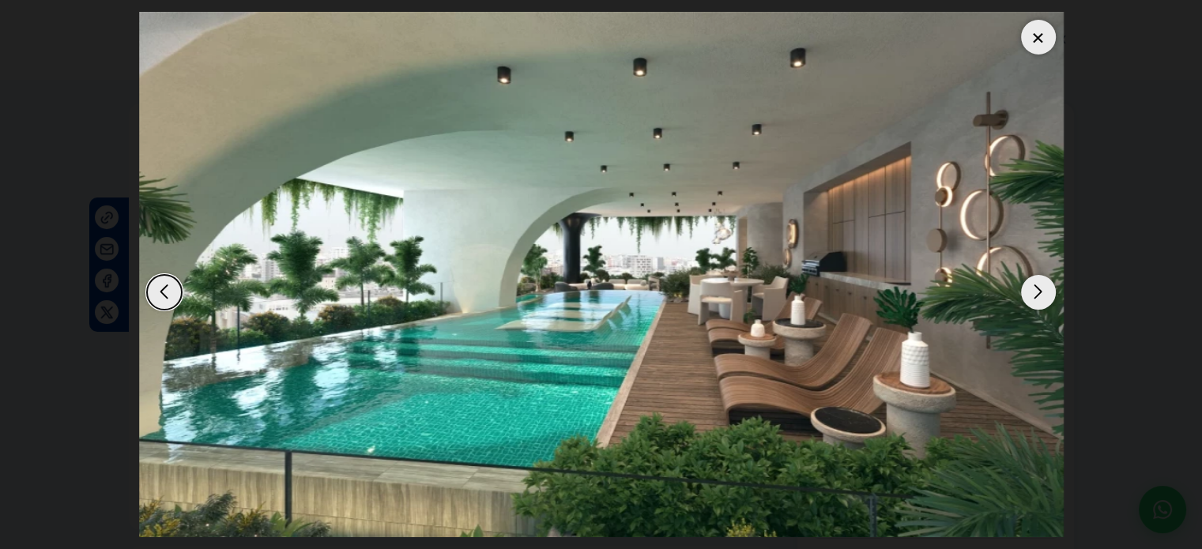
click at [1046, 295] on div "Next slide" at bounding box center [1038, 292] width 35 height 35
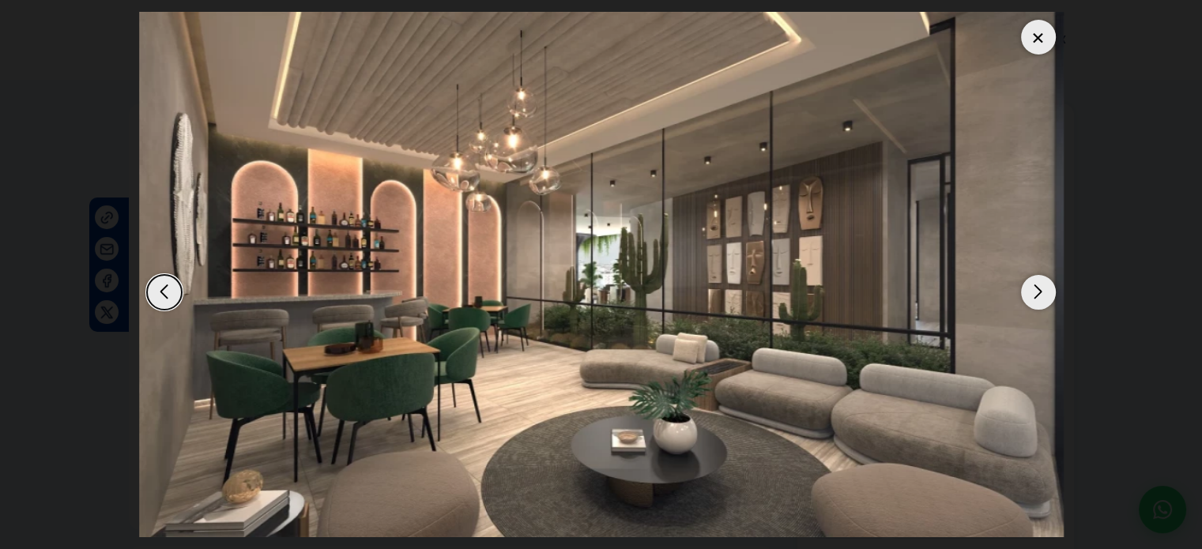
click at [1046, 295] on div "Next slide" at bounding box center [1038, 292] width 35 height 35
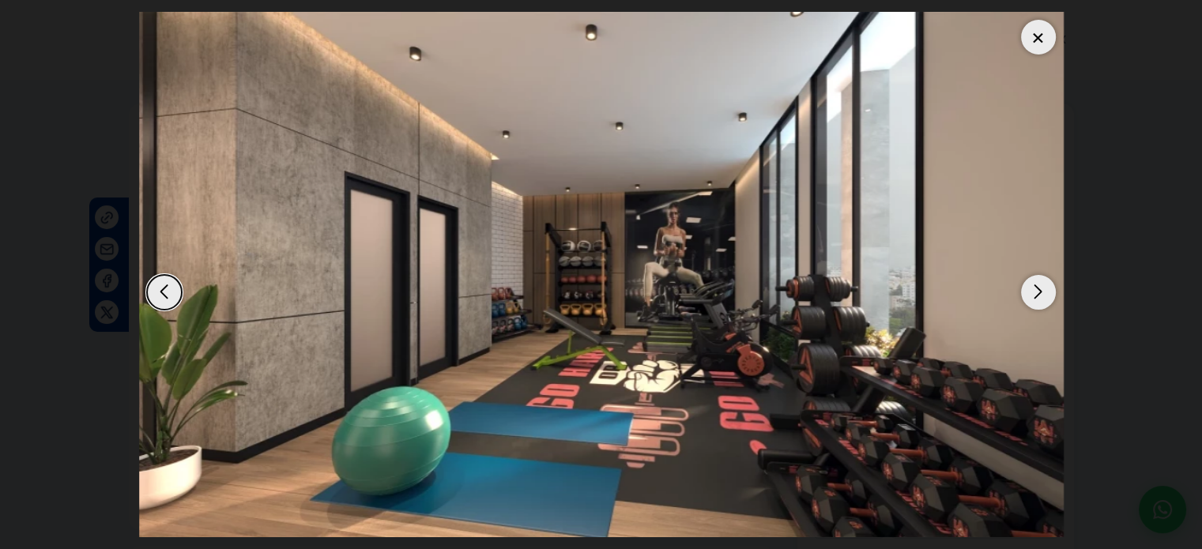
click at [1046, 294] on div "Next slide" at bounding box center [1038, 292] width 35 height 35
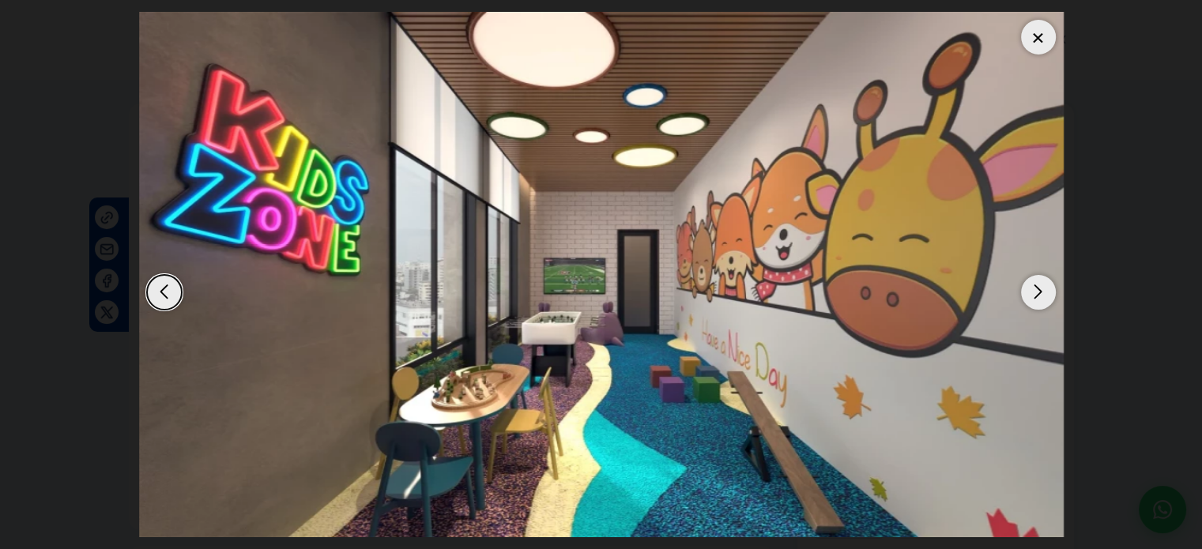
click at [1046, 294] on div "Next slide" at bounding box center [1038, 292] width 35 height 35
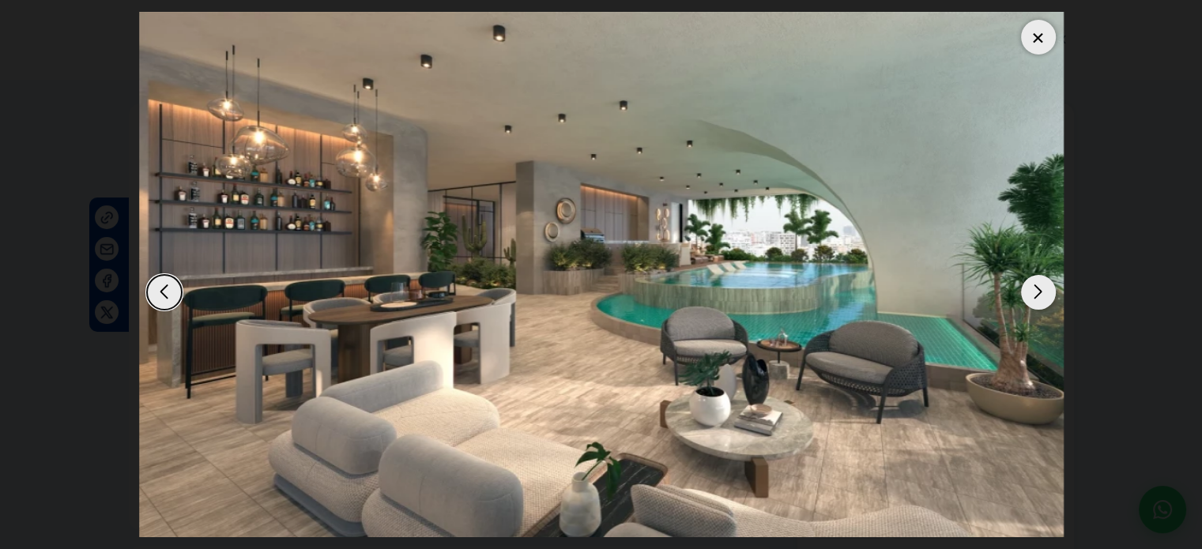
click at [1046, 294] on div "Next slide" at bounding box center [1038, 292] width 35 height 35
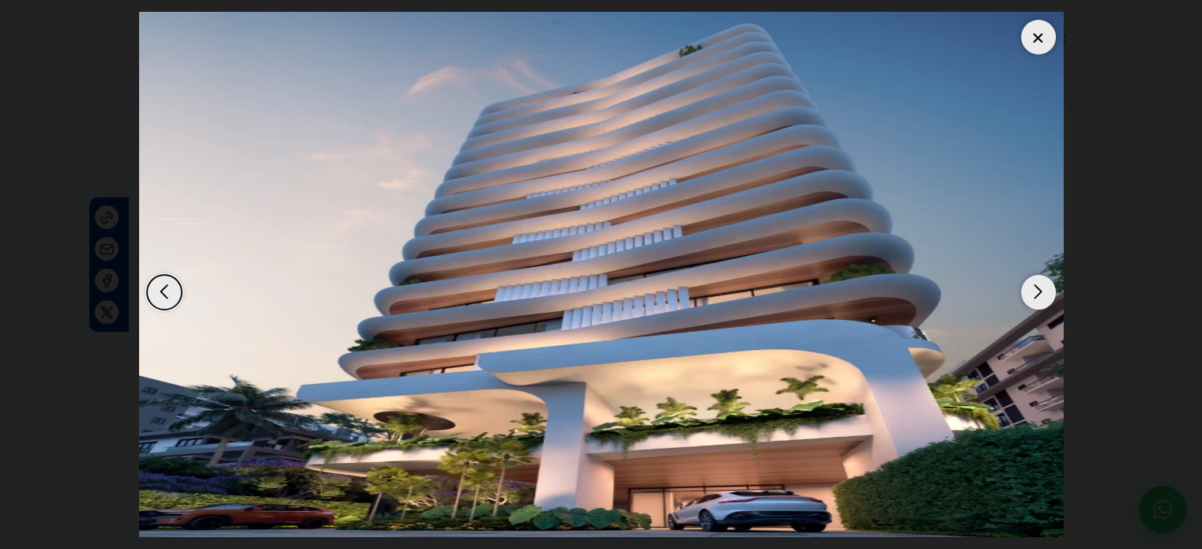
click at [1046, 294] on div "Next slide" at bounding box center [1038, 292] width 35 height 35
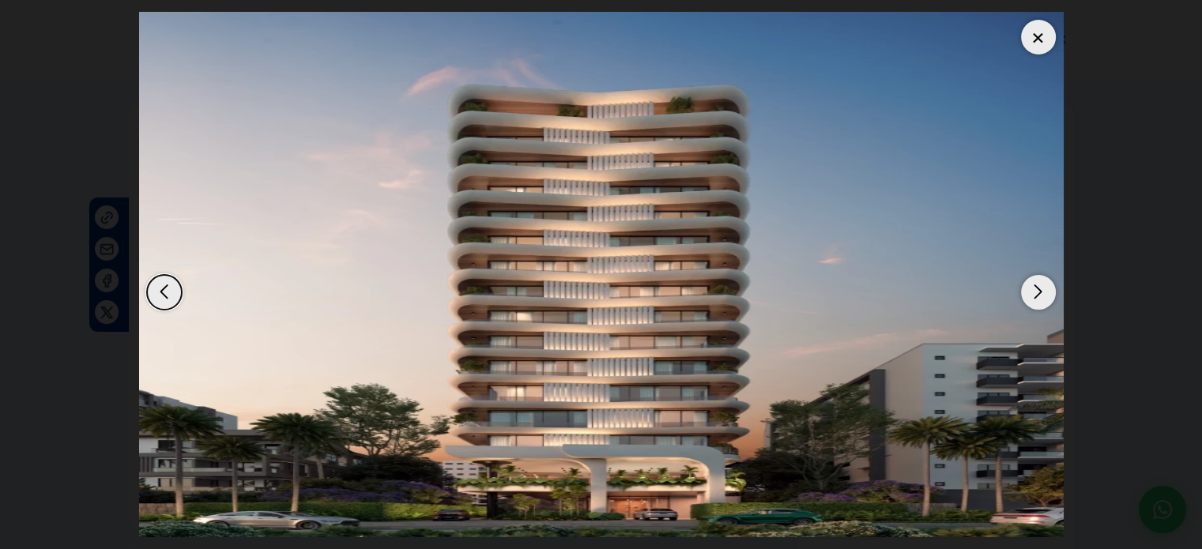
click at [1046, 294] on div "Next slide" at bounding box center [1038, 292] width 35 height 35
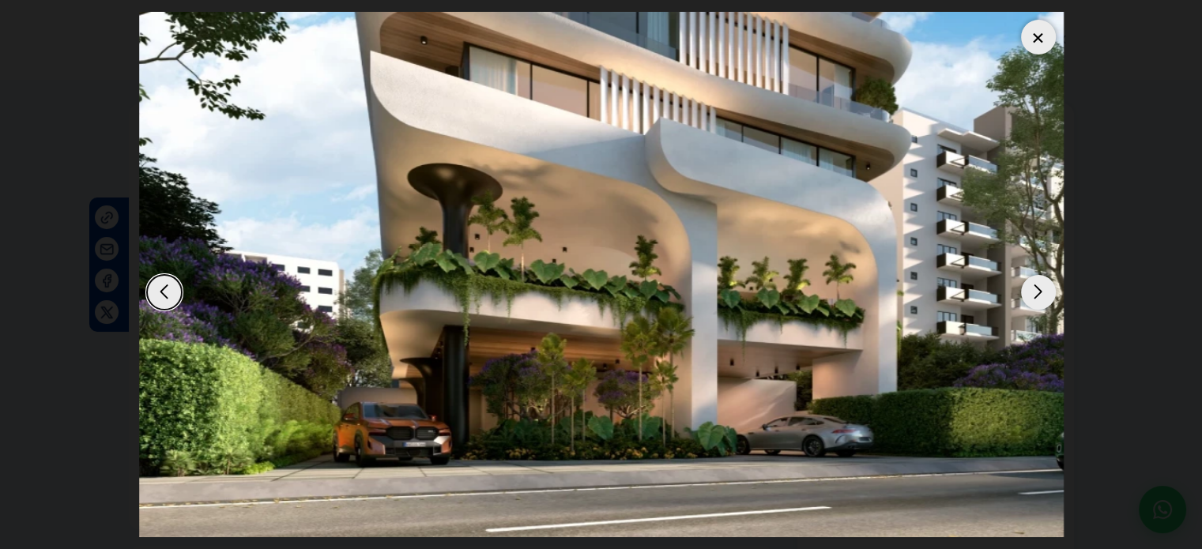
click at [1046, 294] on div "Next slide" at bounding box center [1038, 292] width 35 height 35
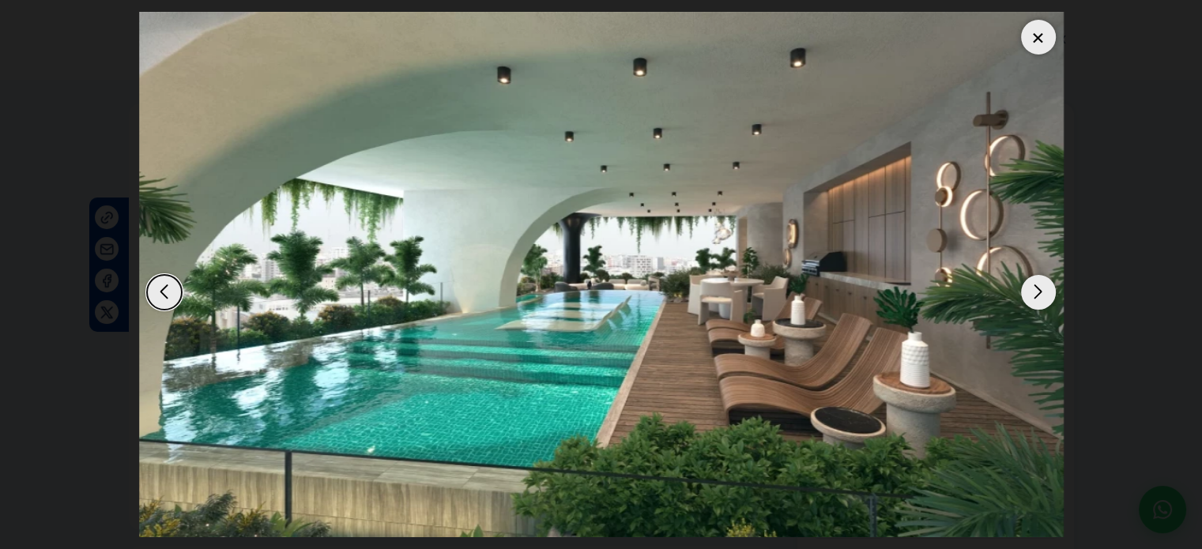
click at [1039, 29] on div at bounding box center [1038, 37] width 35 height 35
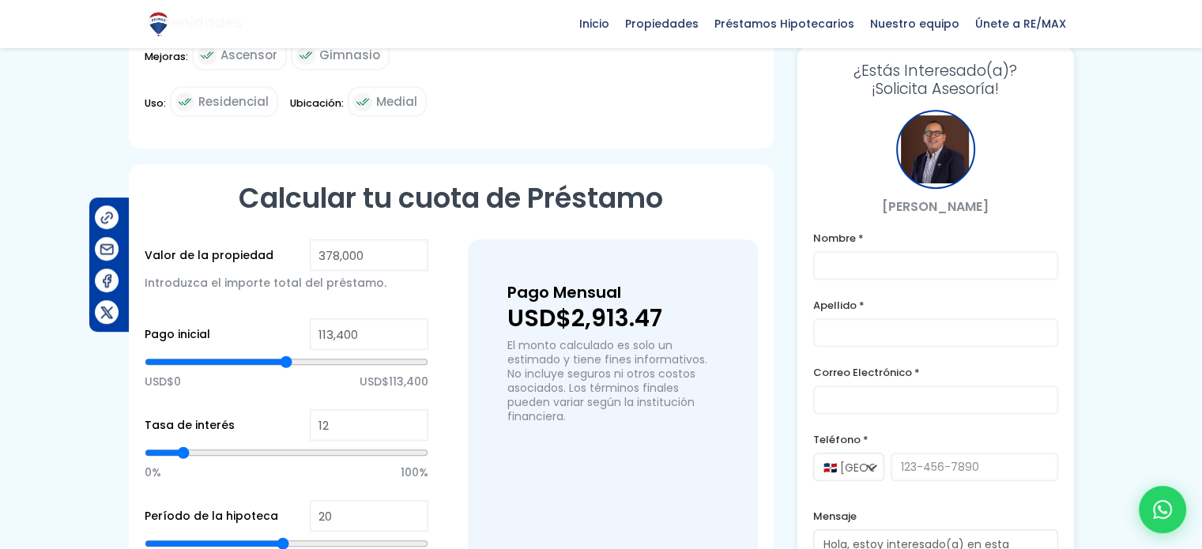
scroll to position [645, 0]
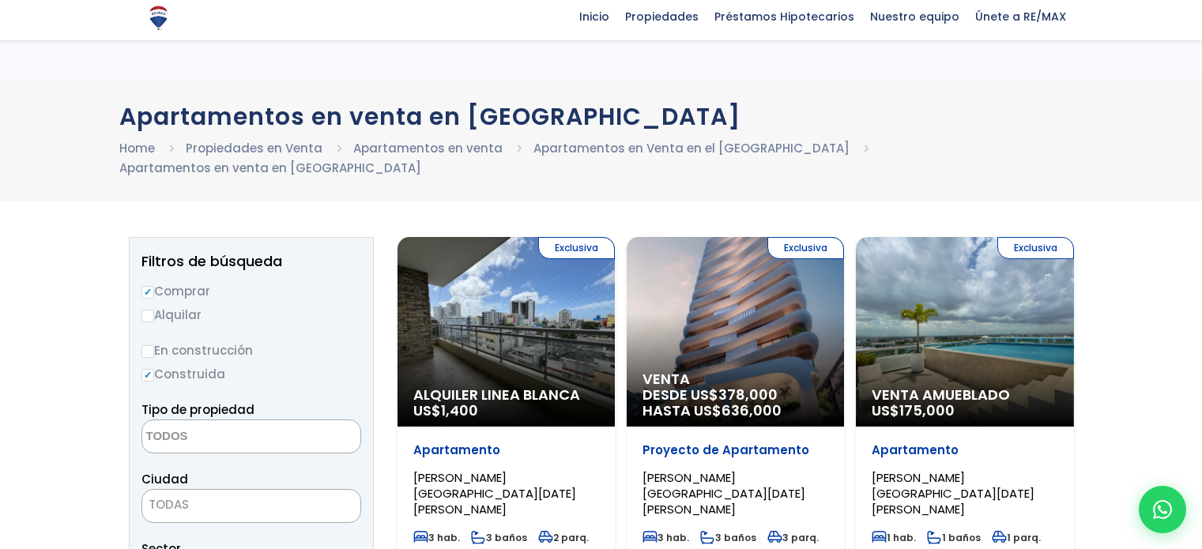
select select
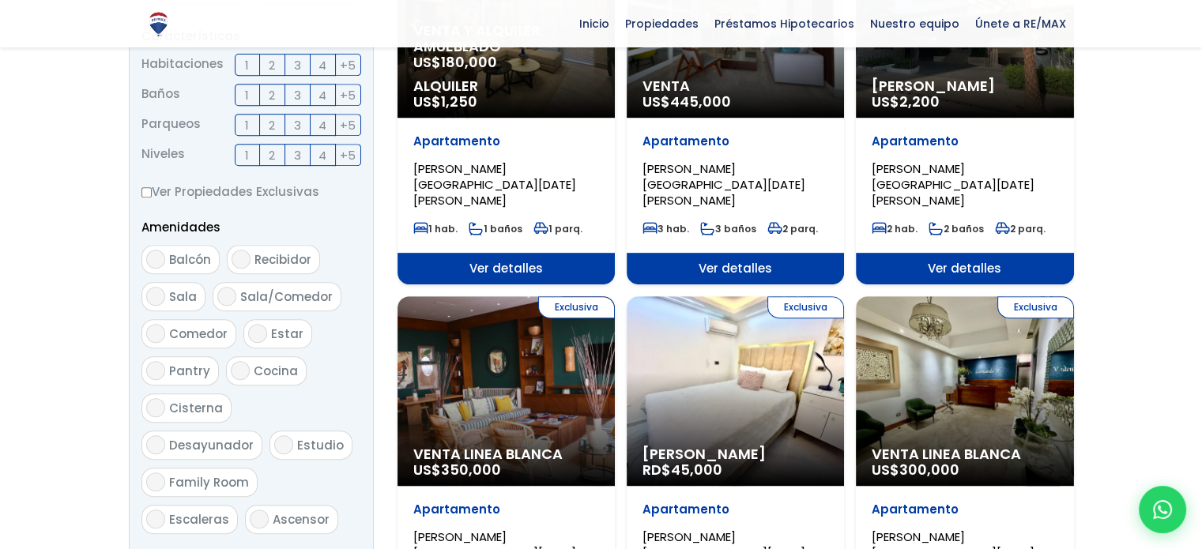
scroll to position [711, 0]
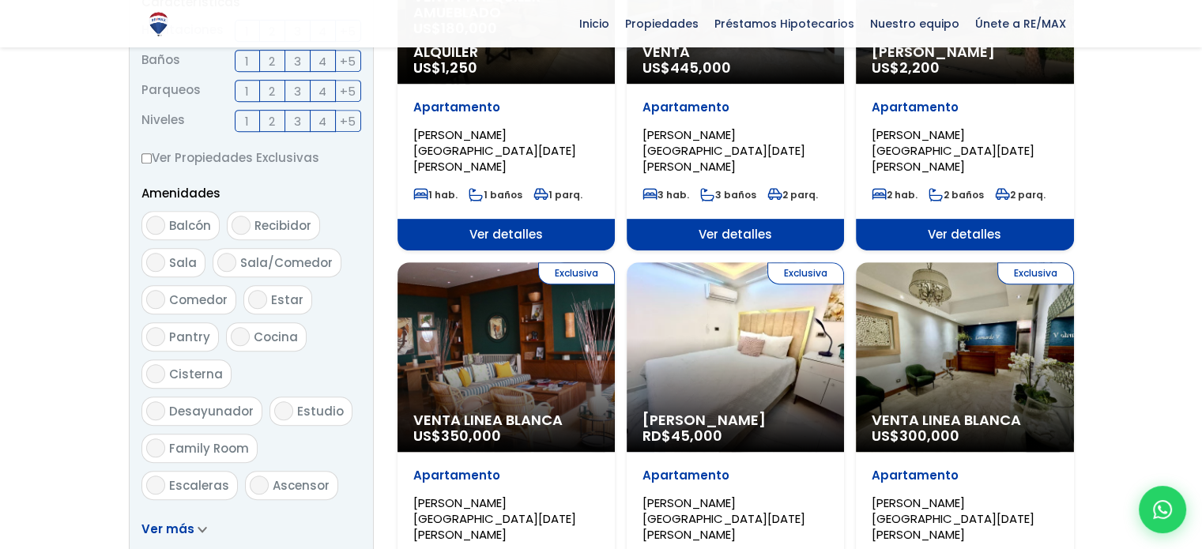
click at [975, 338] on div "Exclusiva Venta Linea Blanca US$ 300,000" at bounding box center [964, 357] width 217 height 190
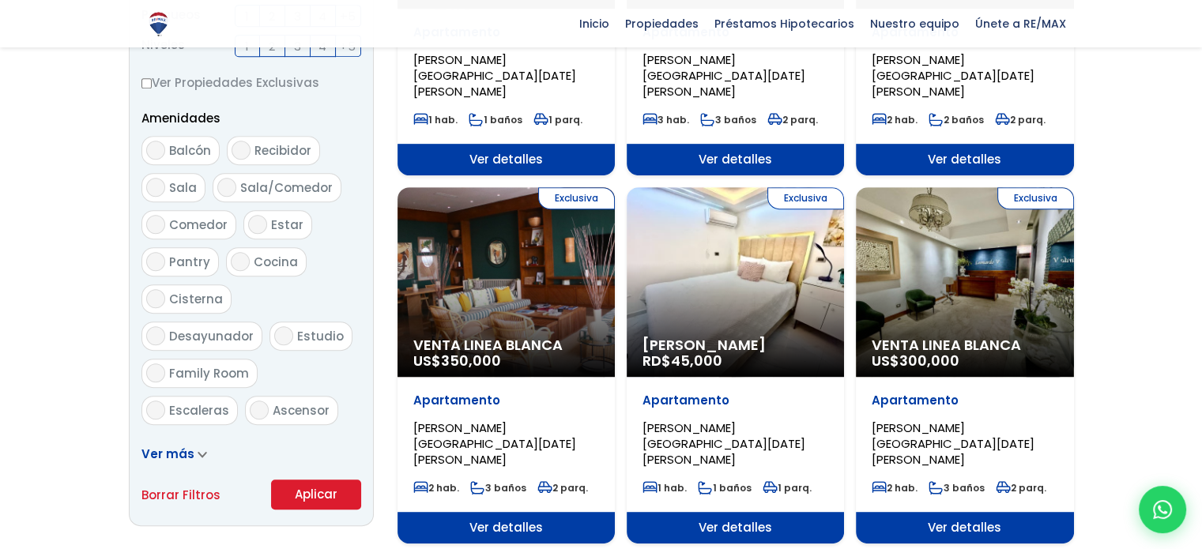
scroll to position [791, 0]
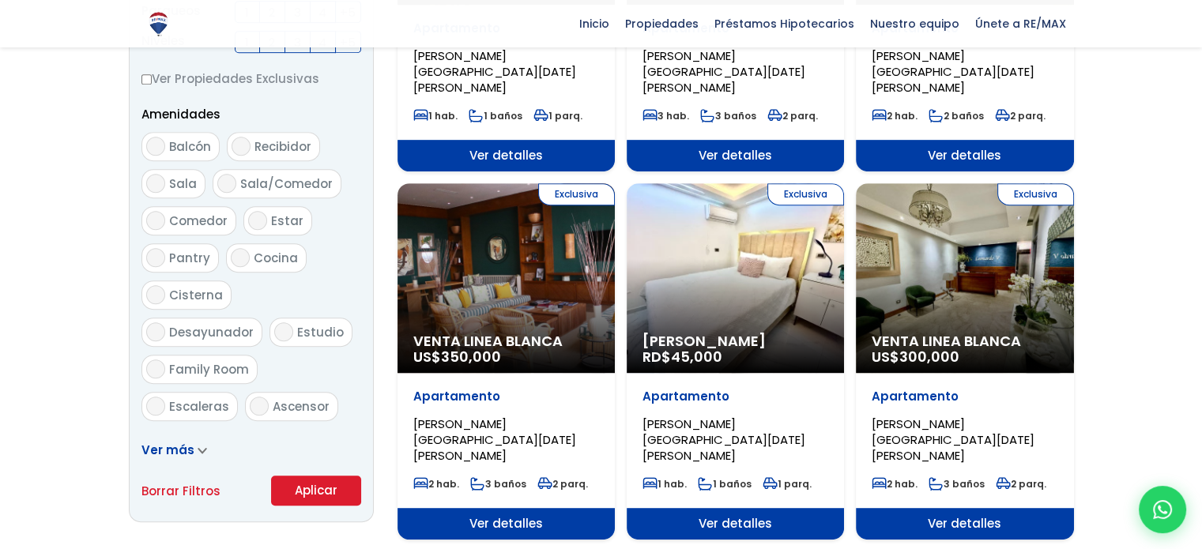
click at [949, 508] on span "Ver detalles" at bounding box center [964, 524] width 217 height 32
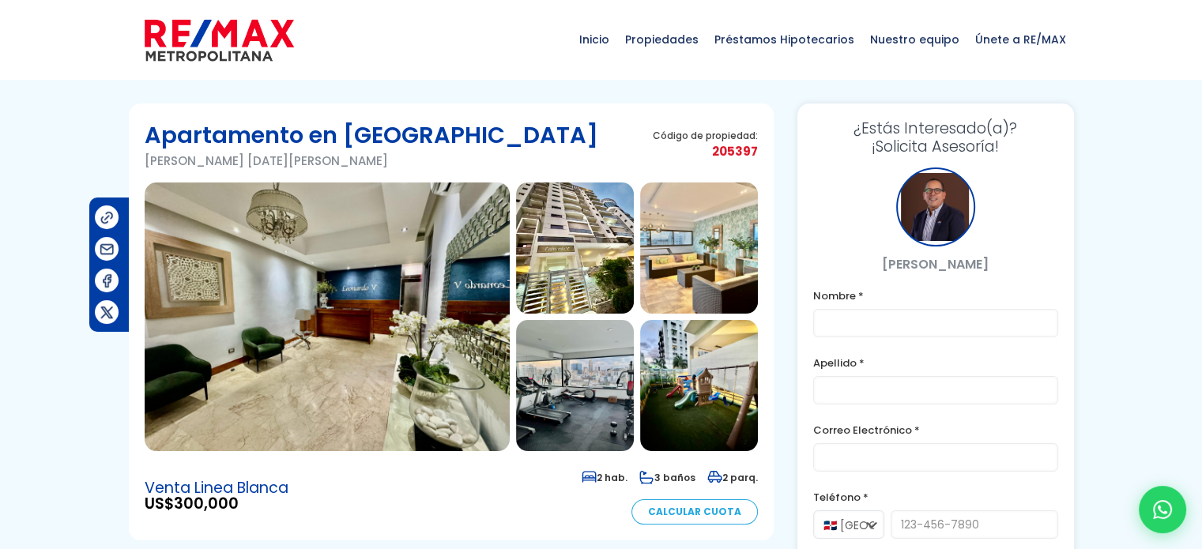
click at [406, 266] on img at bounding box center [327, 317] width 365 height 269
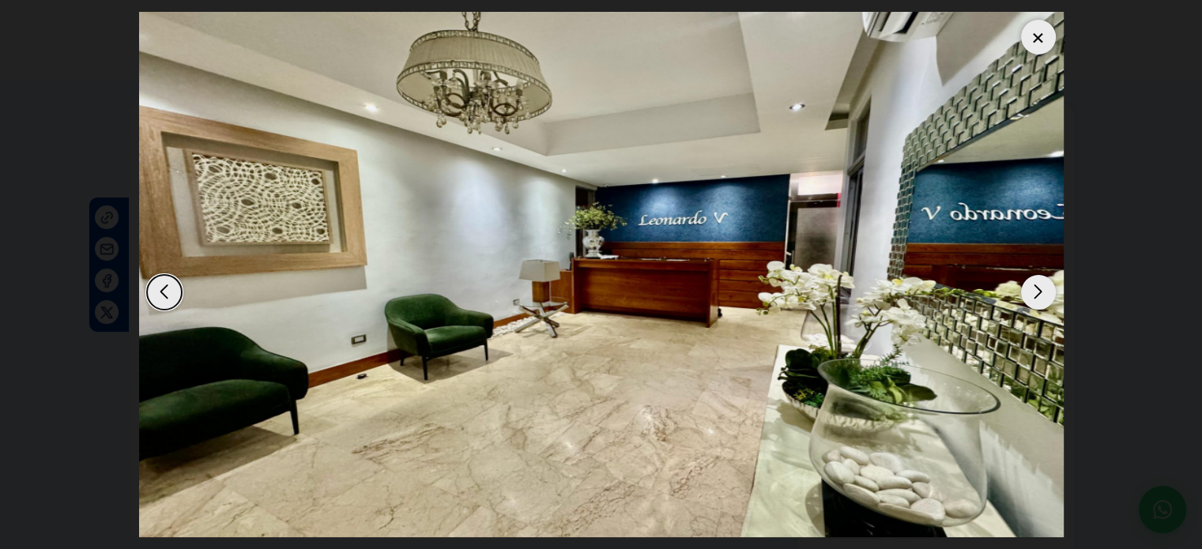
click at [1047, 292] on div "Next slide" at bounding box center [1038, 292] width 35 height 35
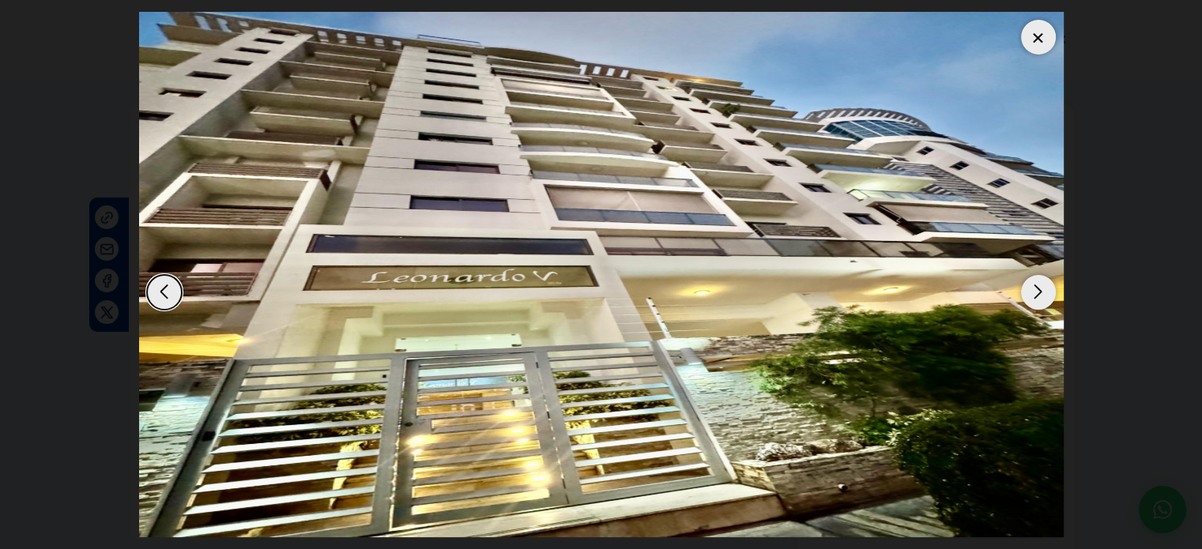
click at [1047, 292] on div "Next slide" at bounding box center [1038, 292] width 35 height 35
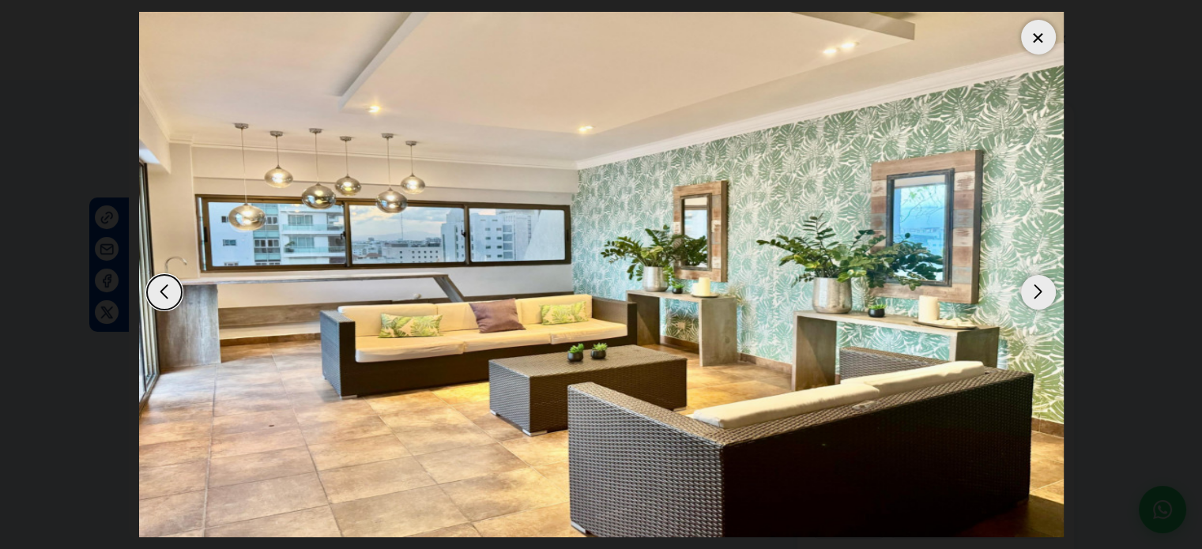
click at [1047, 292] on div "Next slide" at bounding box center [1038, 292] width 35 height 35
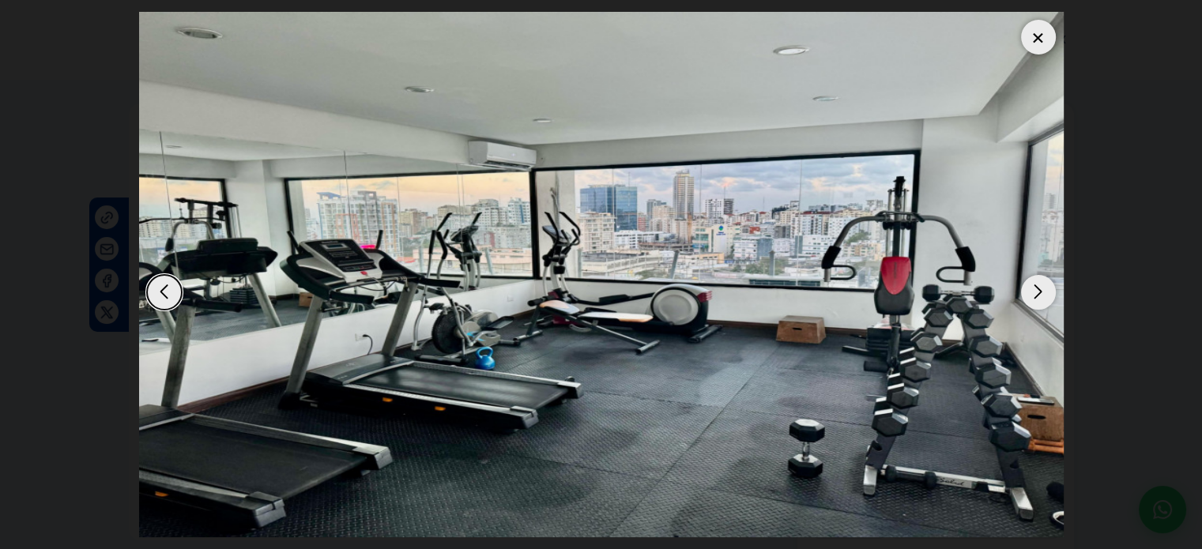
click at [1047, 292] on div "Next slide" at bounding box center [1038, 292] width 35 height 35
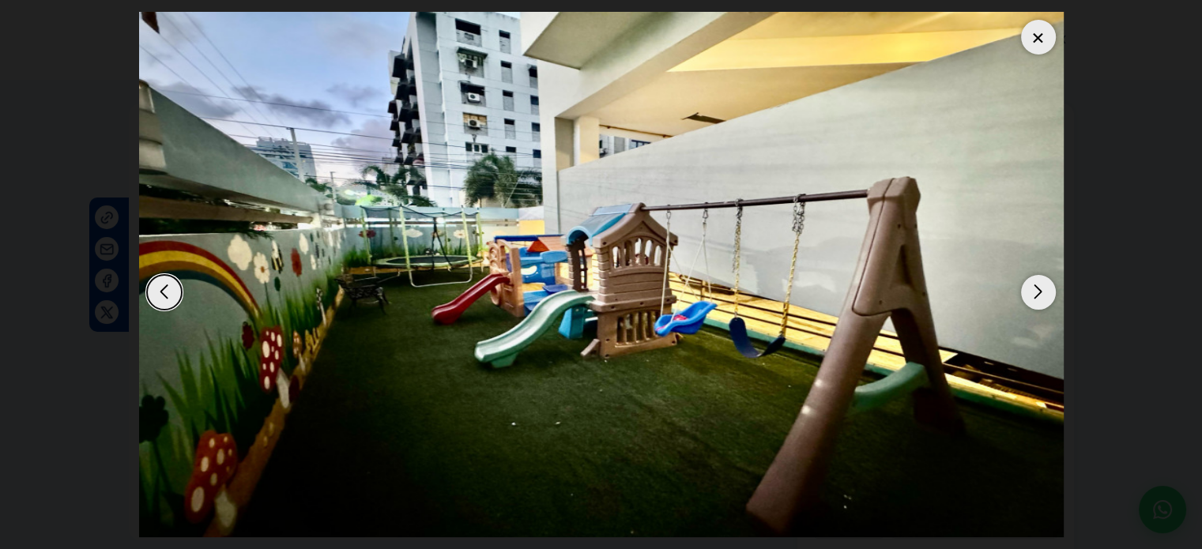
click at [1047, 292] on div "Next slide" at bounding box center [1038, 292] width 35 height 35
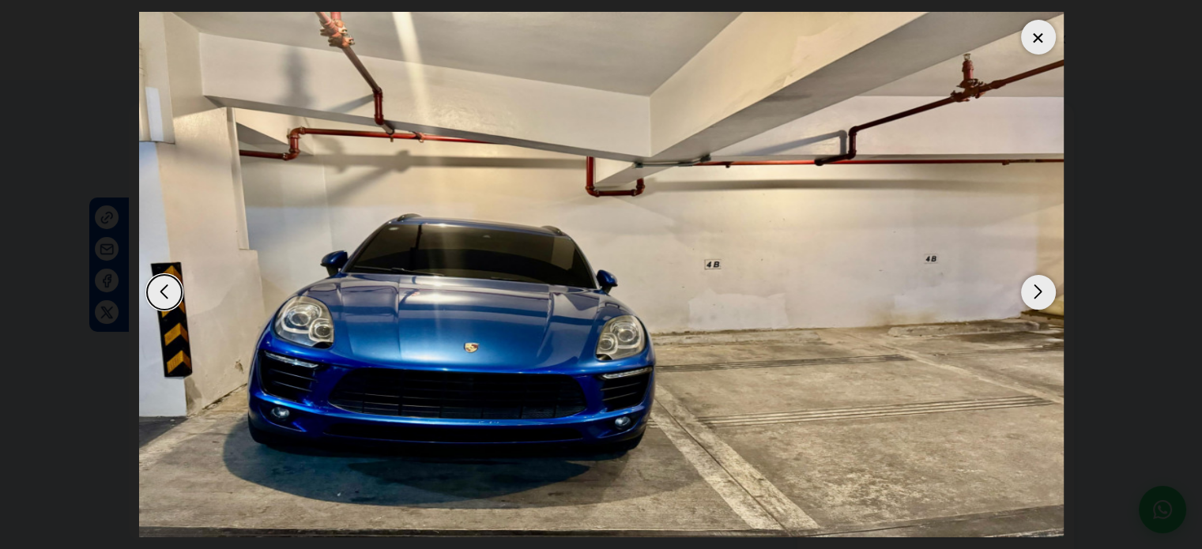
click at [1047, 292] on div "Next slide" at bounding box center [1038, 292] width 35 height 35
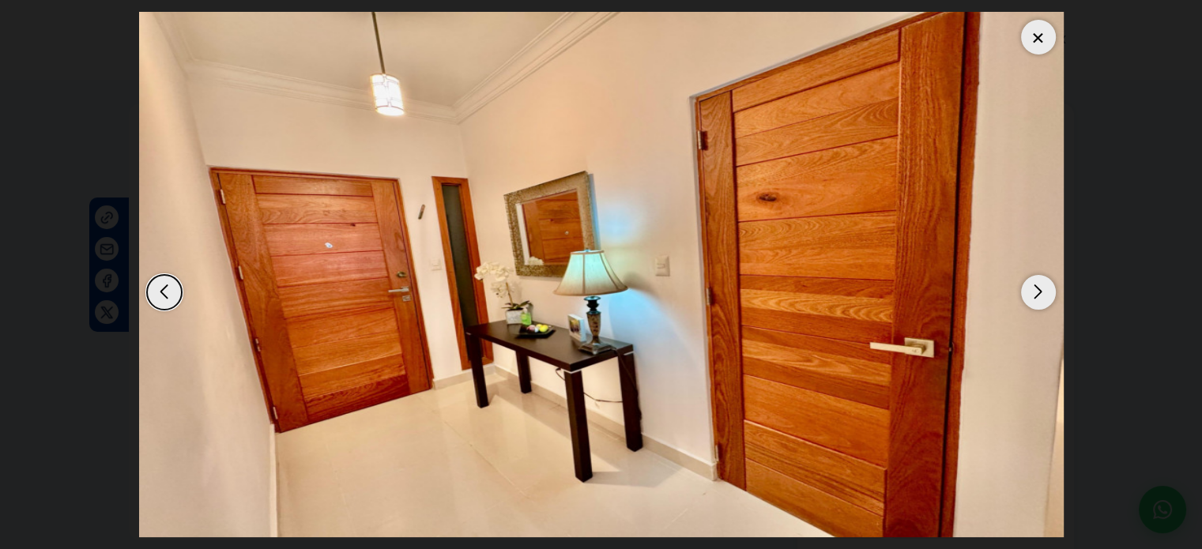
click at [1047, 292] on div "Next slide" at bounding box center [1038, 292] width 35 height 35
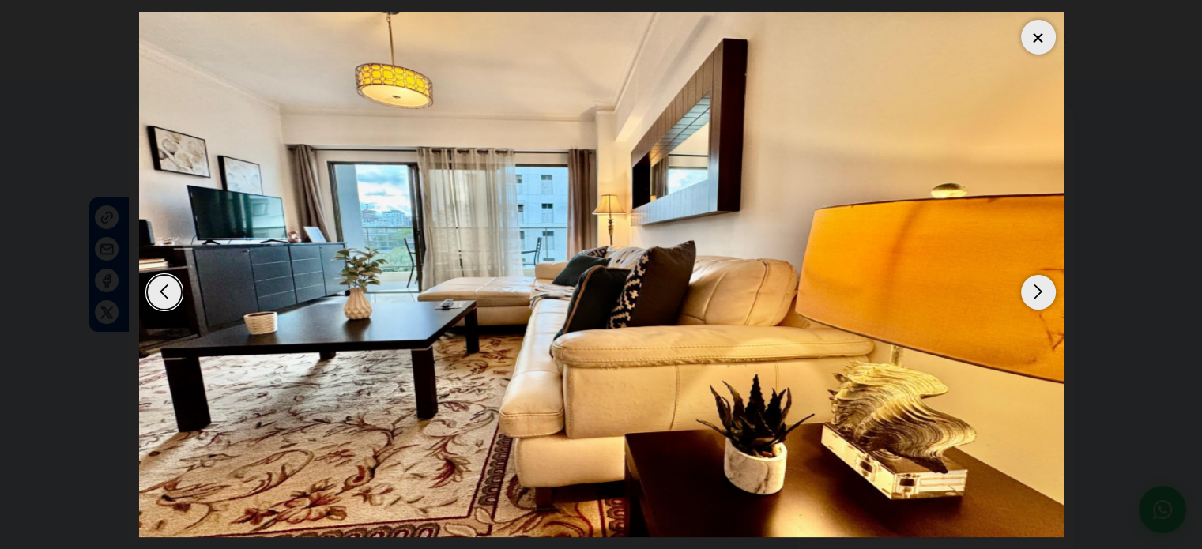
click at [1047, 292] on div "Next slide" at bounding box center [1038, 292] width 35 height 35
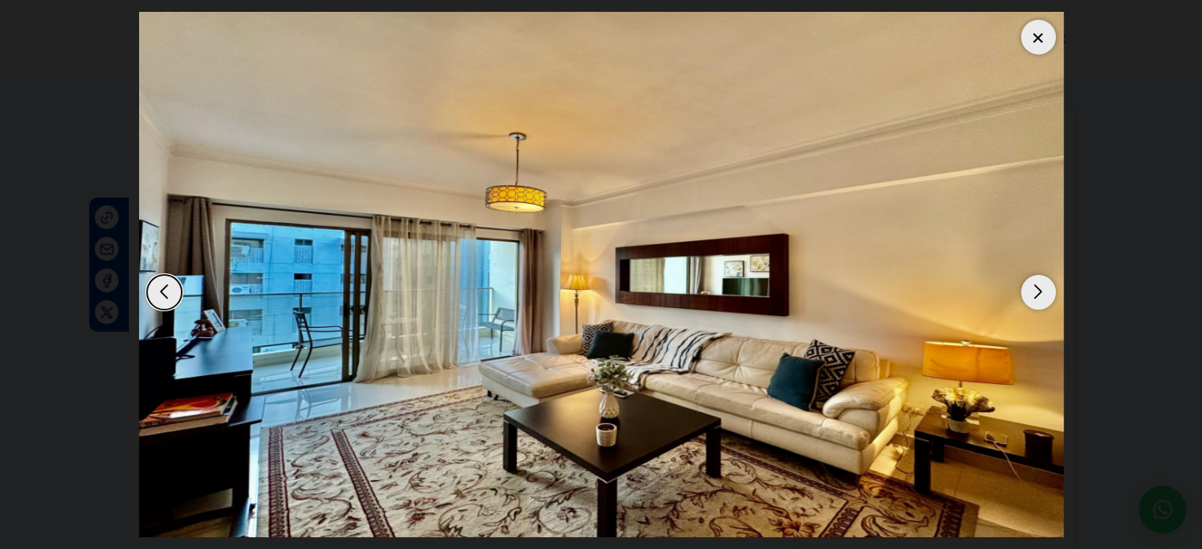
click at [1047, 292] on div "Next slide" at bounding box center [1038, 292] width 35 height 35
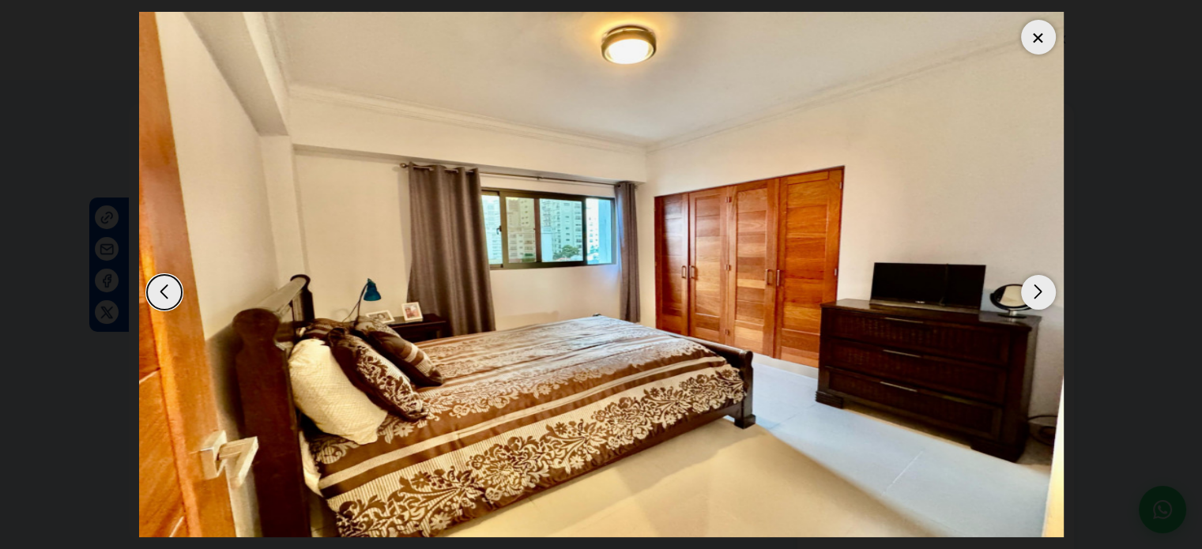
click at [1047, 292] on div "Next slide" at bounding box center [1038, 292] width 35 height 35
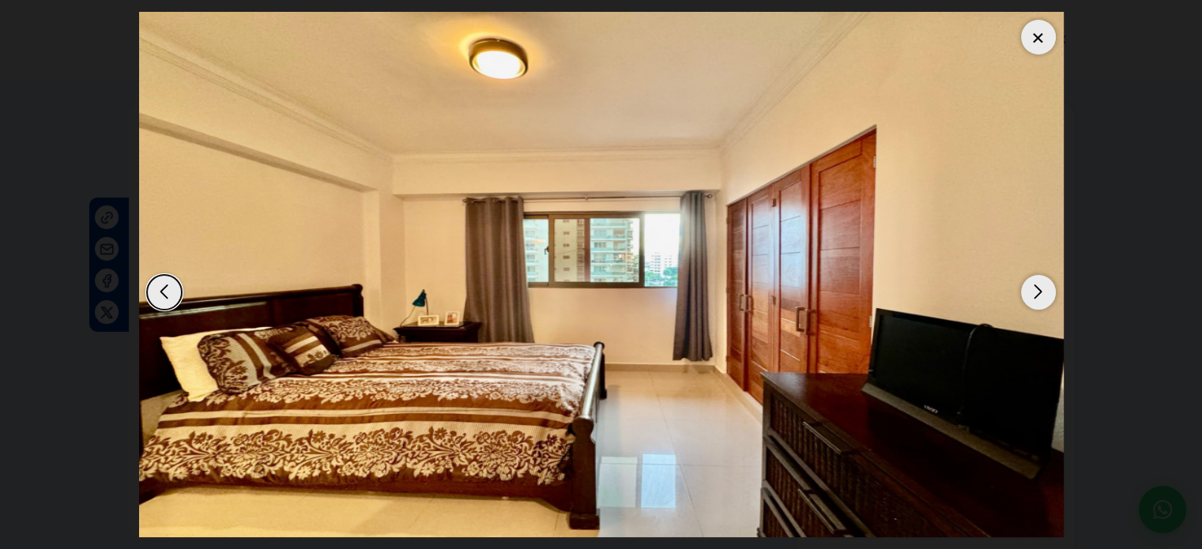
click at [1047, 292] on div "Next slide" at bounding box center [1038, 292] width 35 height 35
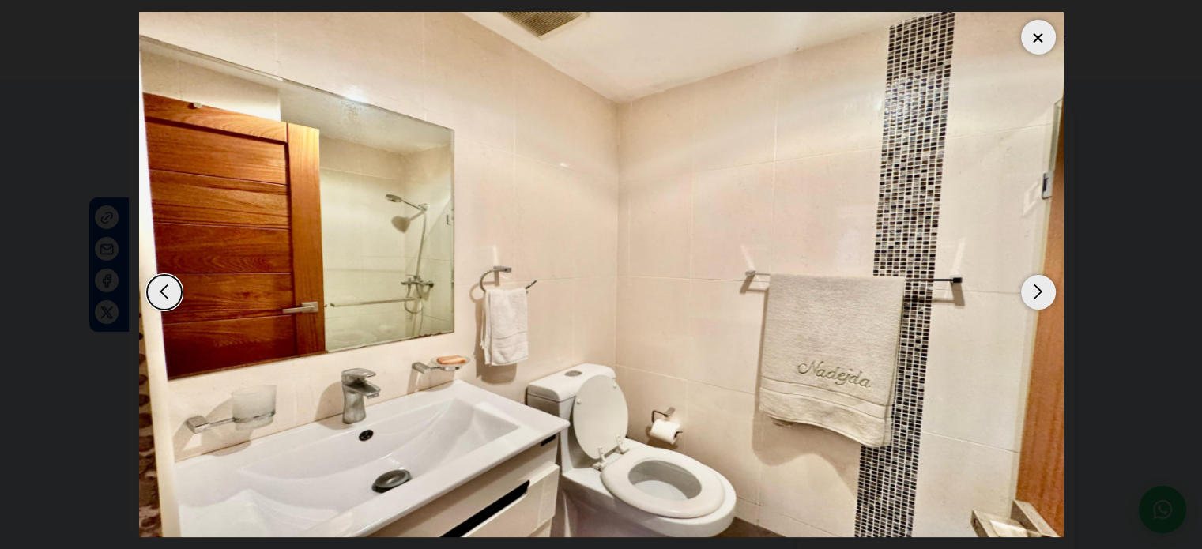
click at [1047, 292] on div "Next slide" at bounding box center [1038, 292] width 35 height 35
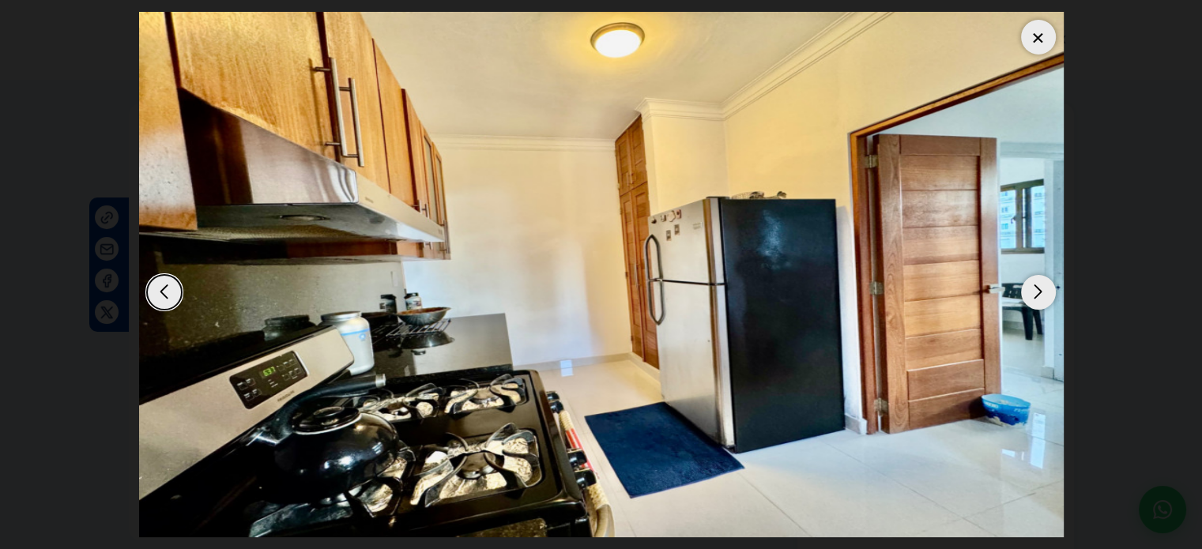
click at [1047, 292] on div "Next slide" at bounding box center [1038, 292] width 35 height 35
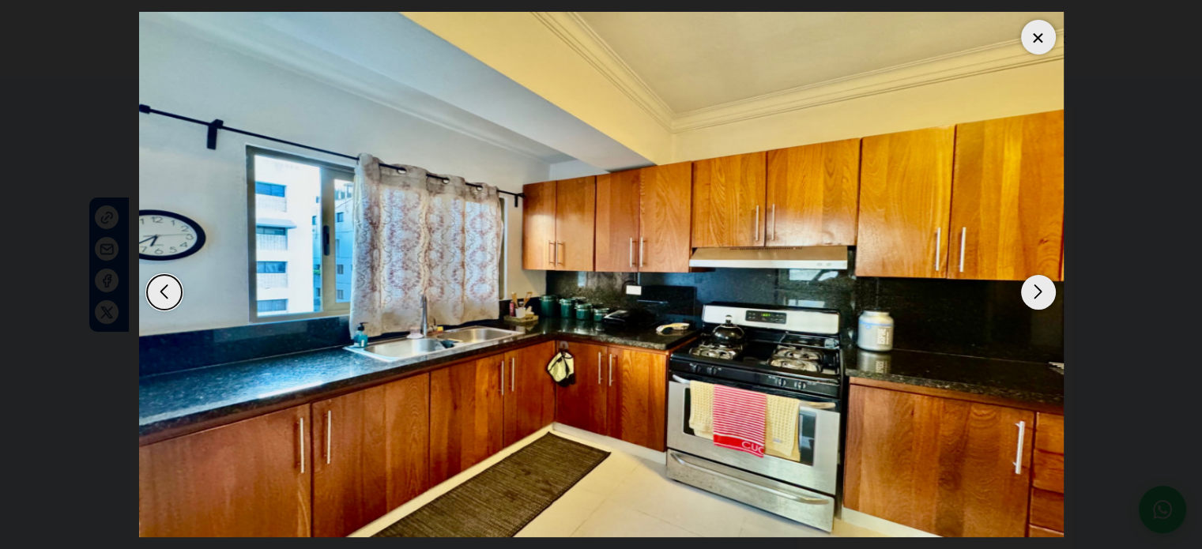
click at [1047, 292] on div "Next slide" at bounding box center [1038, 292] width 35 height 35
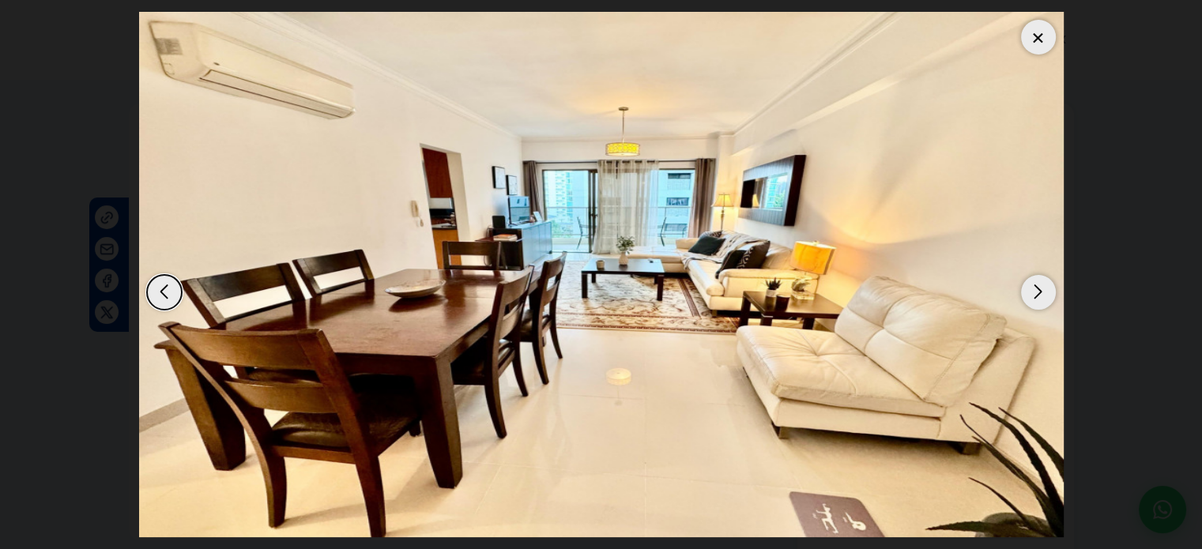
click at [1047, 292] on div "Next slide" at bounding box center [1038, 292] width 35 height 35
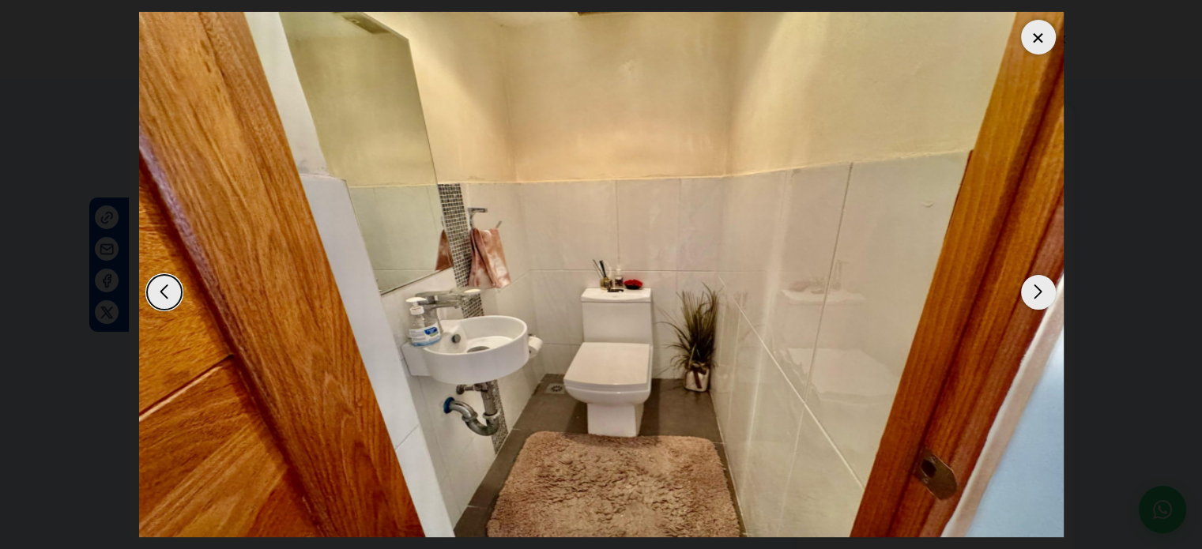
click at [1047, 292] on div "Next slide" at bounding box center [1038, 292] width 35 height 35
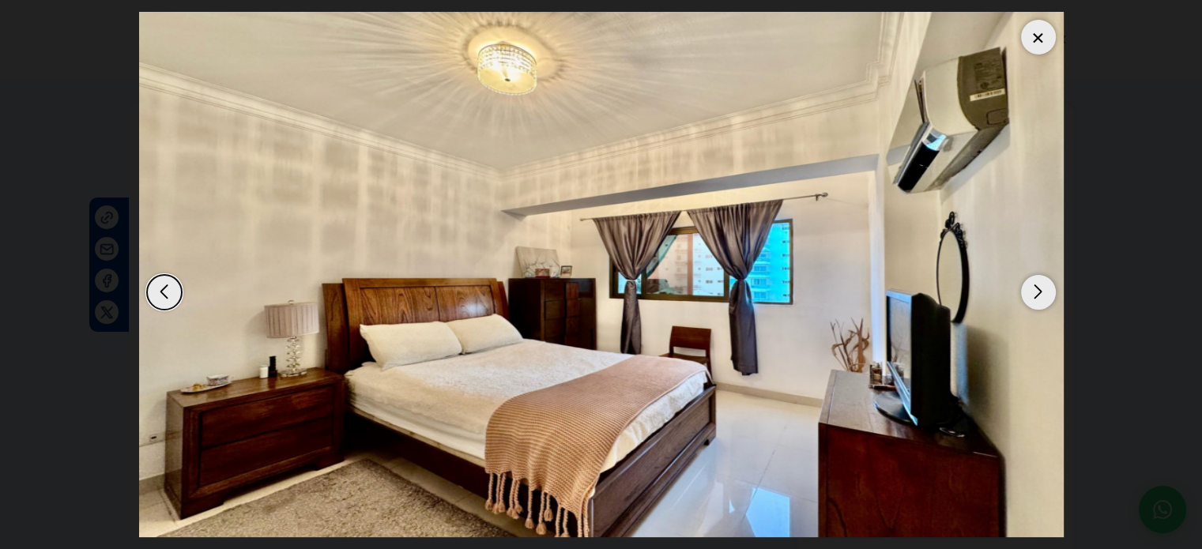
click at [1047, 292] on div "Next slide" at bounding box center [1038, 292] width 35 height 35
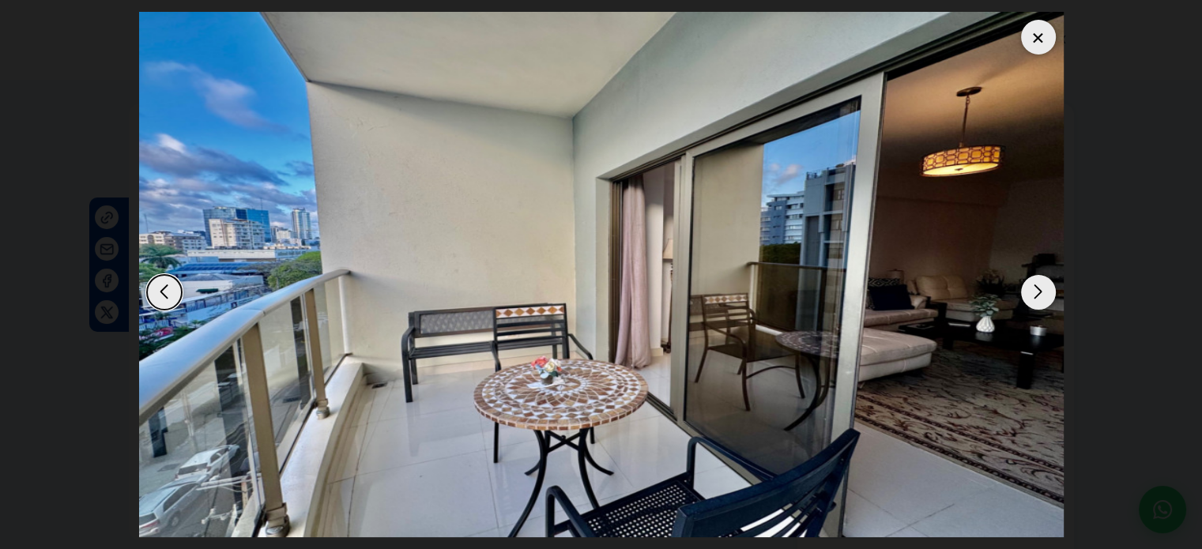
click at [1047, 292] on div "Next slide" at bounding box center [1038, 292] width 35 height 35
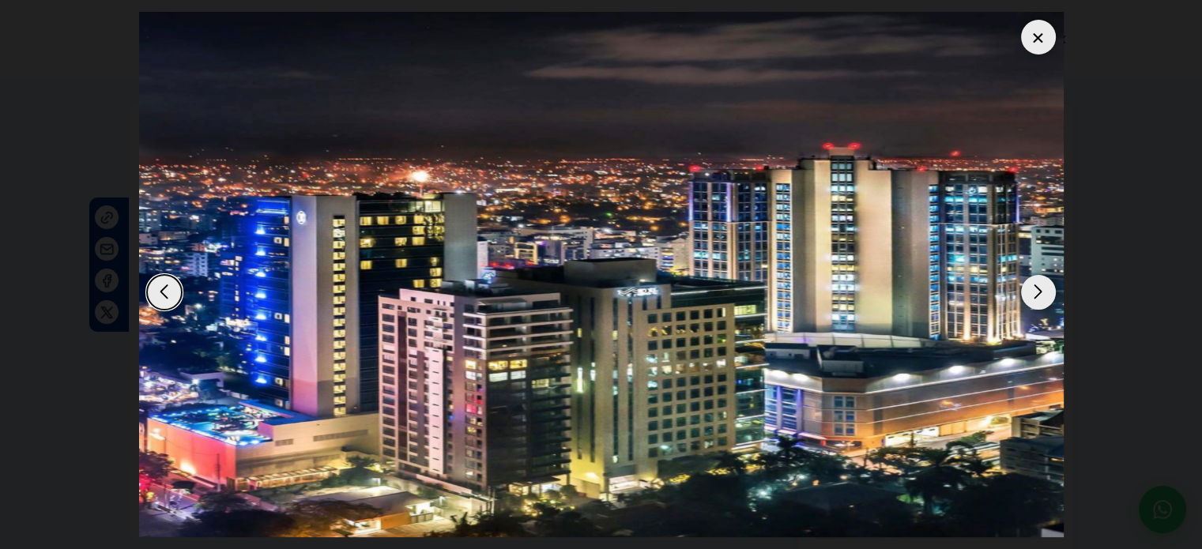
click at [1032, 39] on div at bounding box center [1038, 37] width 35 height 35
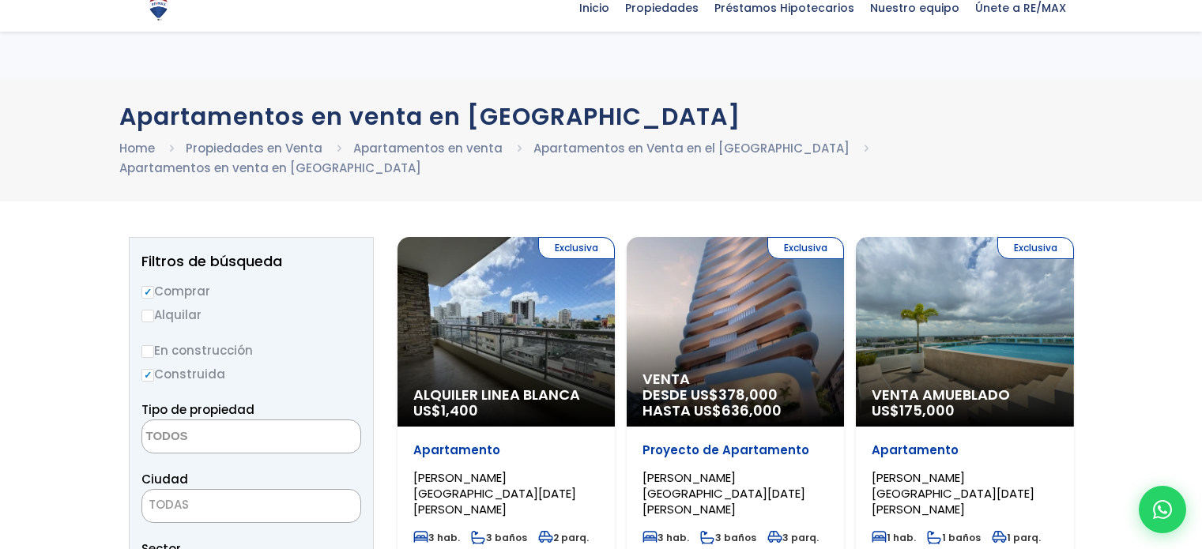
select select
